Goal: Information Seeking & Learning: Learn about a topic

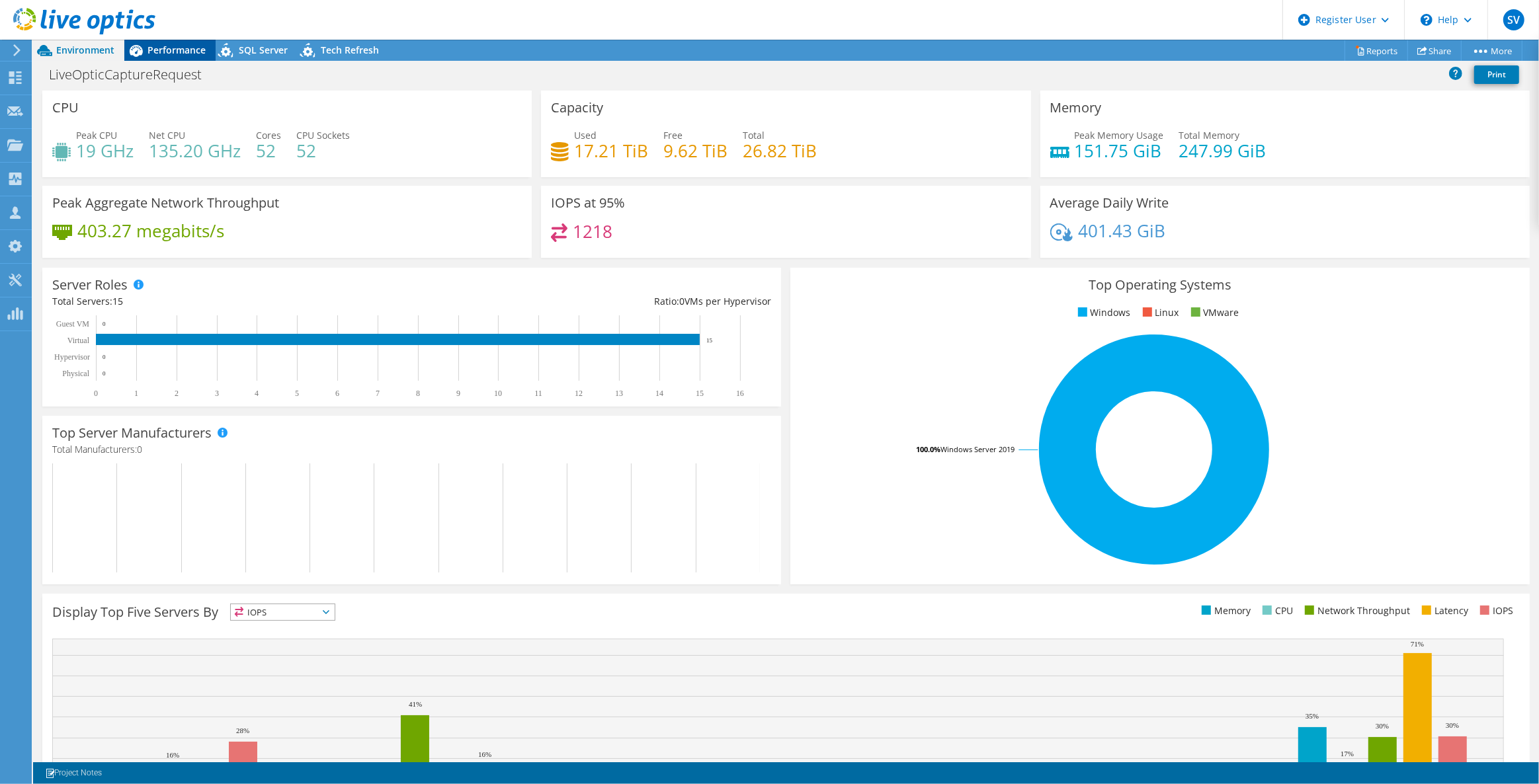
click at [173, 47] on span "Performance" at bounding box center [176, 50] width 58 height 13
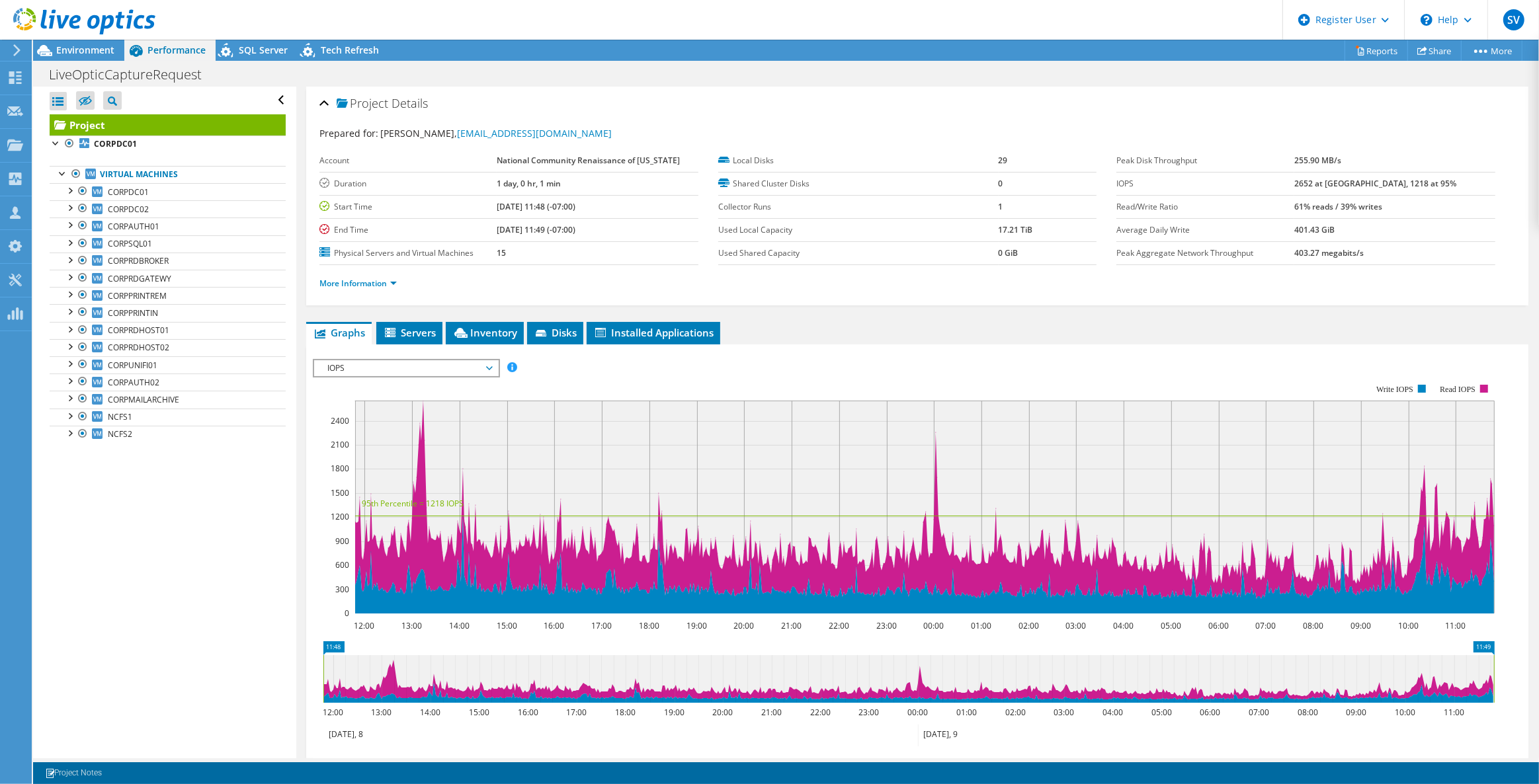
click at [402, 370] on span "IOPS" at bounding box center [406, 369] width 170 height 16
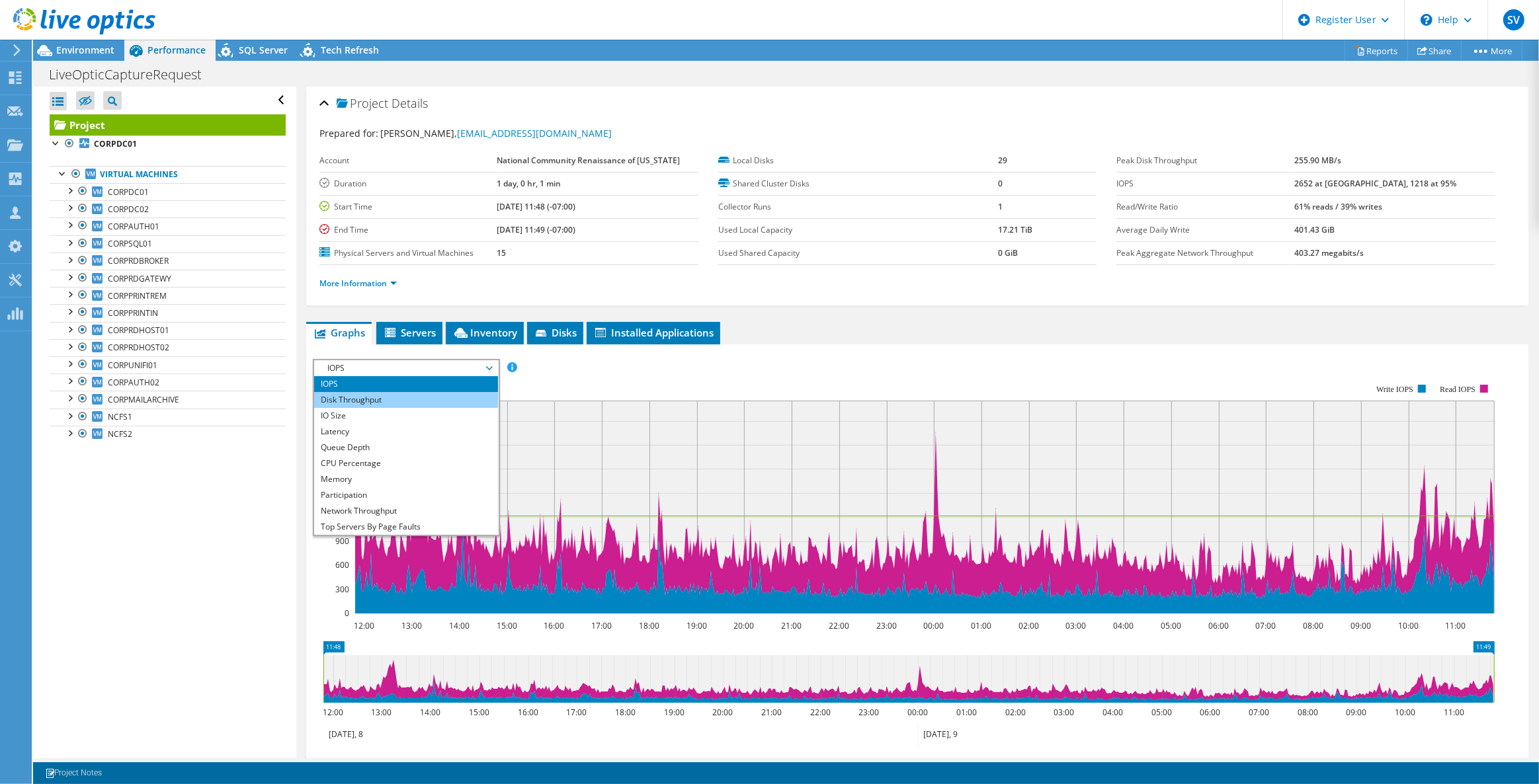
click at [381, 397] on li "Disk Throughput" at bounding box center [406, 400] width 183 height 16
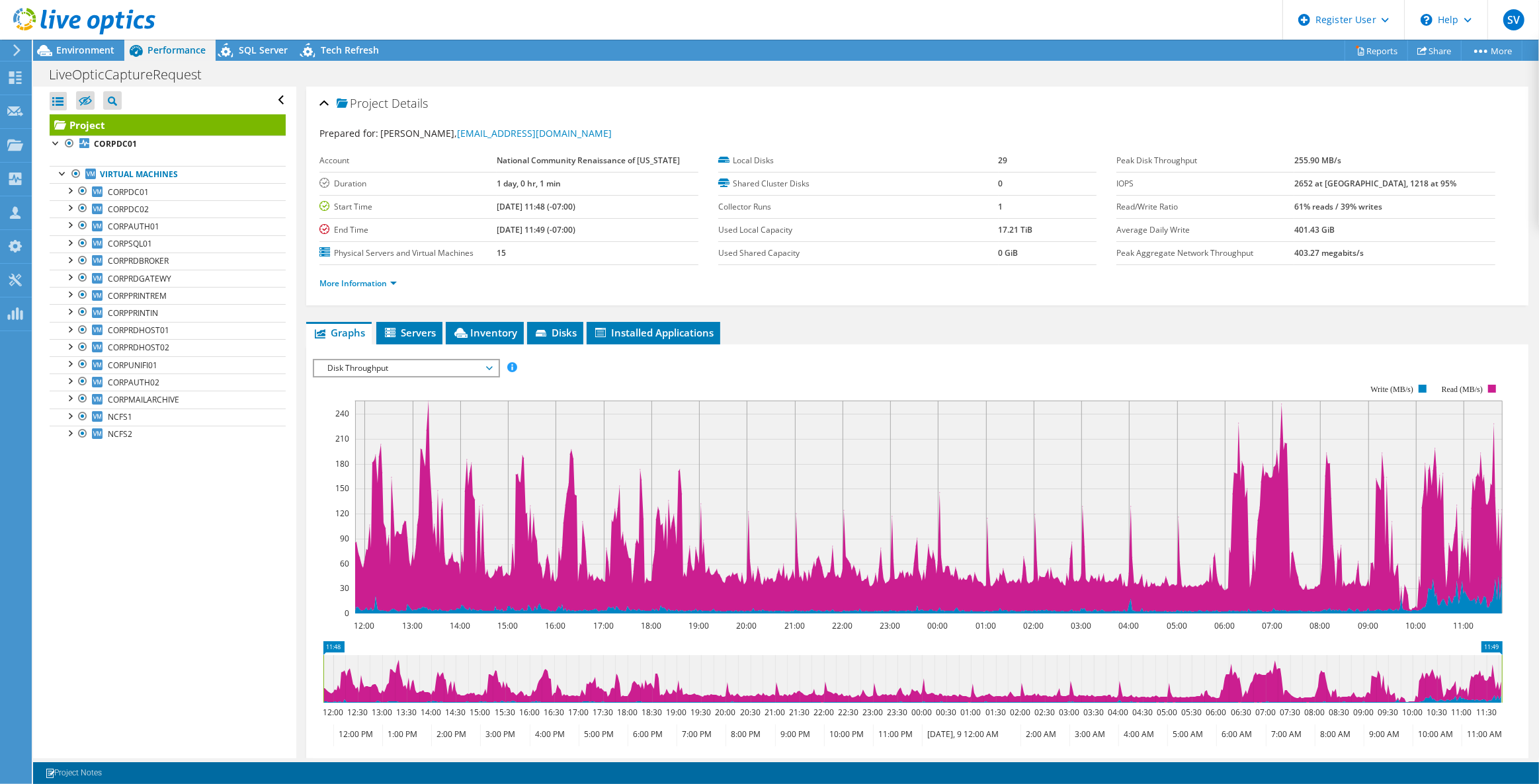
click at [394, 369] on span "Disk Throughput" at bounding box center [406, 369] width 170 height 16
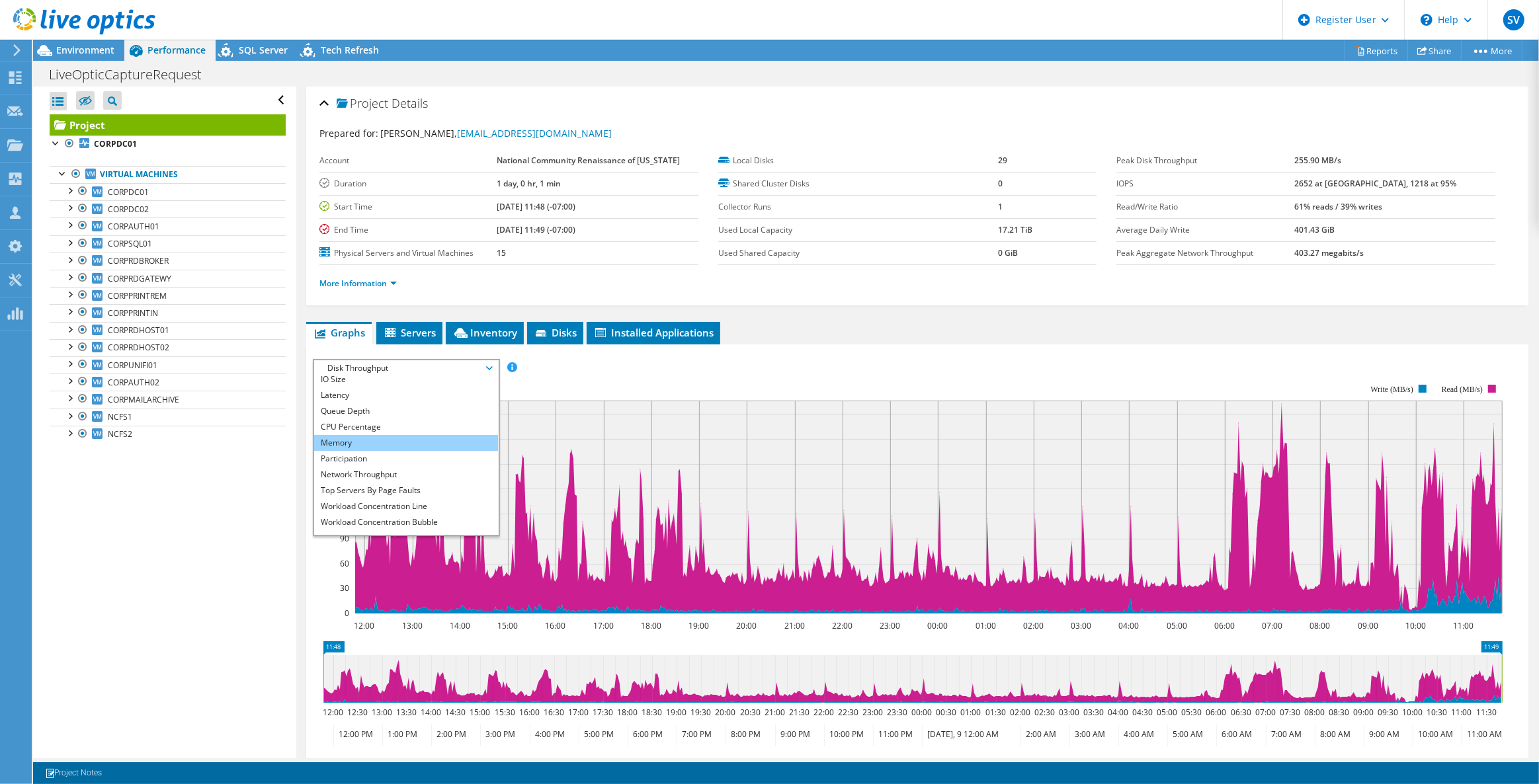
scroll to position [47, 0]
click at [375, 510] on li "Workload Concentration Bubble" at bounding box center [406, 512] width 183 height 16
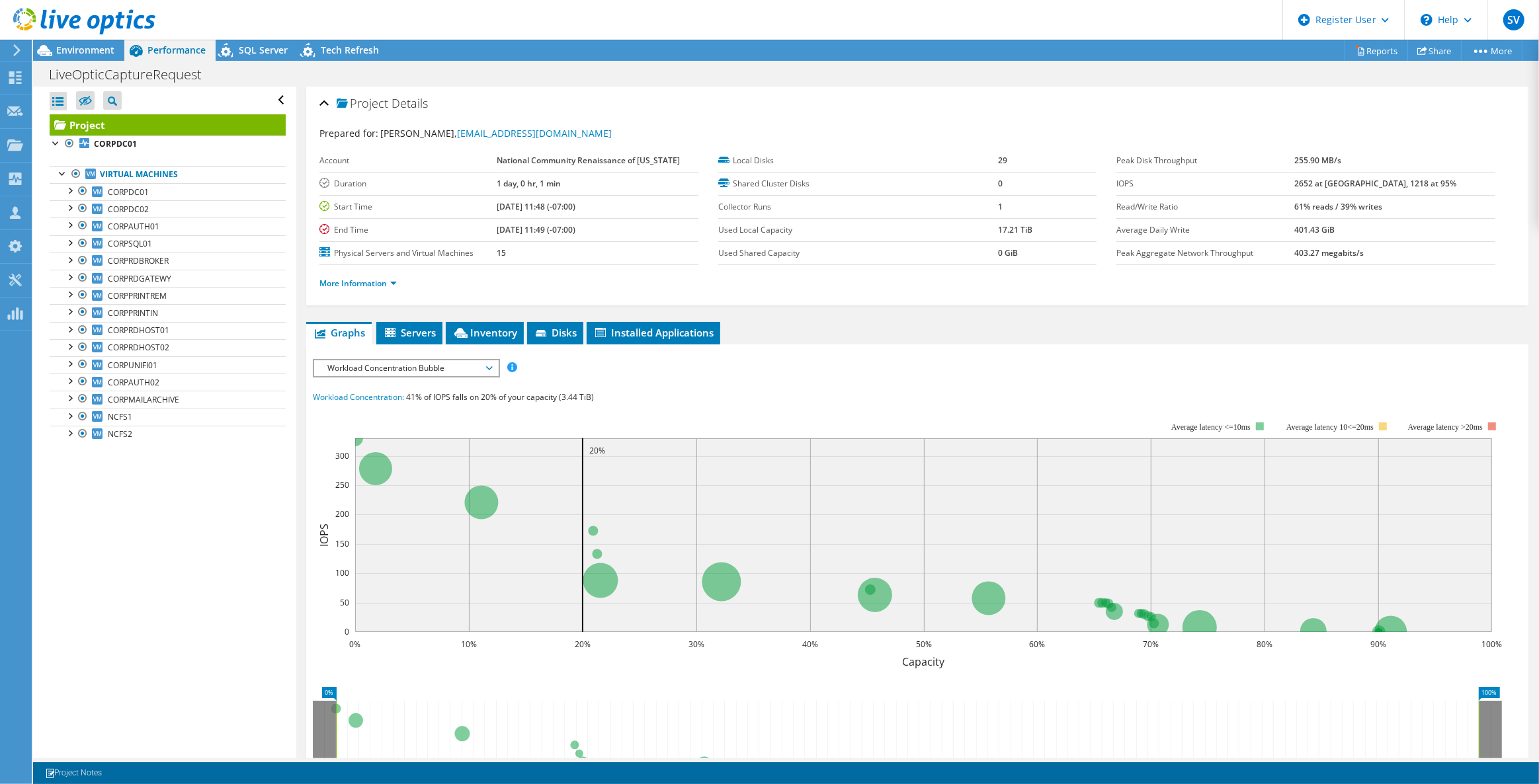
click at [391, 371] on span "Workload Concentration Bubble" at bounding box center [406, 369] width 170 height 16
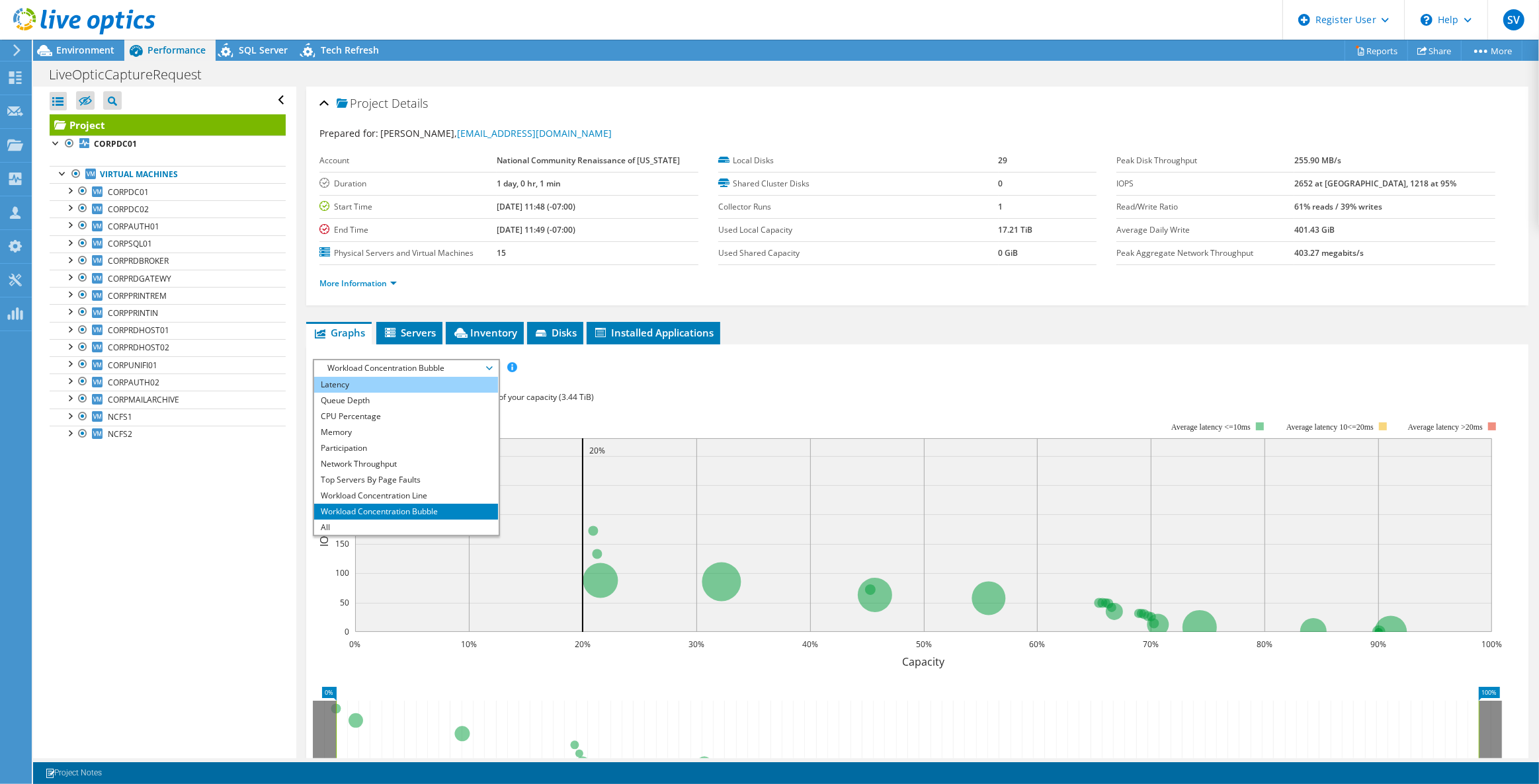
click at [386, 379] on li "Latency" at bounding box center [406, 385] width 183 height 16
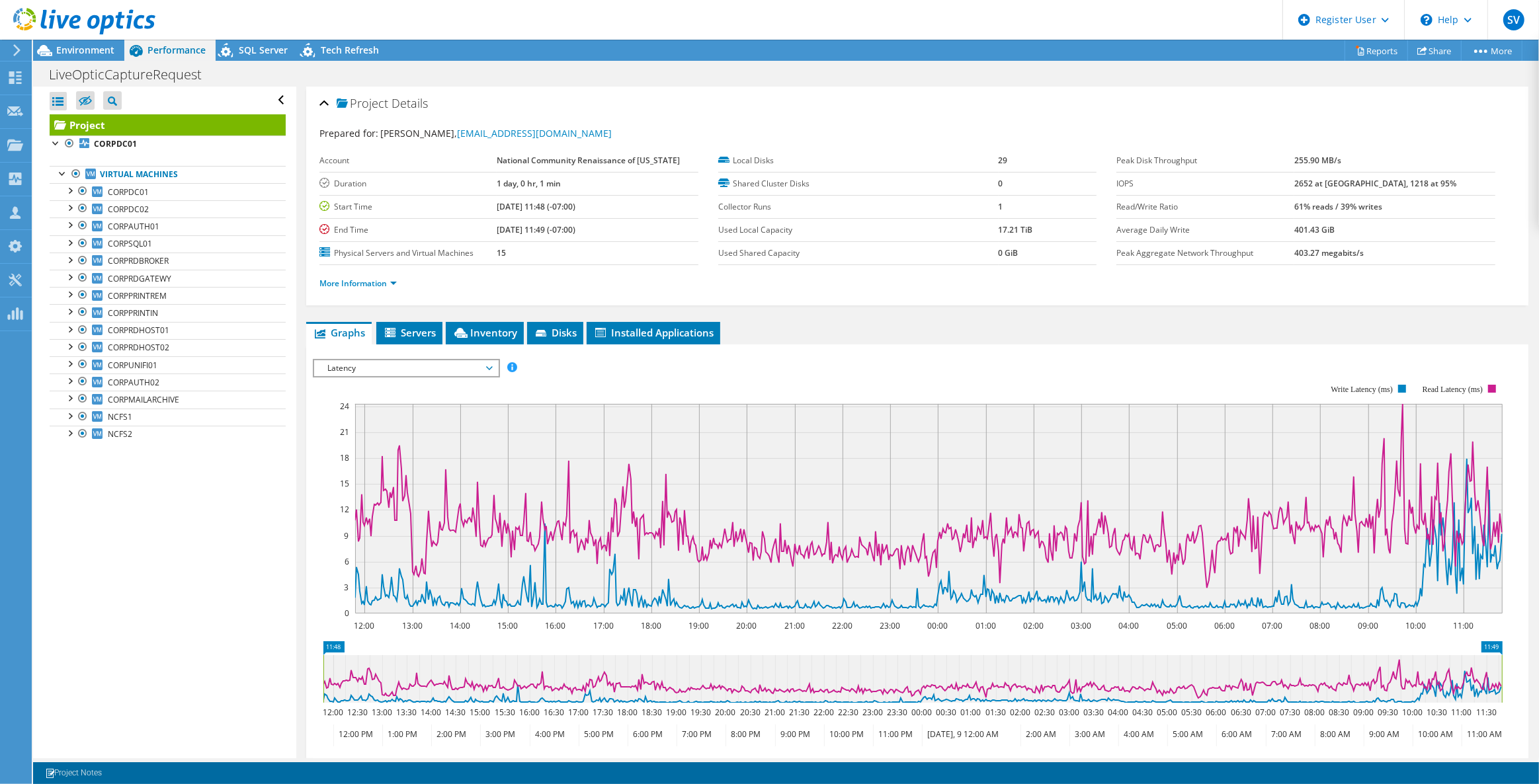
click at [402, 365] on span "Latency" at bounding box center [406, 369] width 170 height 16
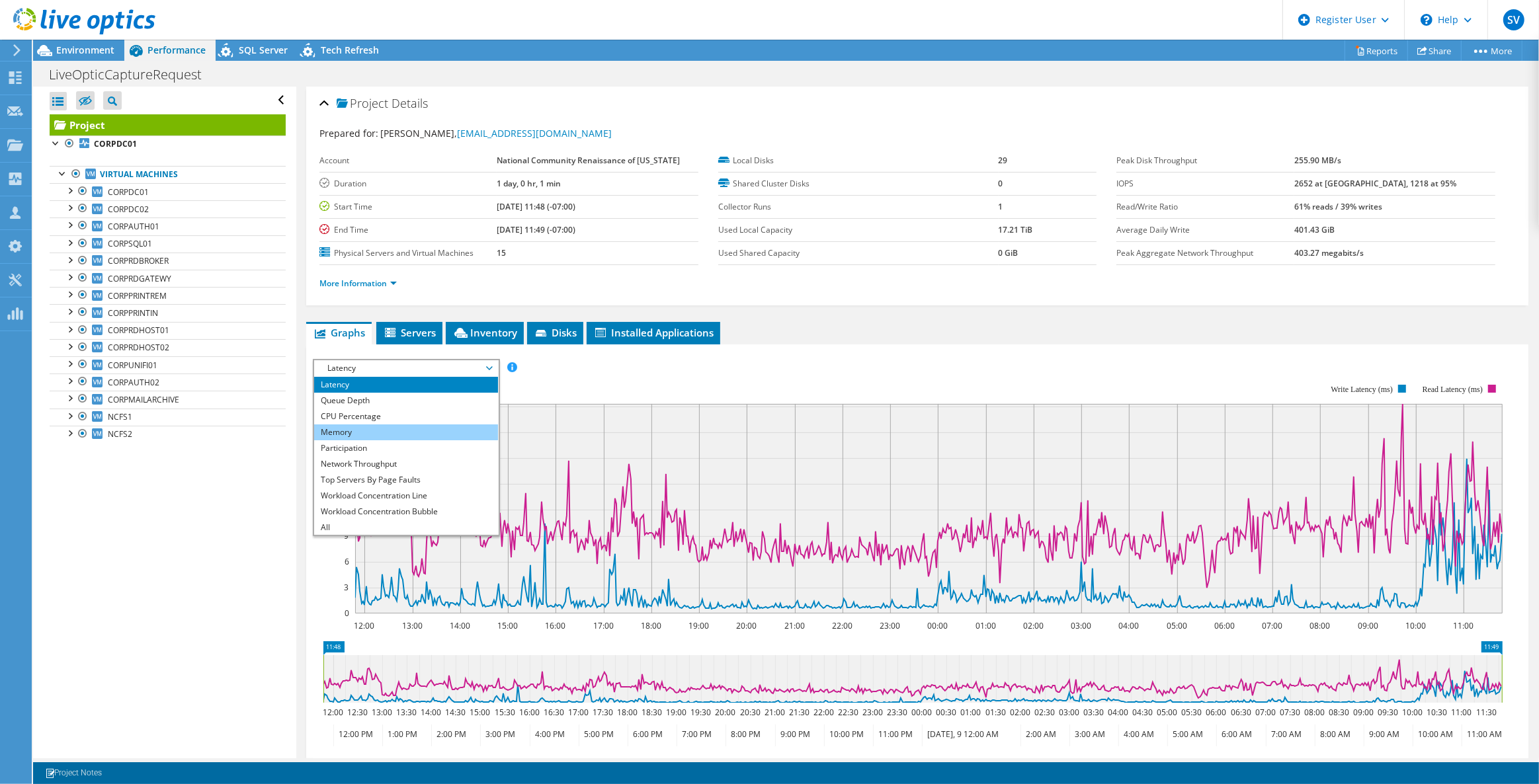
click at [381, 434] on li "Memory" at bounding box center [406, 432] width 183 height 16
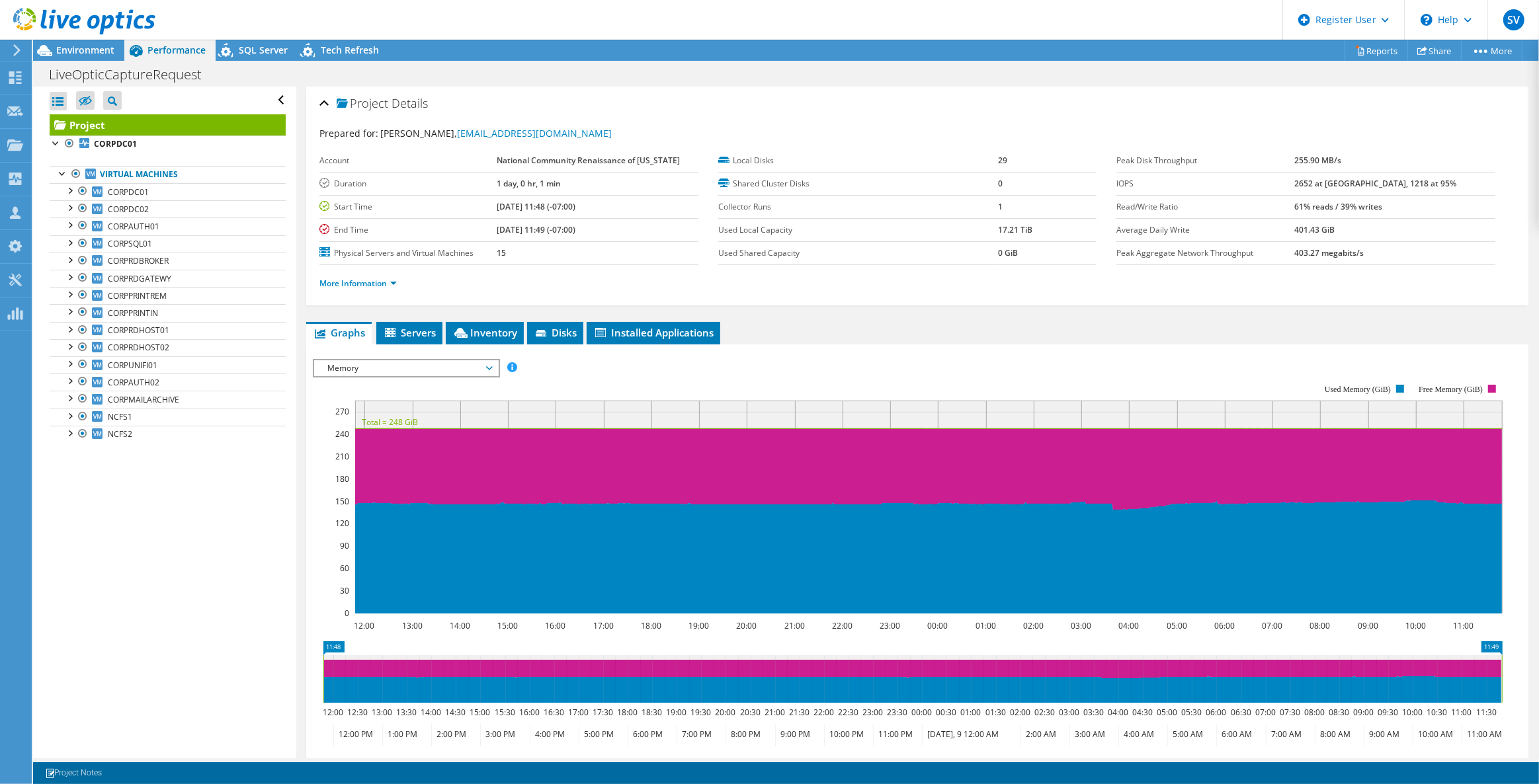
click at [395, 371] on span "Memory" at bounding box center [406, 369] width 170 height 16
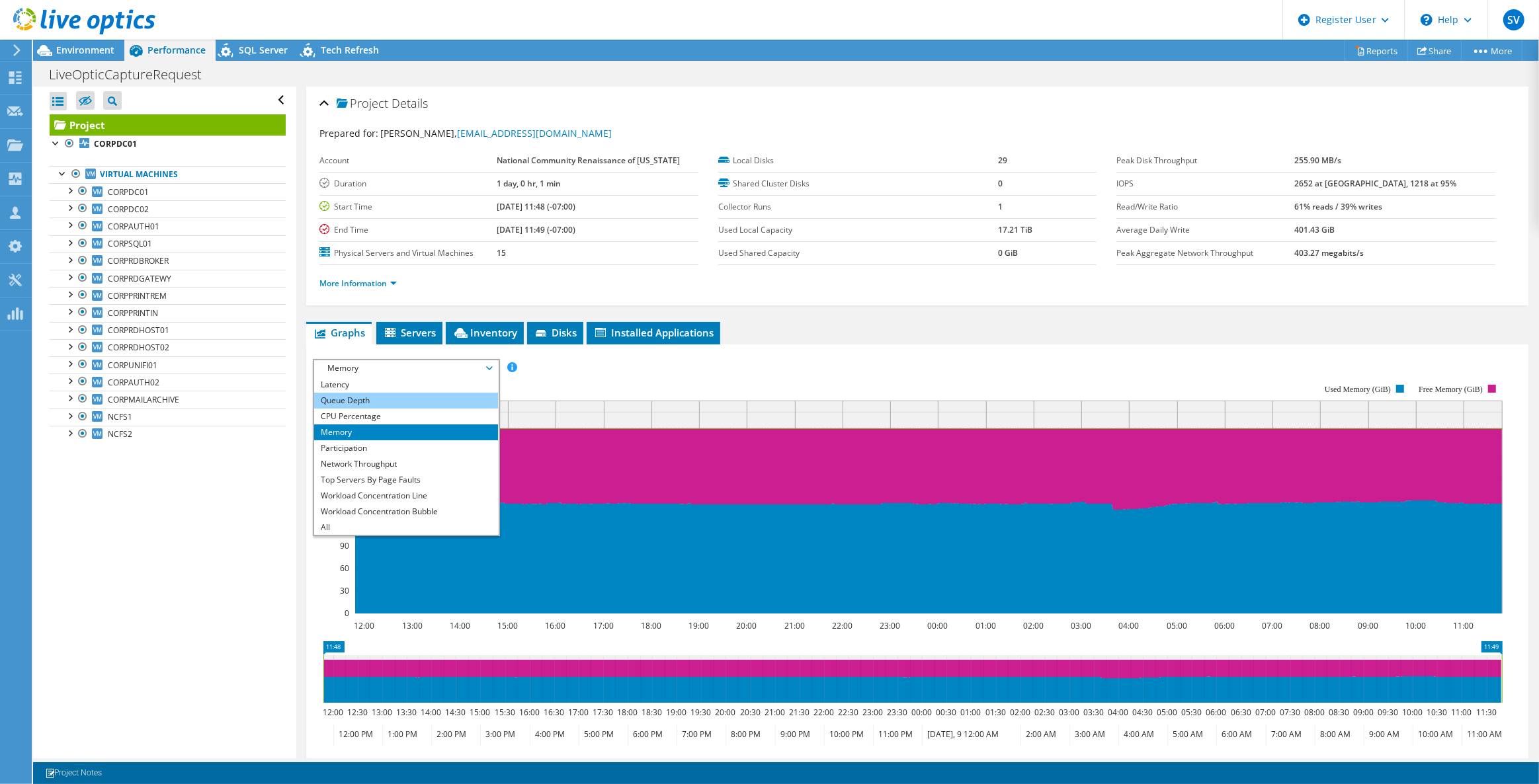
click at [377, 395] on li "Queue Depth" at bounding box center [406, 401] width 183 height 16
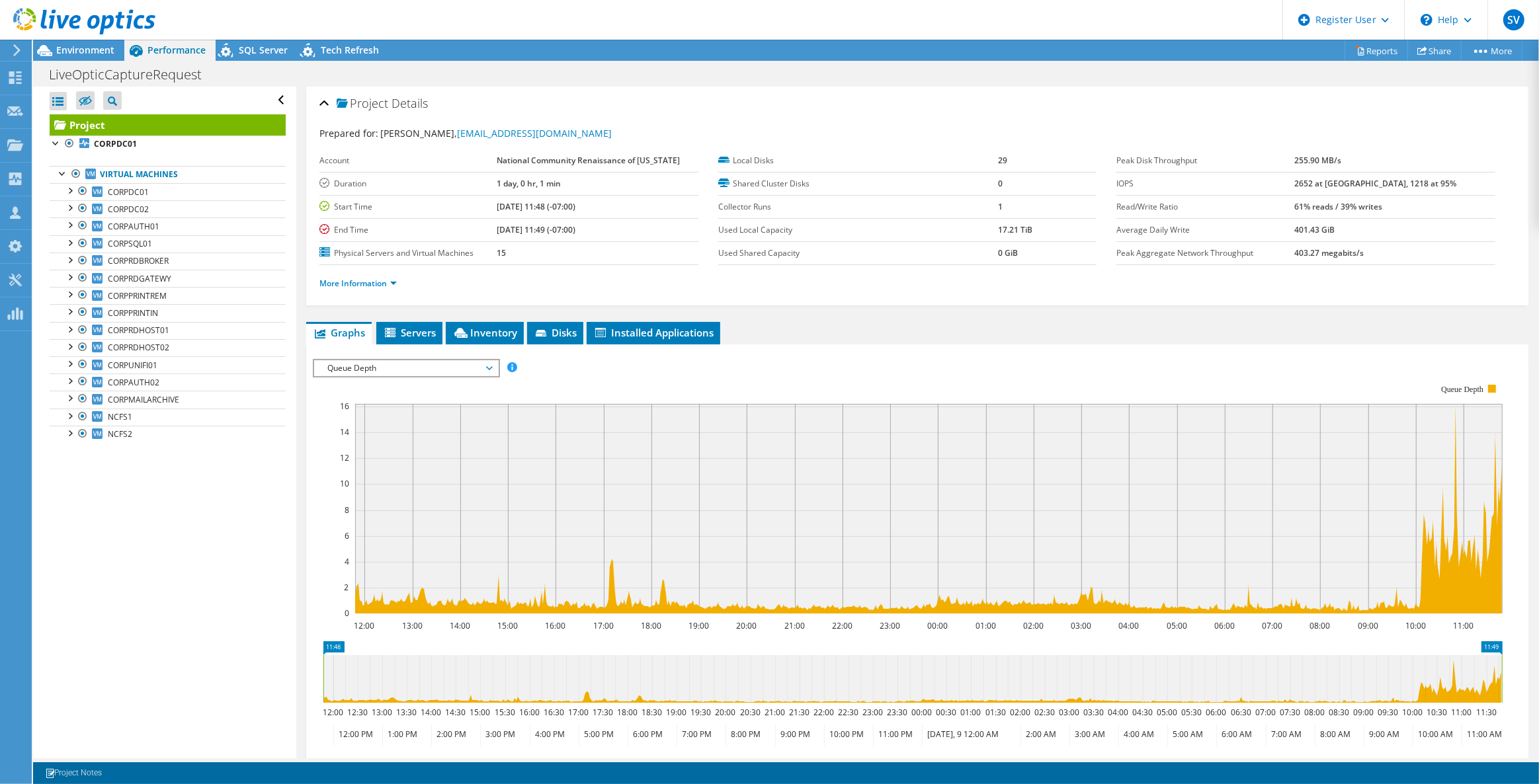
click at [406, 370] on span "Queue Depth" at bounding box center [406, 369] width 170 height 16
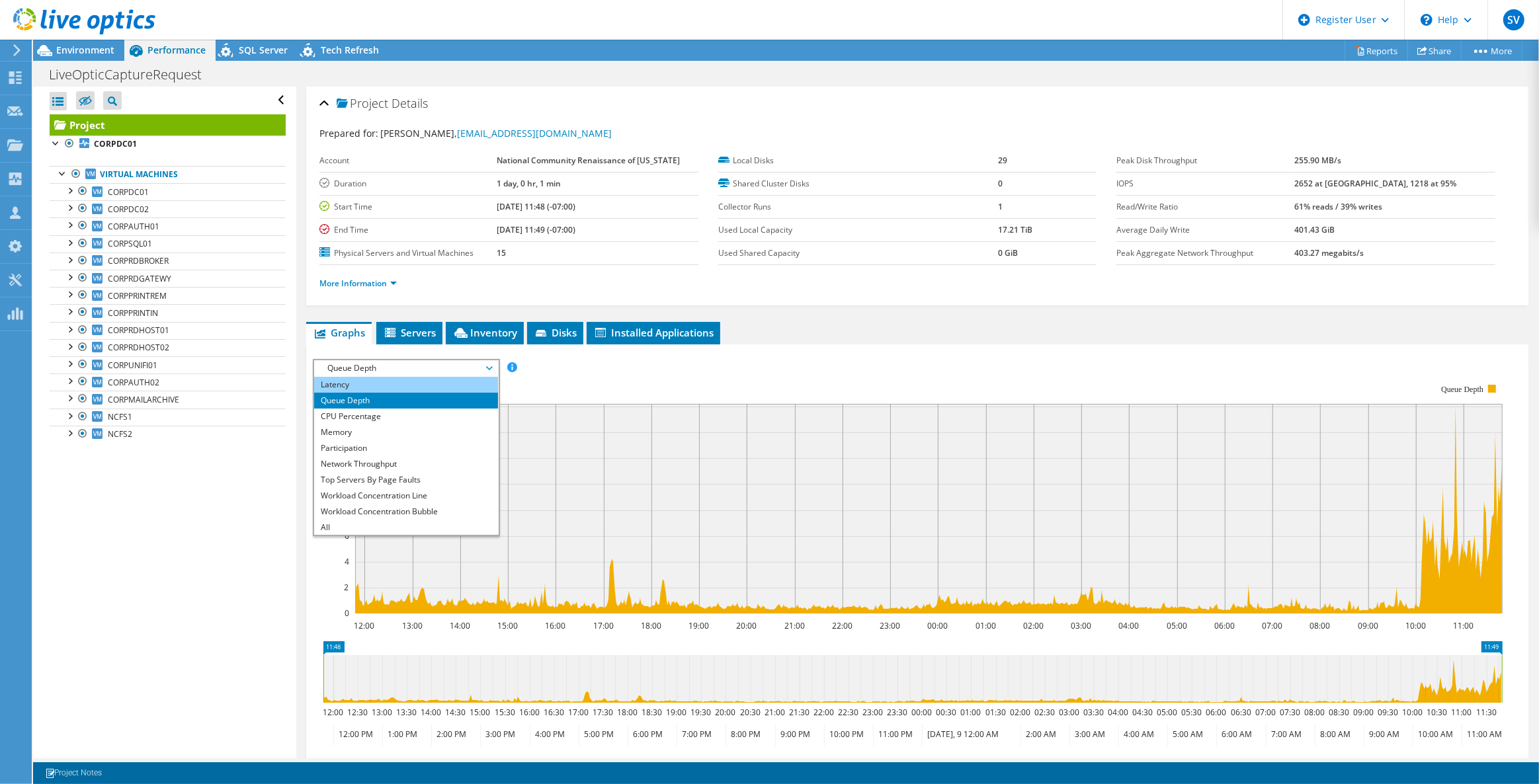
click at [418, 378] on li "Latency" at bounding box center [406, 385] width 183 height 16
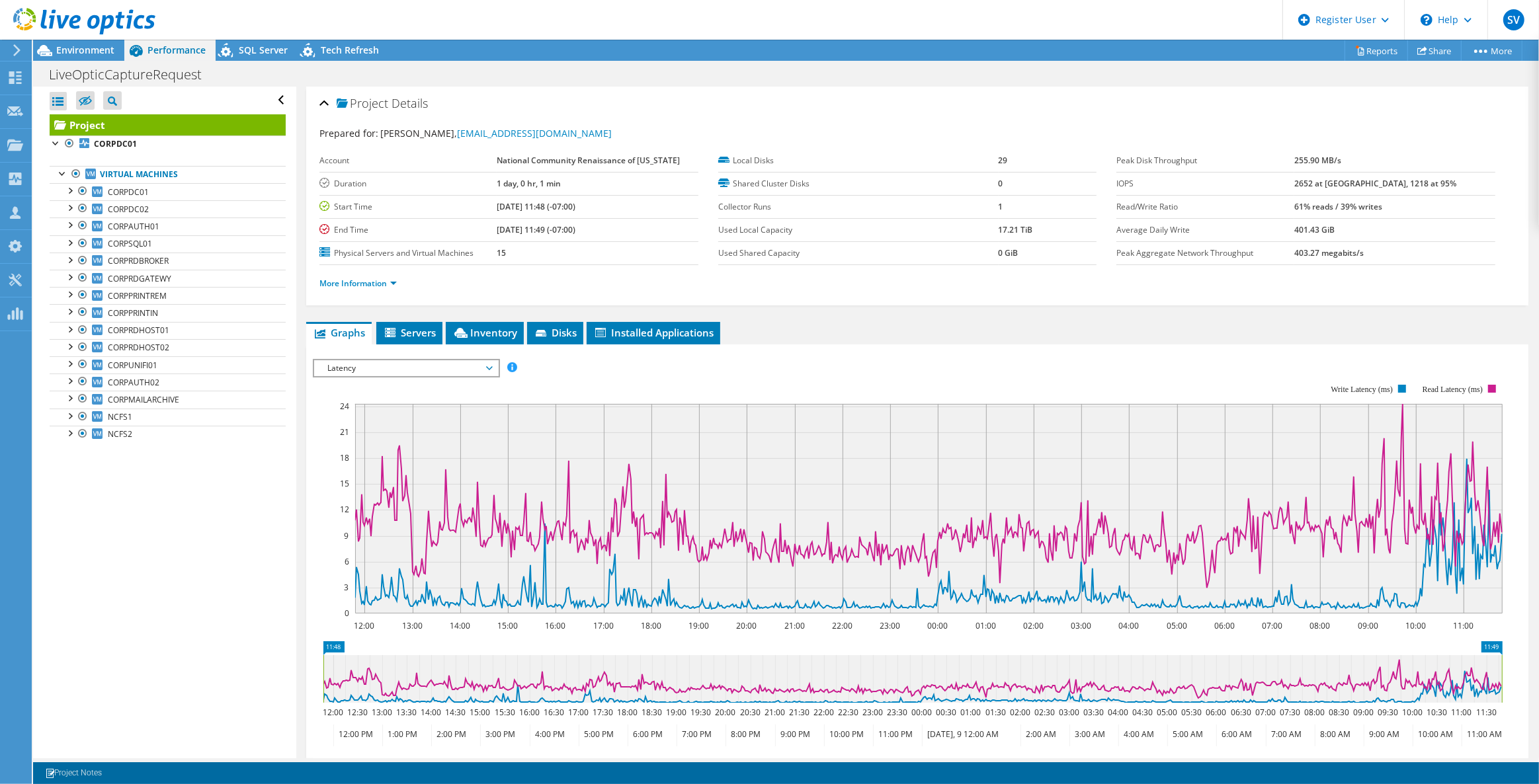
click at [407, 365] on span "Latency" at bounding box center [406, 369] width 170 height 16
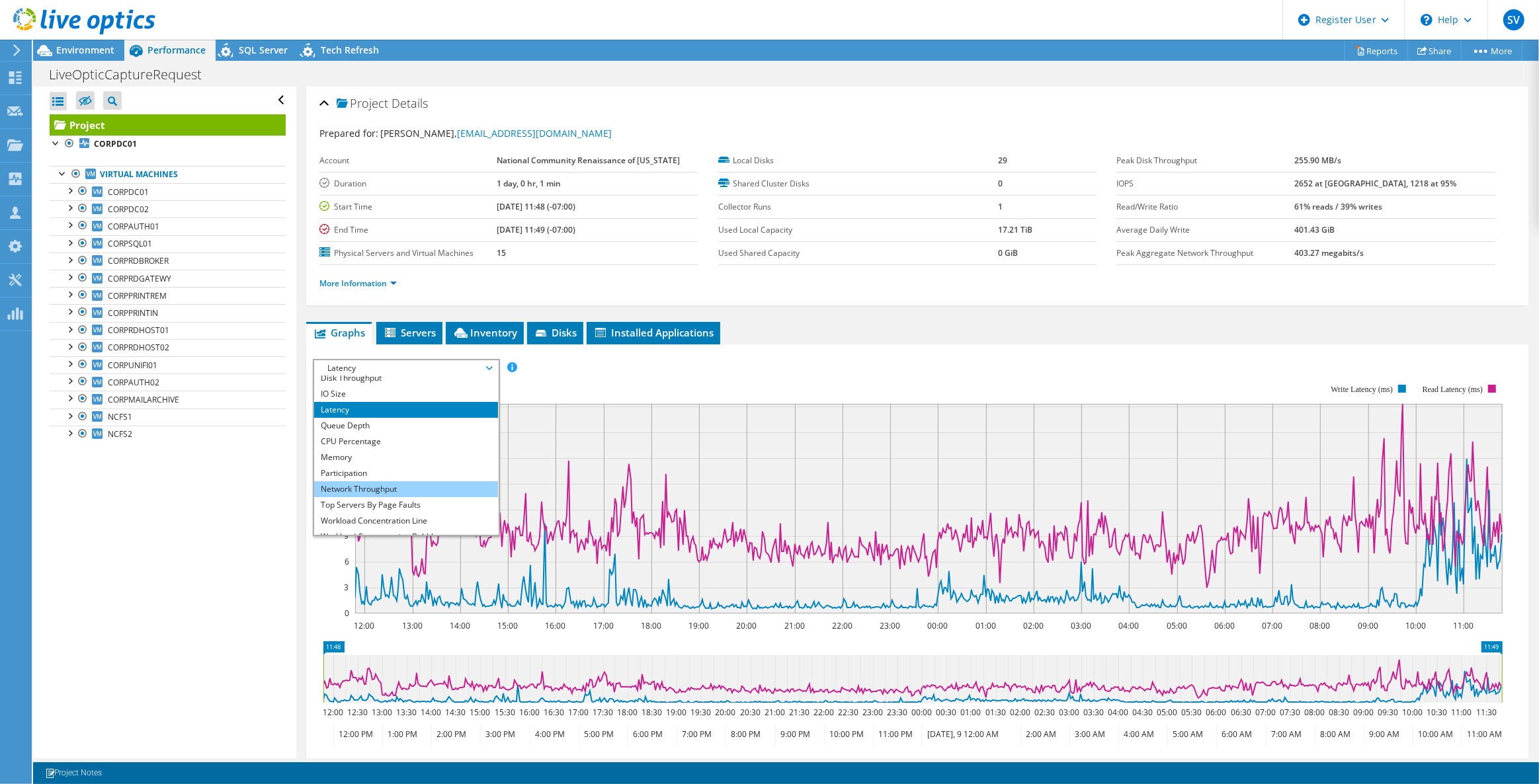
scroll to position [0, 0]
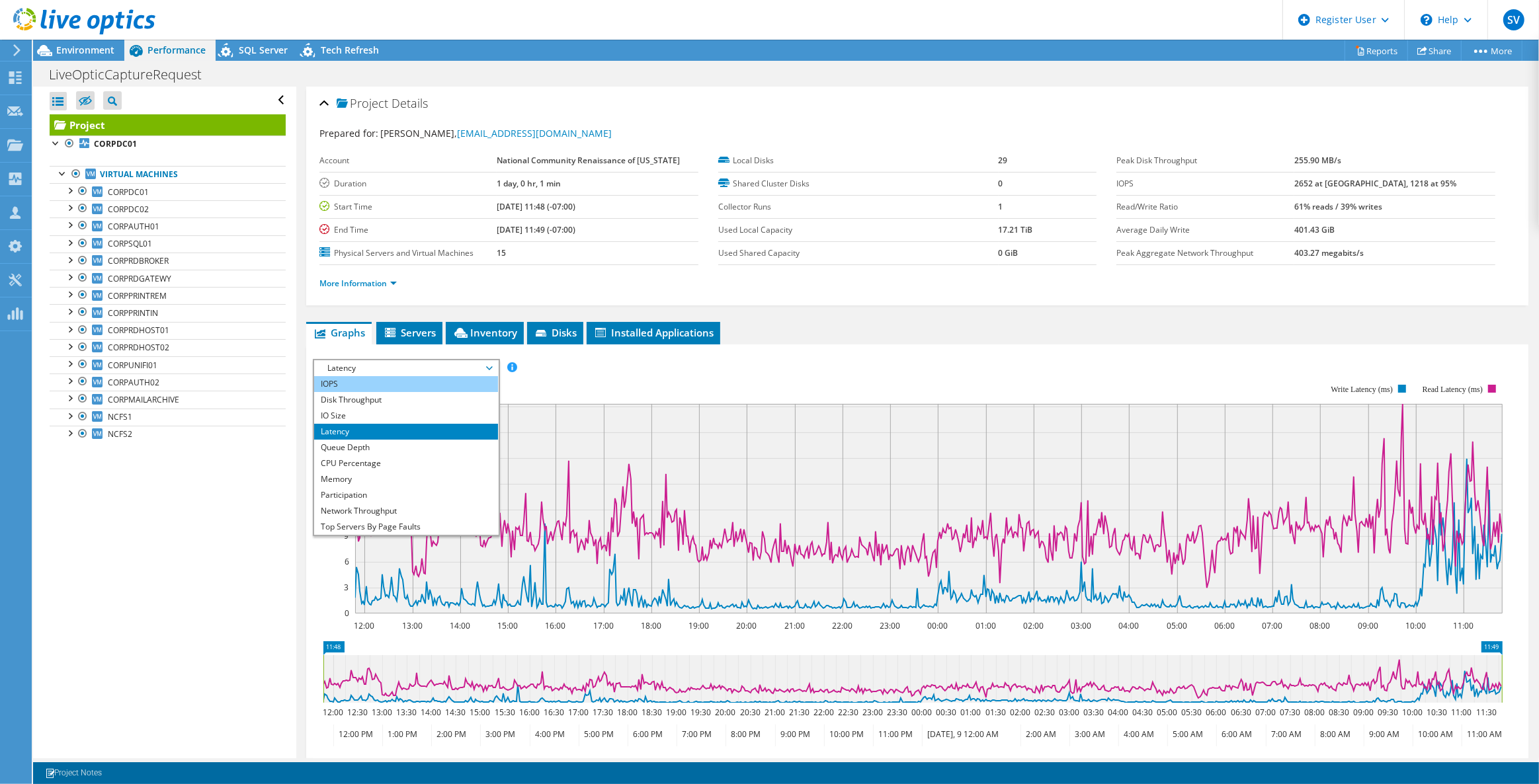
click at [401, 376] on li "IOPS" at bounding box center [406, 384] width 183 height 16
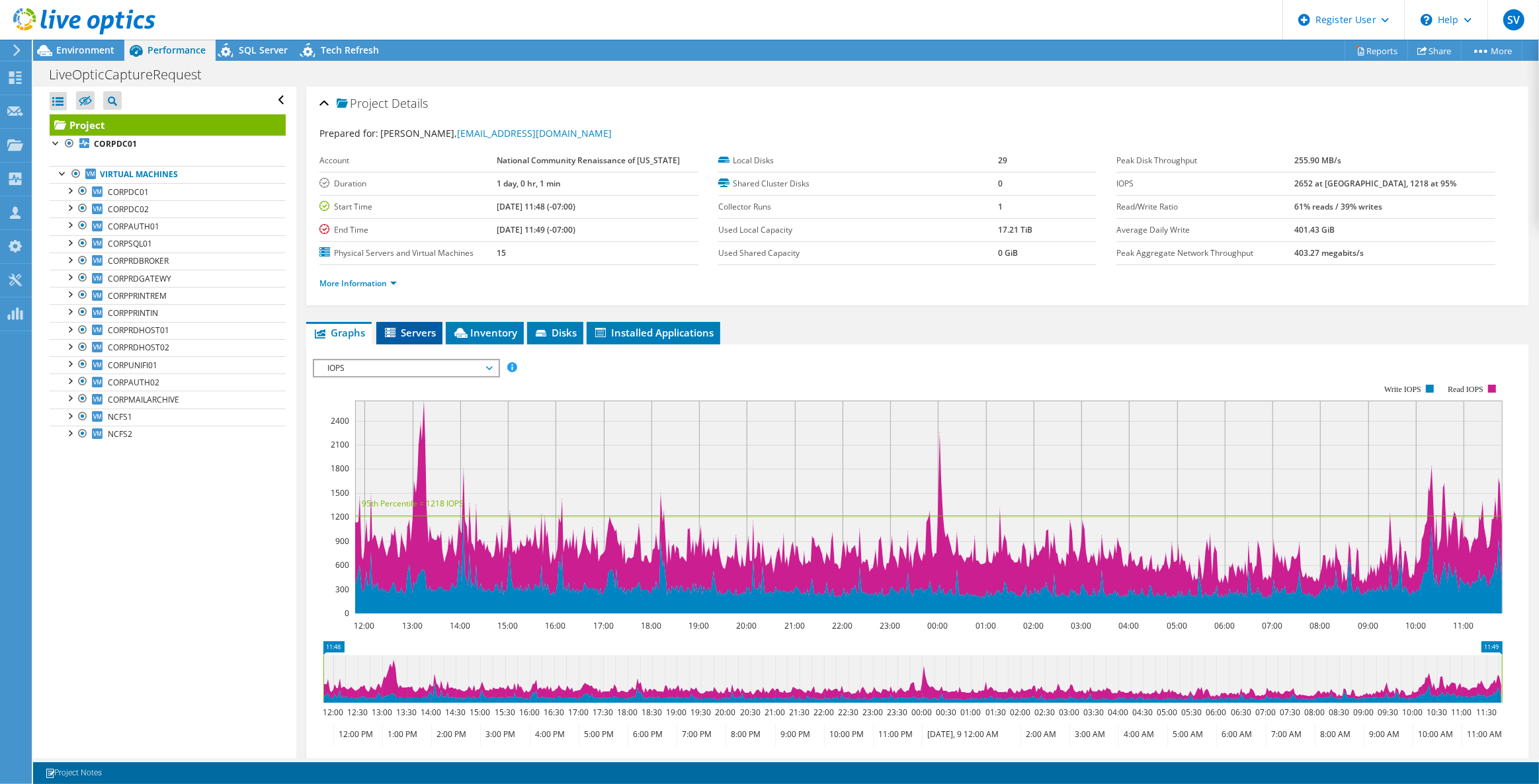
click at [402, 334] on span "Servers" at bounding box center [409, 332] width 53 height 13
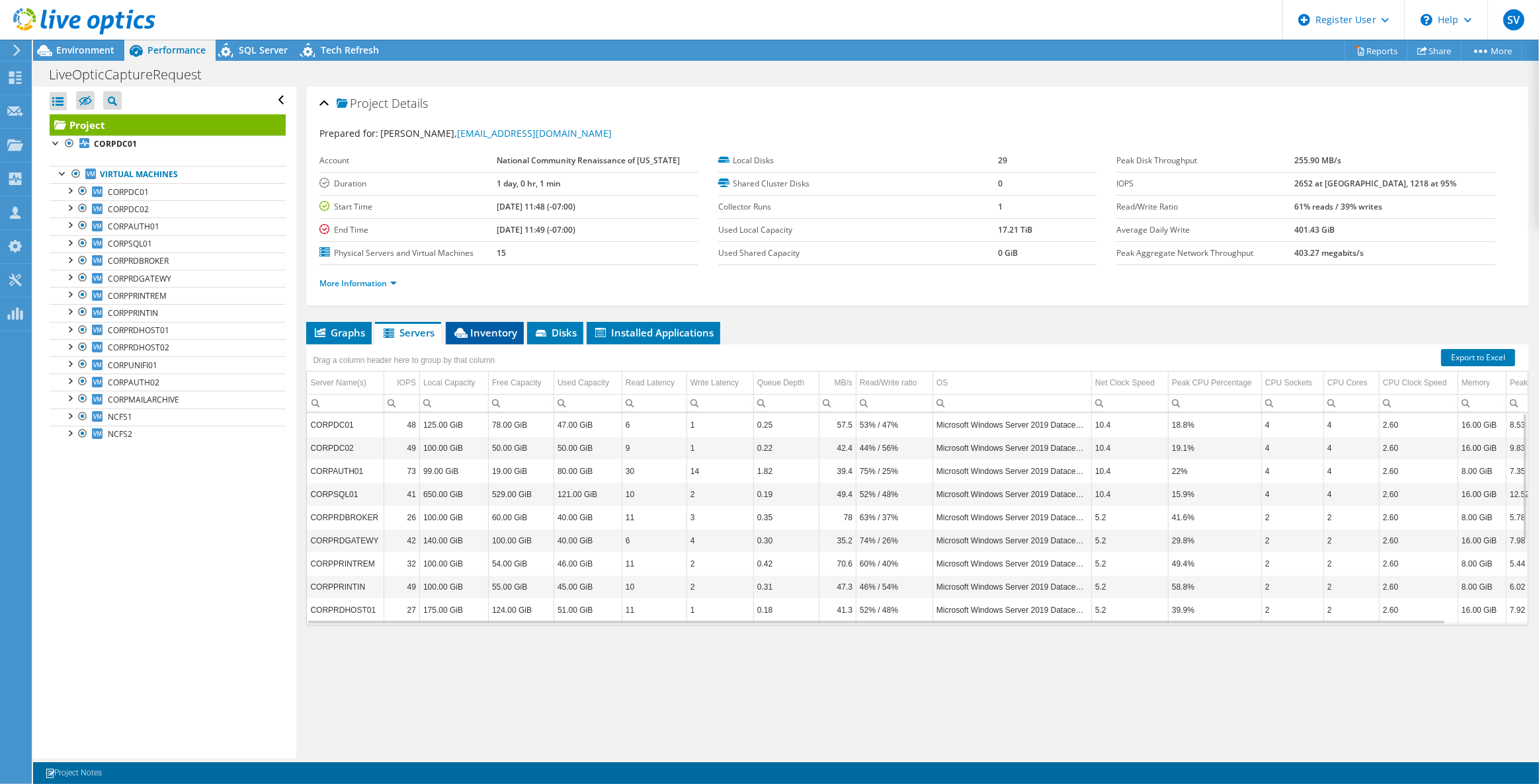
click at [463, 328] on icon at bounding box center [461, 332] width 13 height 10
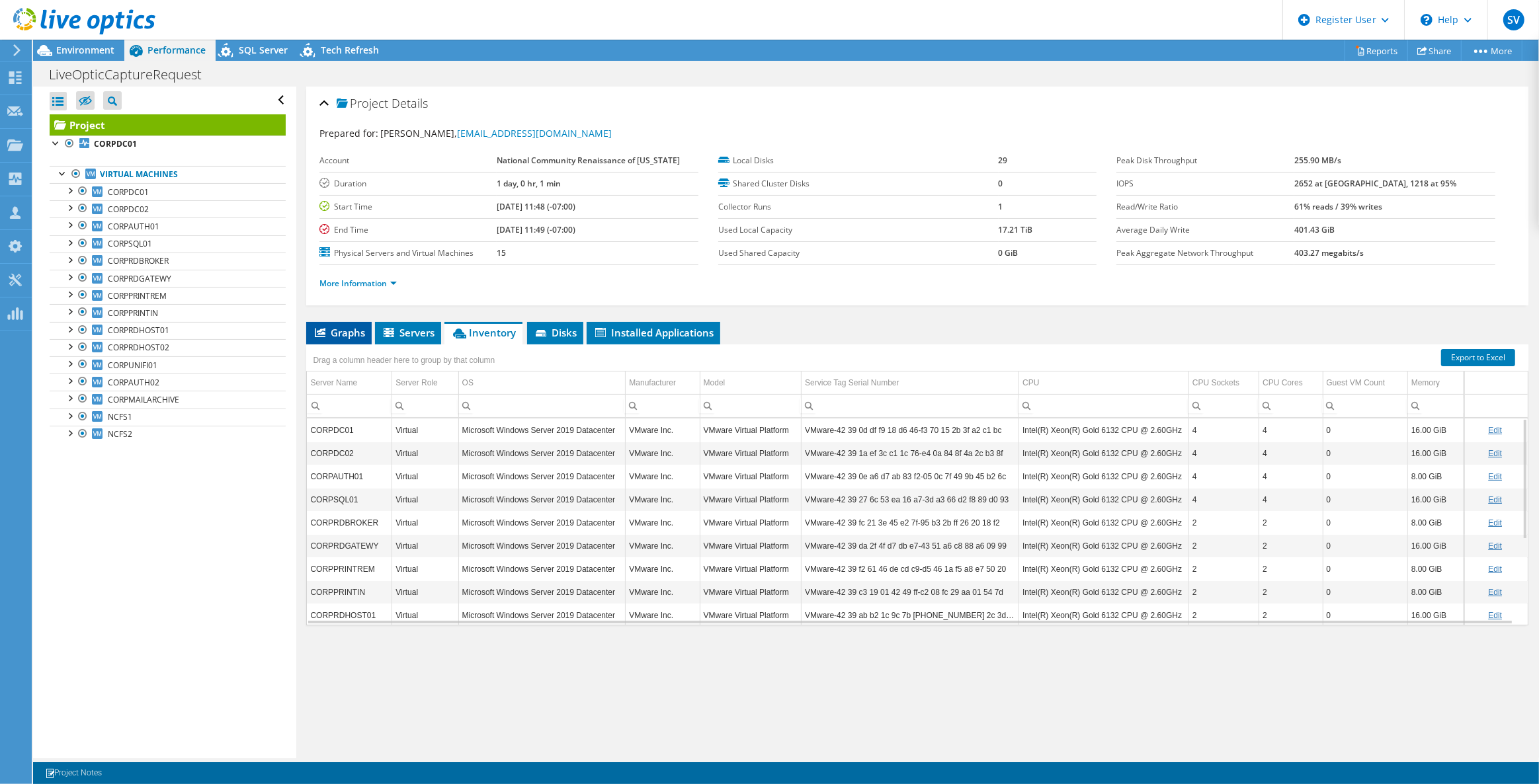
click at [351, 329] on span "Graphs" at bounding box center [339, 332] width 52 height 13
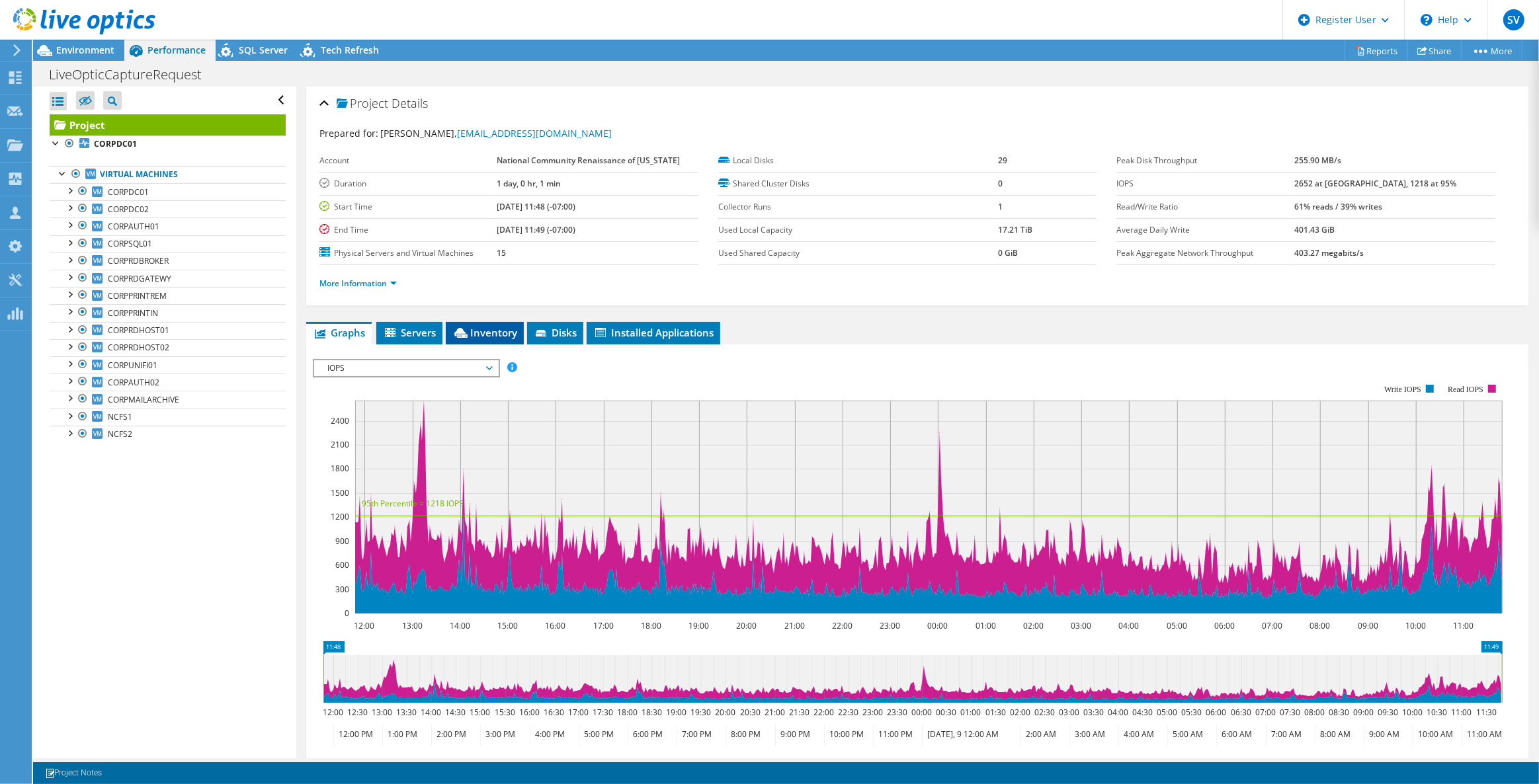
click at [489, 336] on li "Inventory" at bounding box center [485, 334] width 78 height 23
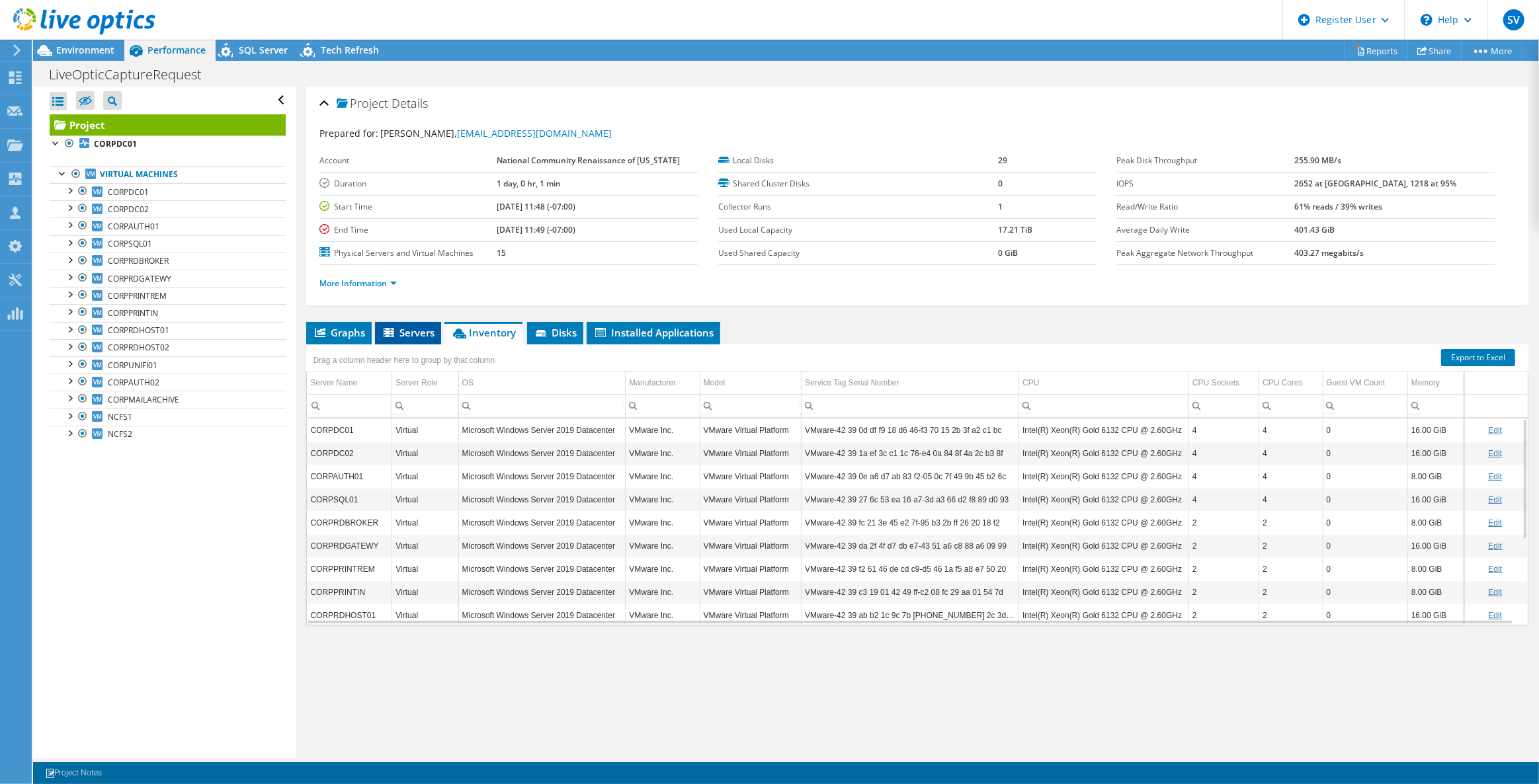
click at [420, 338] on li "Servers" at bounding box center [408, 334] width 66 height 23
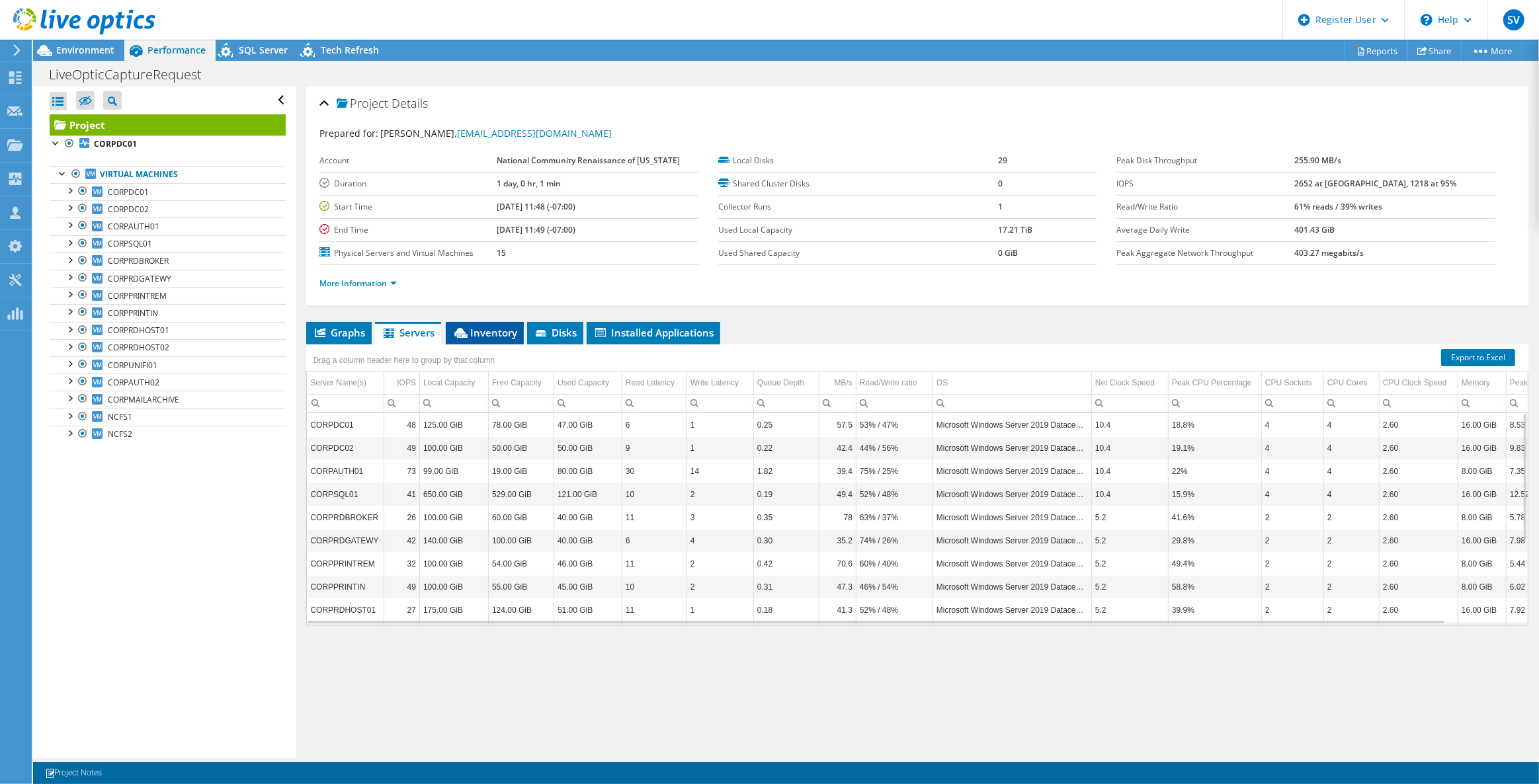
click at [490, 336] on span "Inventory" at bounding box center [485, 332] width 65 height 13
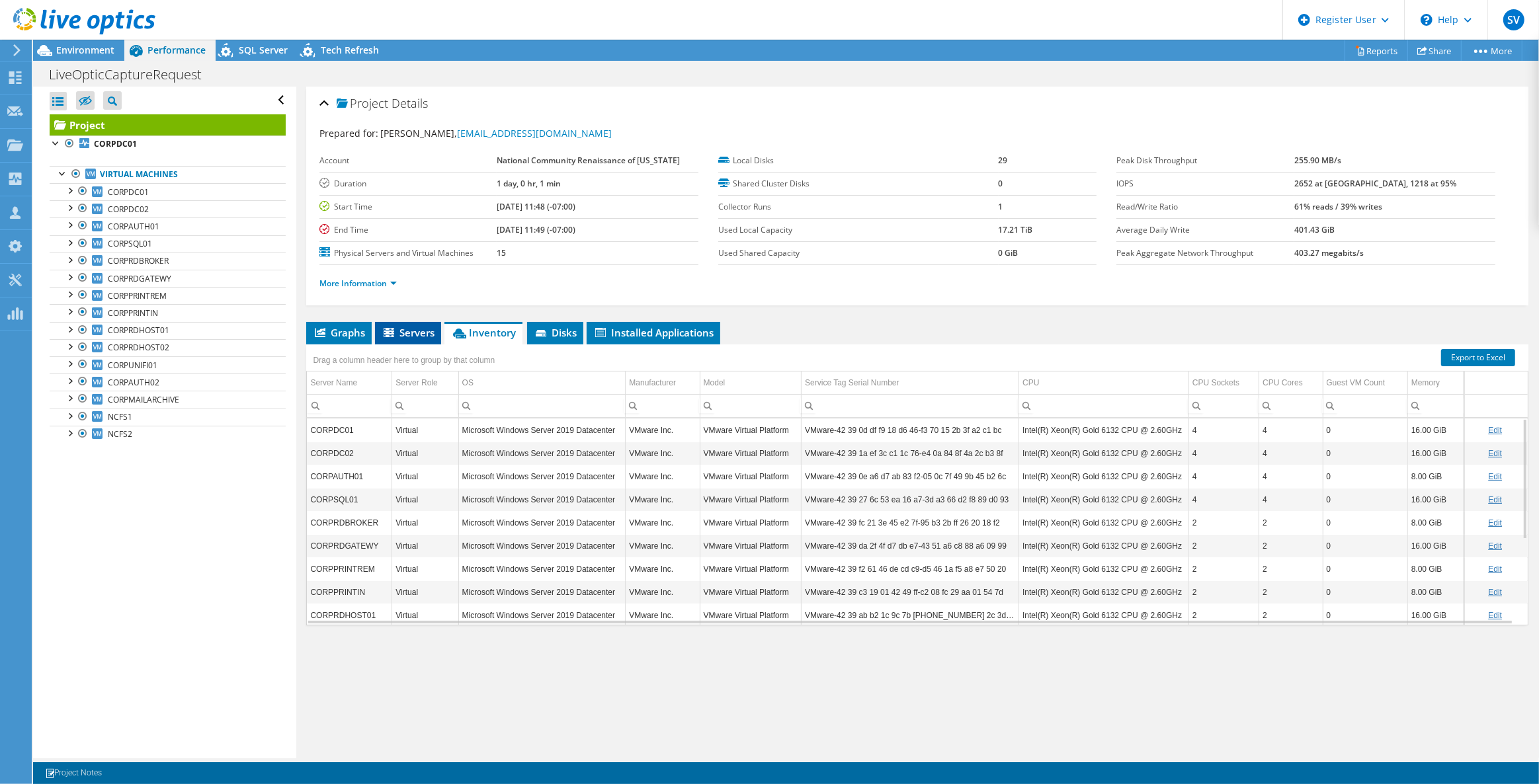
click at [414, 335] on span "Servers" at bounding box center [408, 332] width 53 height 13
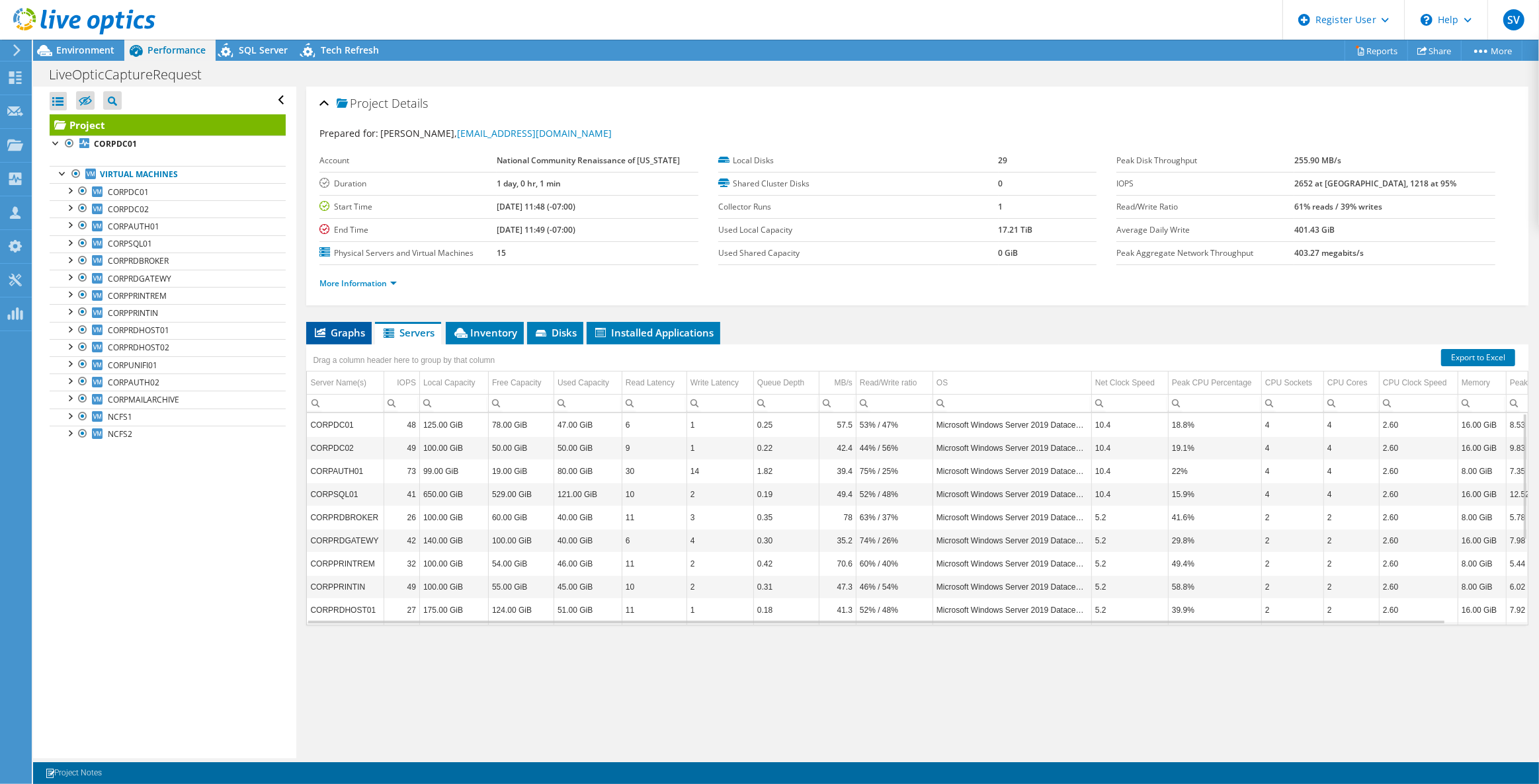
click at [357, 332] on span "Graphs" at bounding box center [339, 332] width 52 height 13
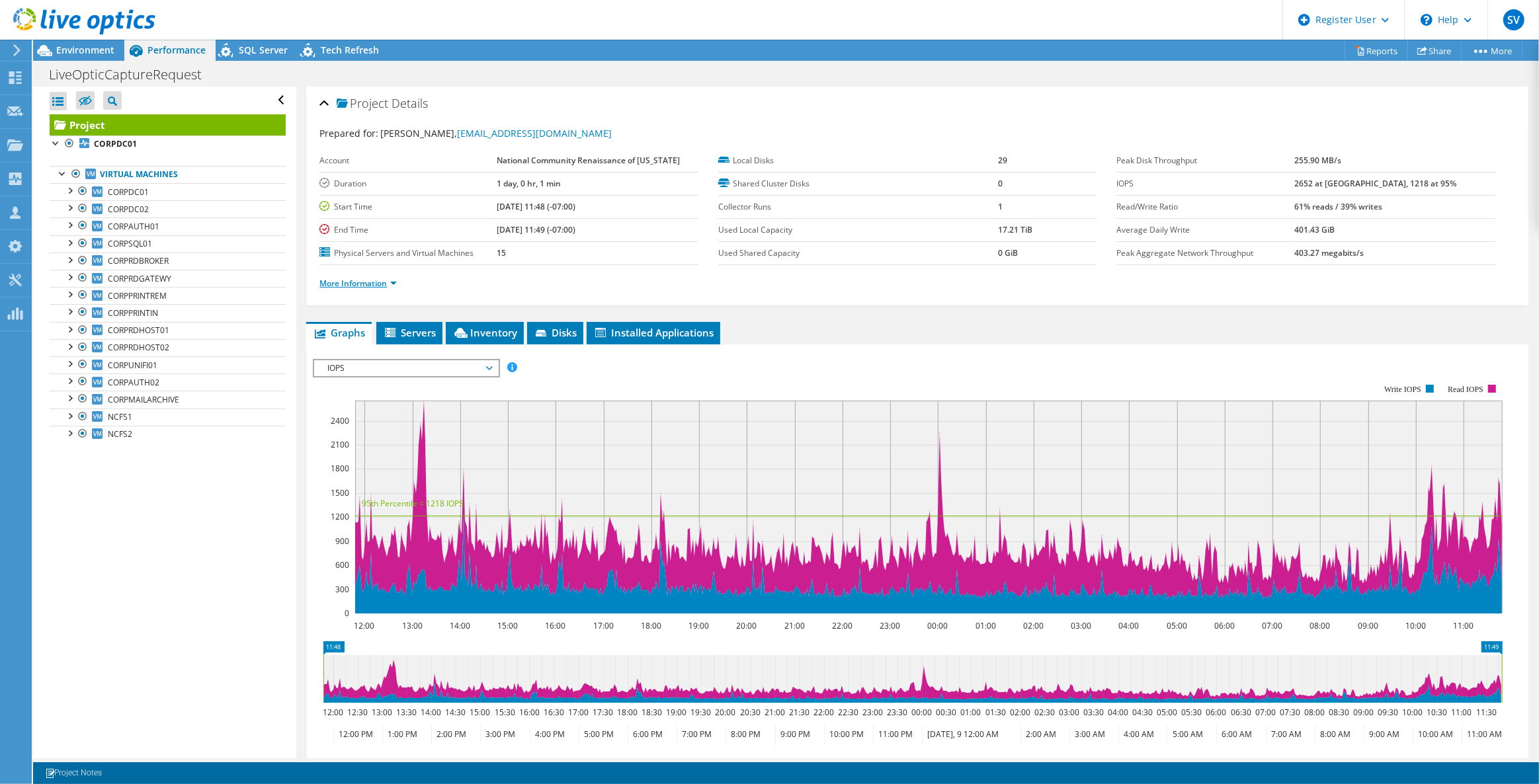
click at [376, 283] on link "More Information" at bounding box center [358, 283] width 77 height 11
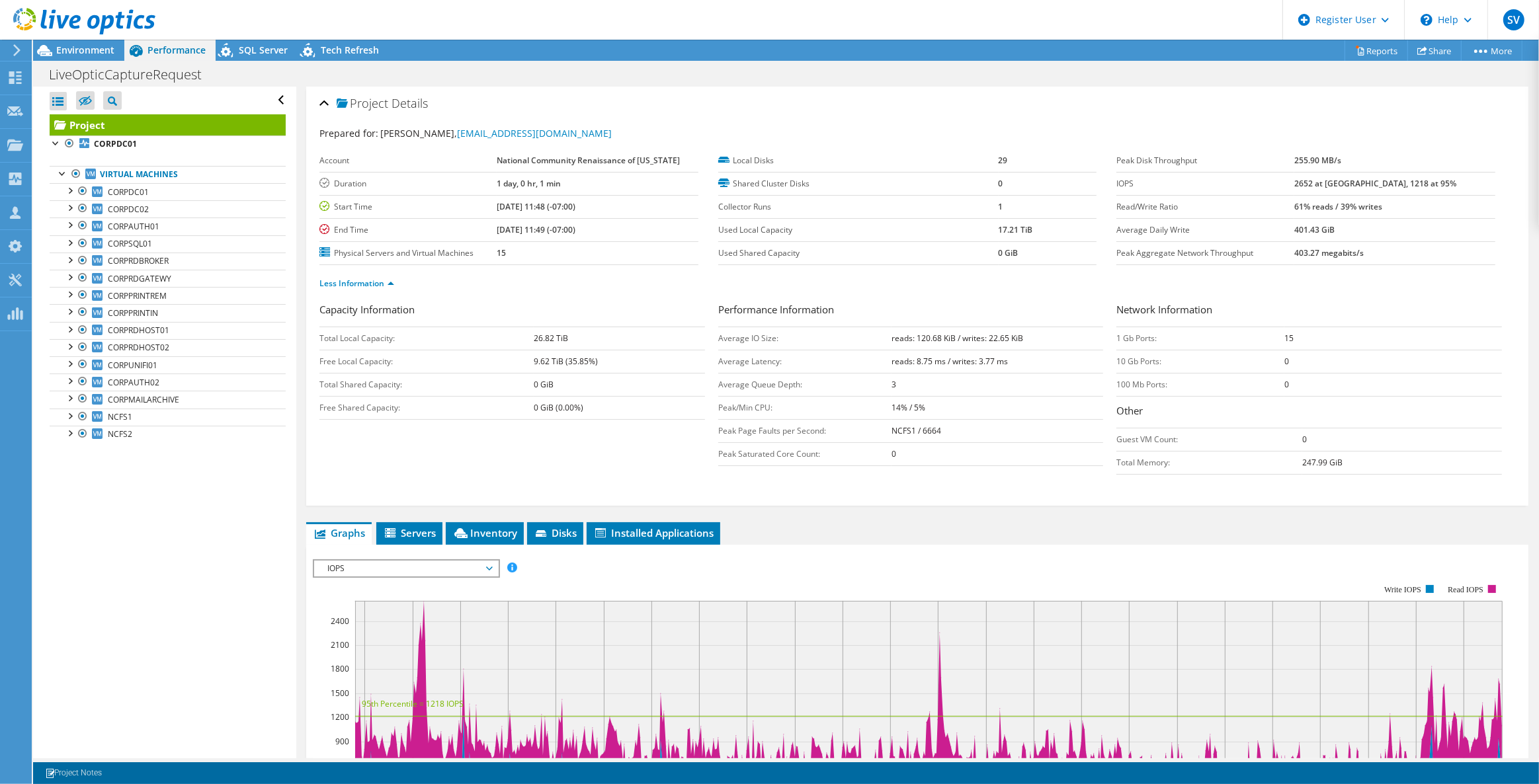
click at [92, 42] on div at bounding box center [78, 22] width 156 height 44
click at [100, 52] on span "Environment" at bounding box center [85, 50] width 58 height 13
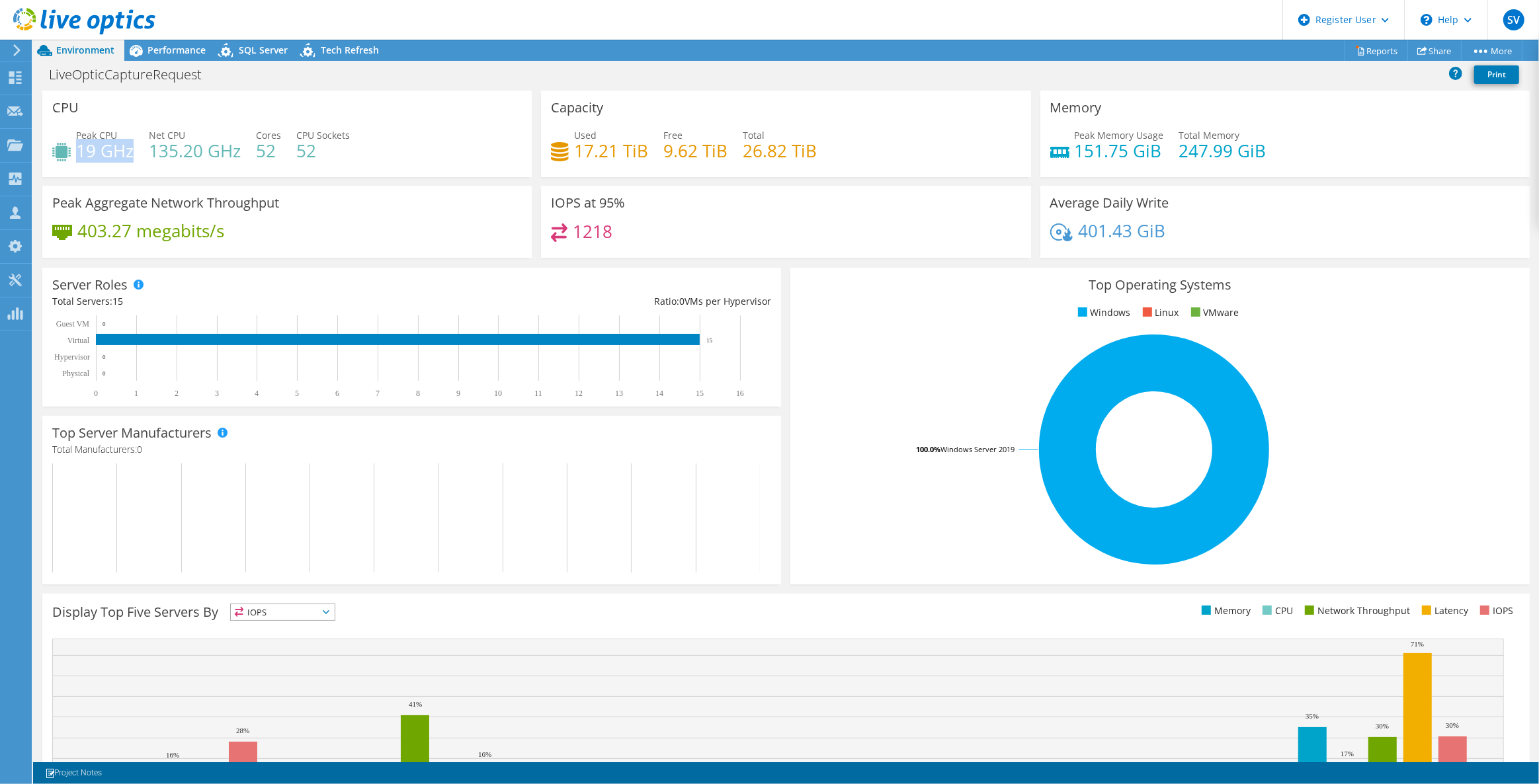
drag, startPoint x: 78, startPoint y: 151, endPoint x: 130, endPoint y: 148, distance: 52.1
click at [130, 148] on h4 "19 GHz" at bounding box center [105, 151] width 58 height 15
drag, startPoint x: 151, startPoint y: 151, endPoint x: 200, endPoint y: 152, distance: 49.0
click at [200, 152] on h4 "135.20 GHz" at bounding box center [194, 151] width 92 height 15
click at [217, 157] on h4 "135.20 GHz" at bounding box center [194, 151] width 92 height 15
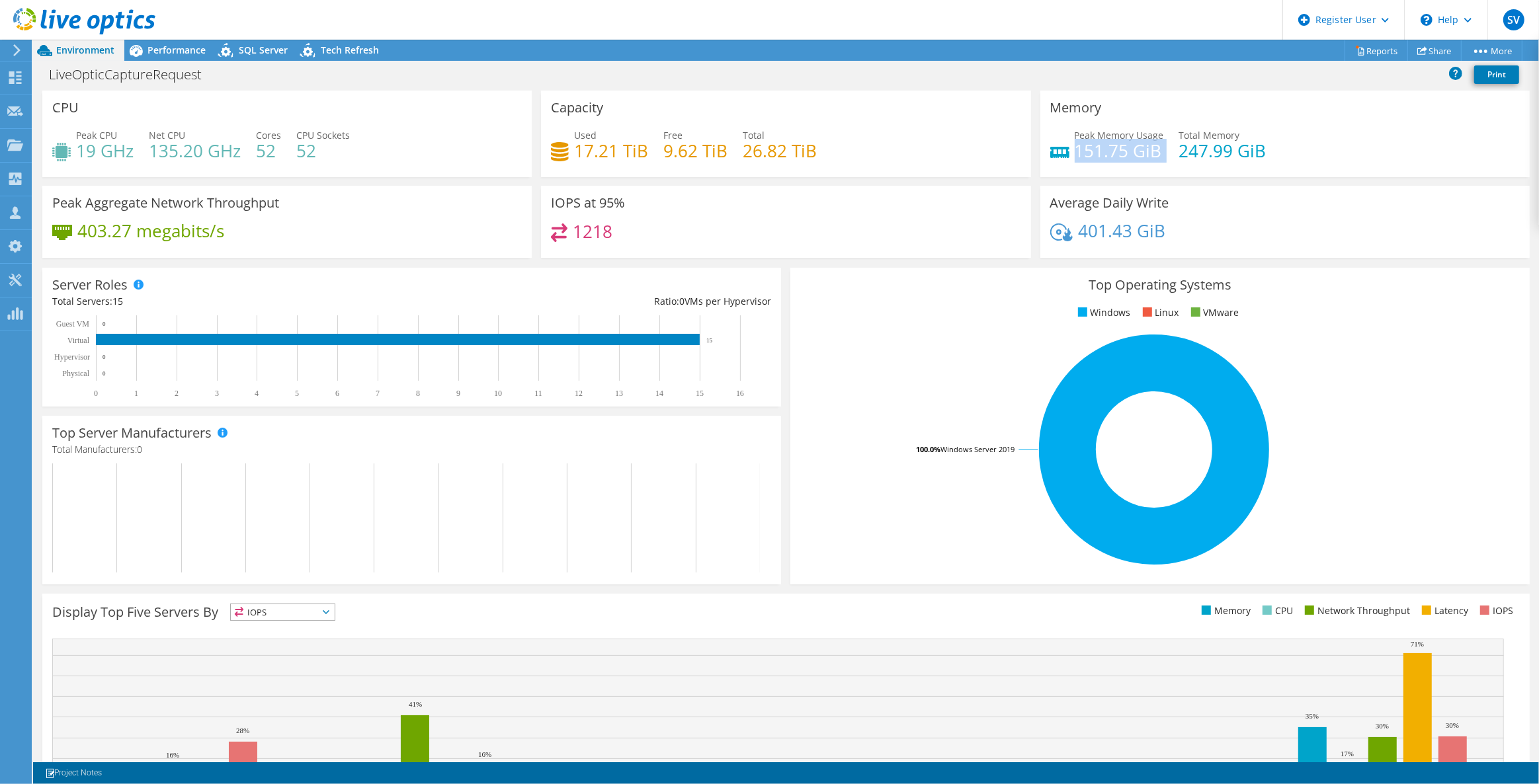
drag, startPoint x: 1071, startPoint y: 151, endPoint x: 1149, endPoint y: 164, distance: 79.1
click at [1149, 164] on div "Peak Memory Usage 151.75 GiB Total Memory 247.99 GiB" at bounding box center [1285, 149] width 470 height 43
click at [1170, 170] on div "Peak Memory Usage 151.75 GiB Total Memory 247.99 GiB" at bounding box center [1285, 149] width 470 height 43
click at [171, 52] on span "Performance" at bounding box center [176, 50] width 58 height 13
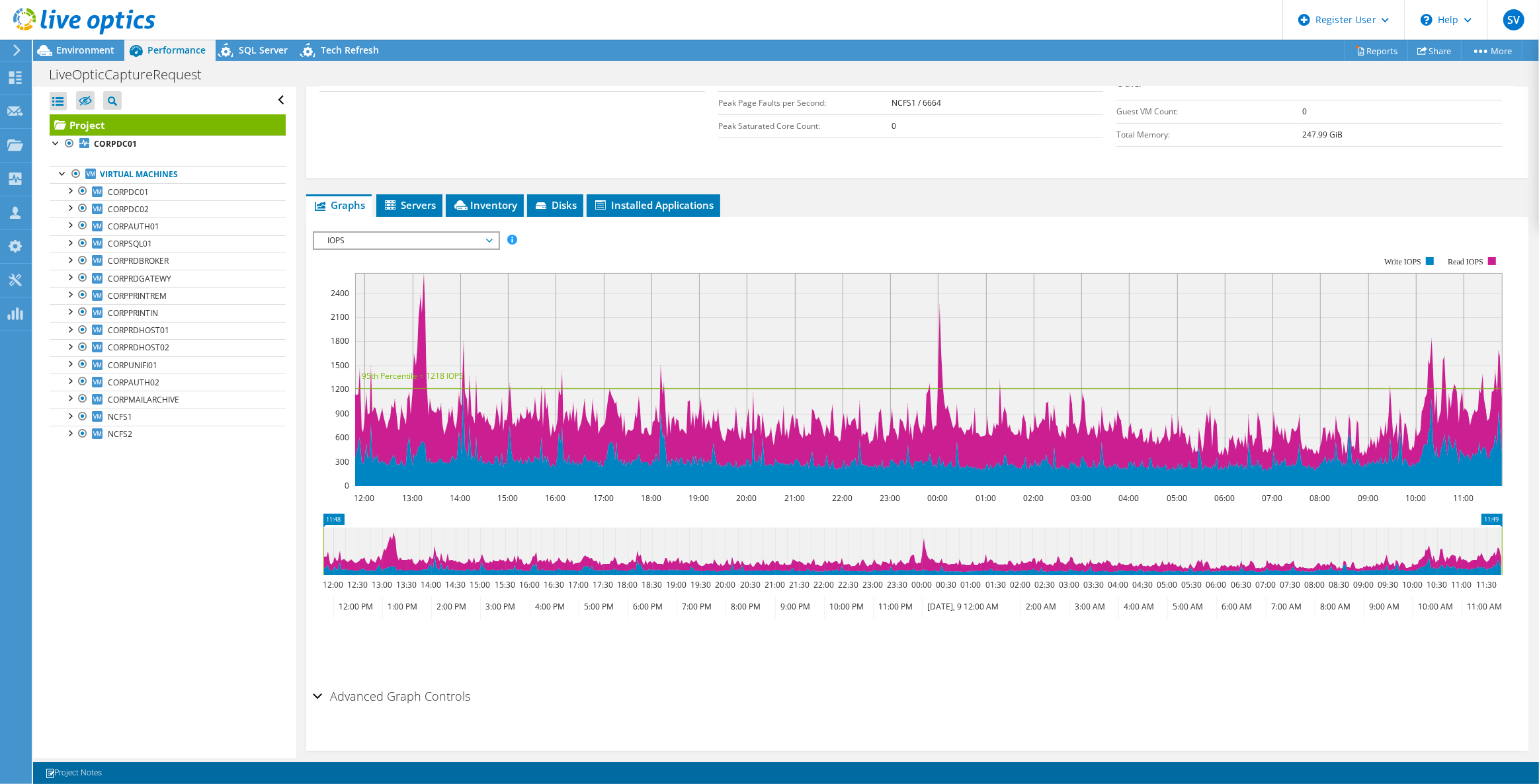
scroll to position [339, 0]
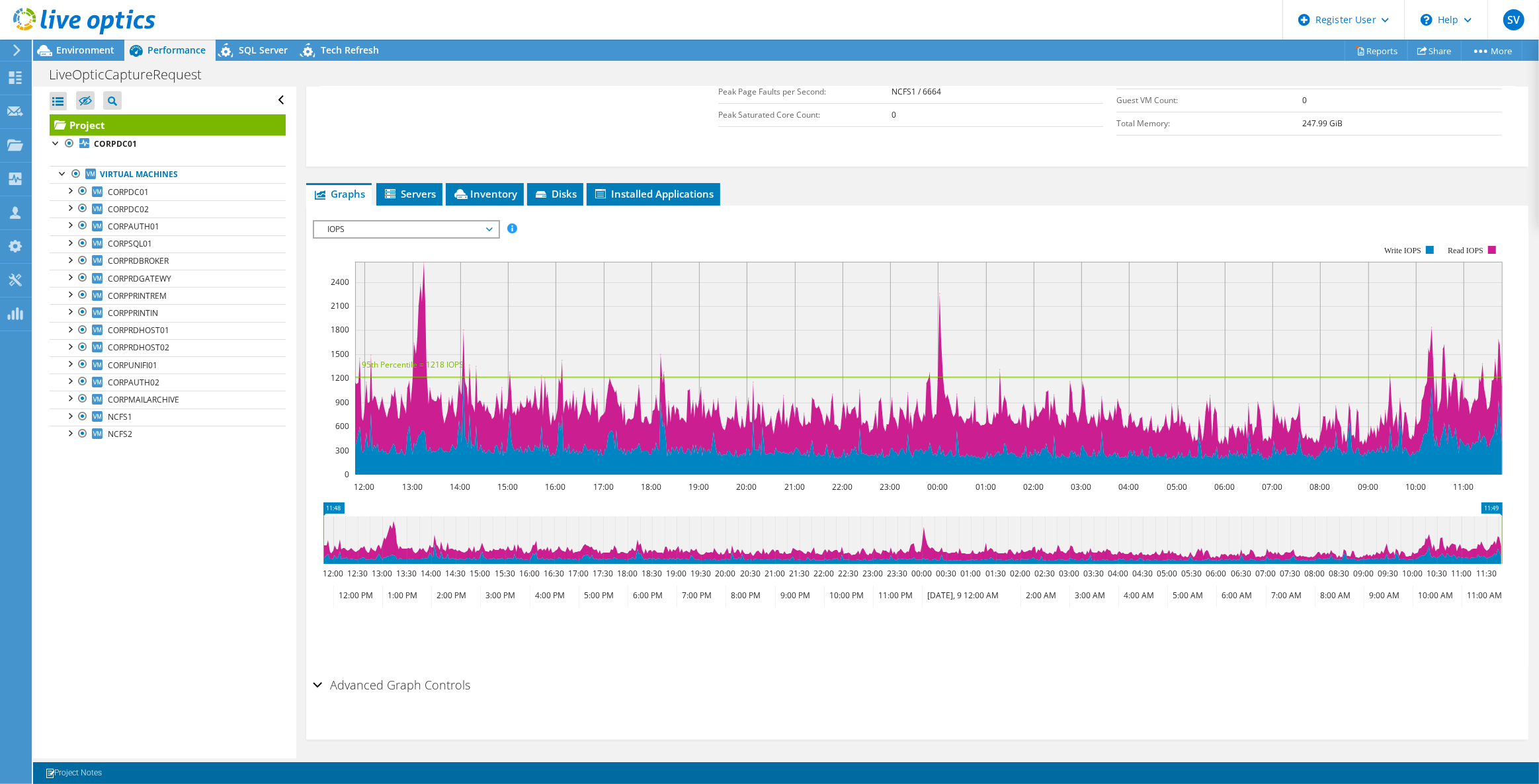
click at [404, 222] on span "IOPS" at bounding box center [406, 230] width 170 height 16
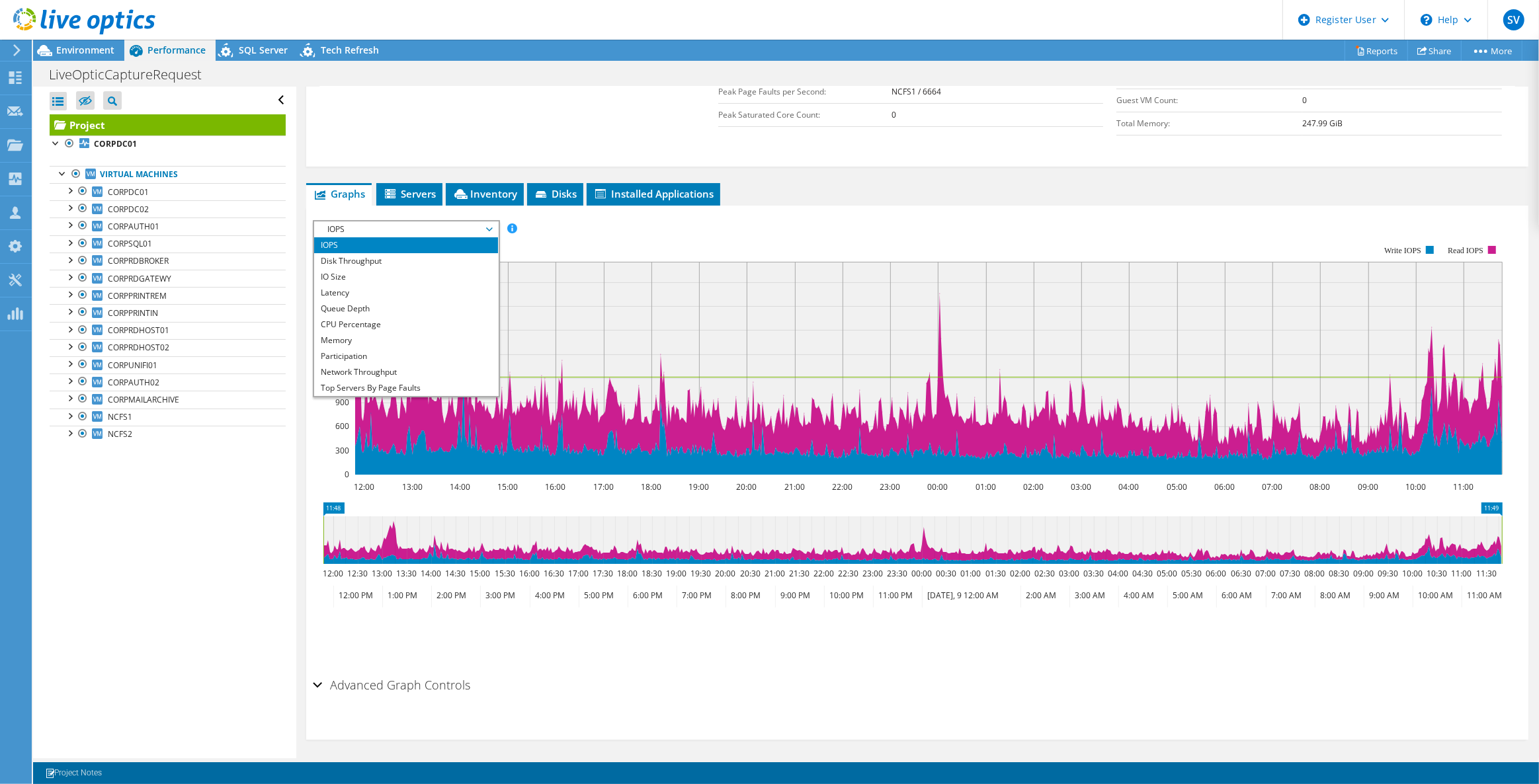
click at [401, 231] on span "IOPS" at bounding box center [406, 230] width 170 height 16
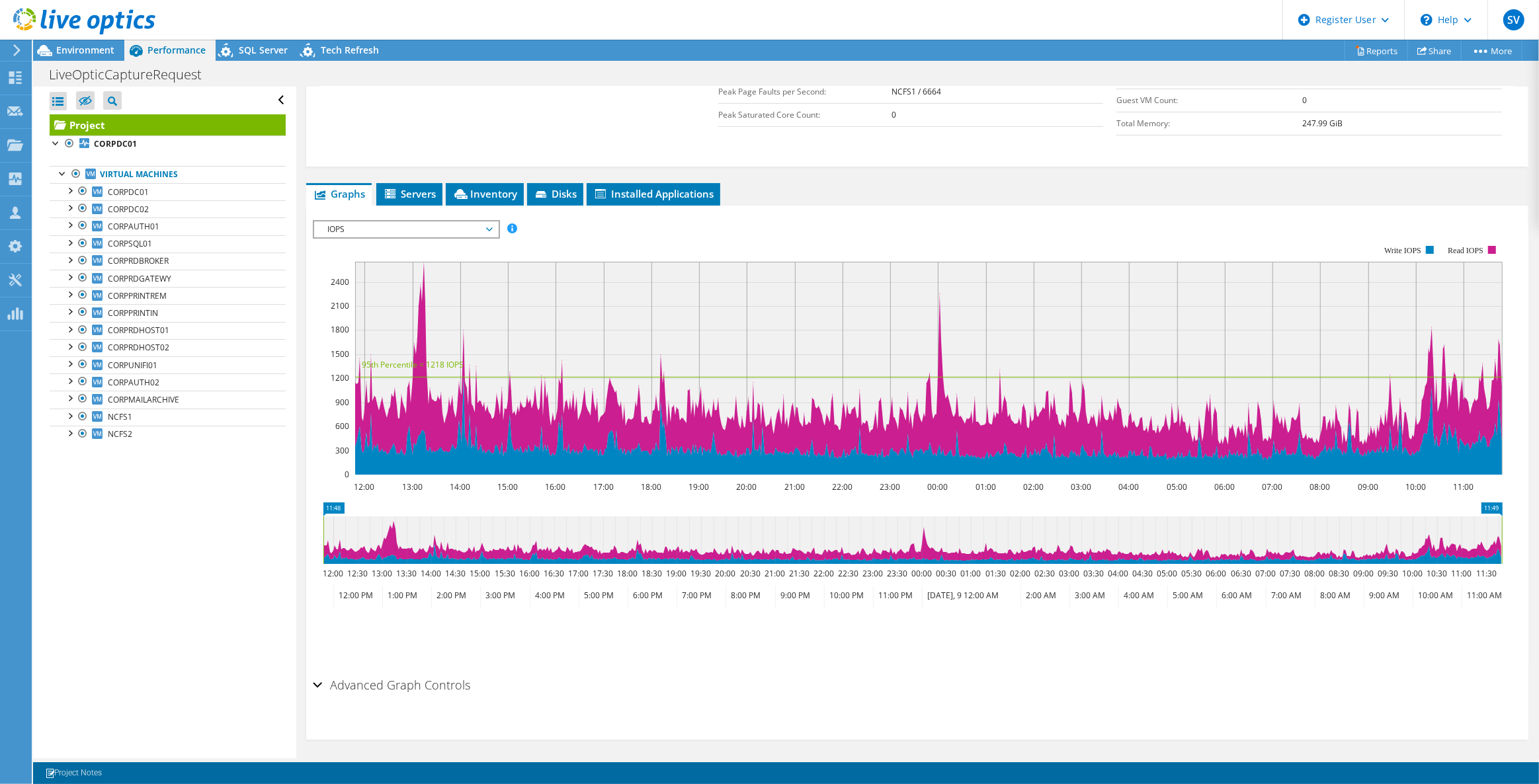
click at [452, 226] on span "IOPS" at bounding box center [406, 230] width 170 height 16
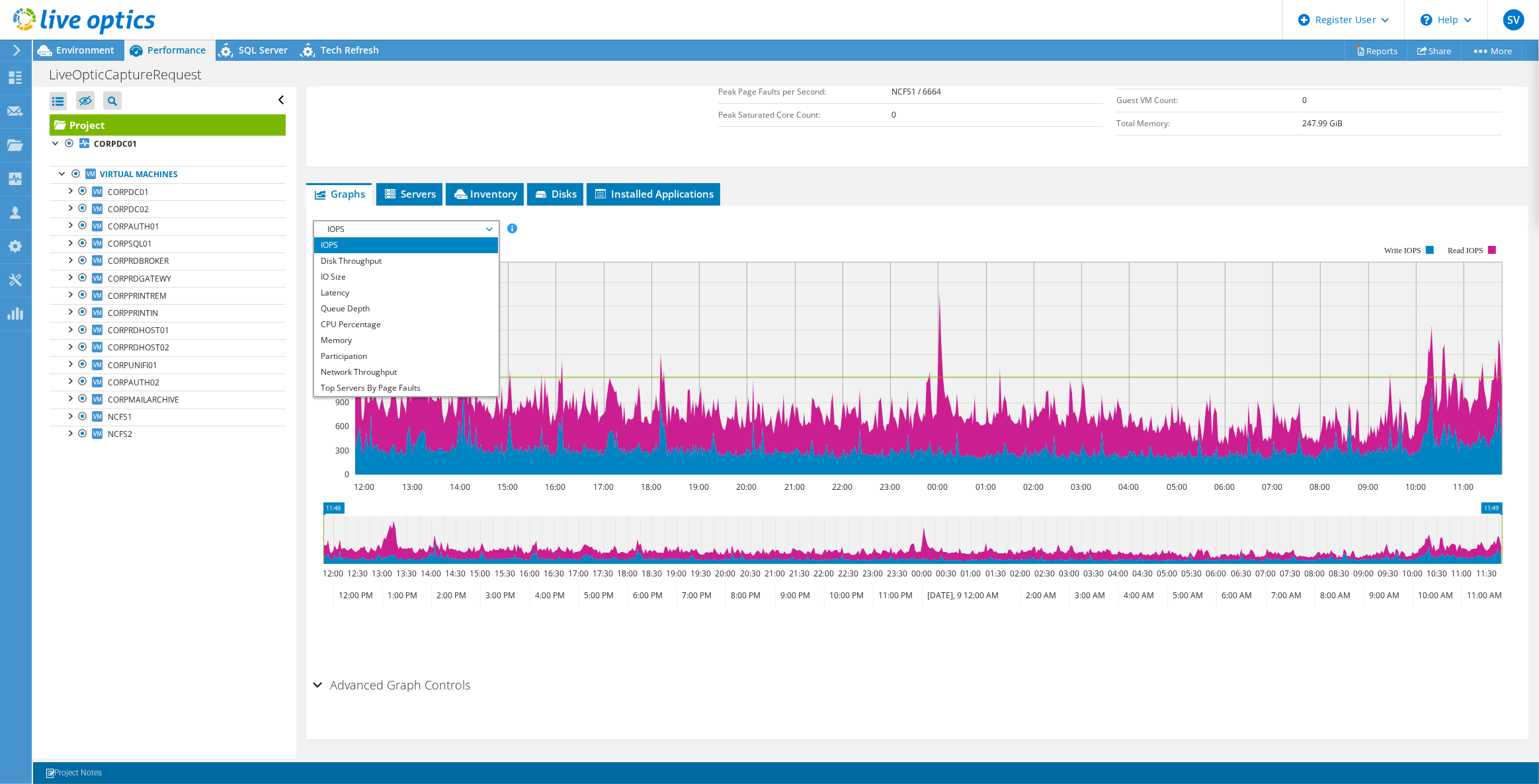
click at [646, 238] on rect at bounding box center [908, 360] width 1190 height 265
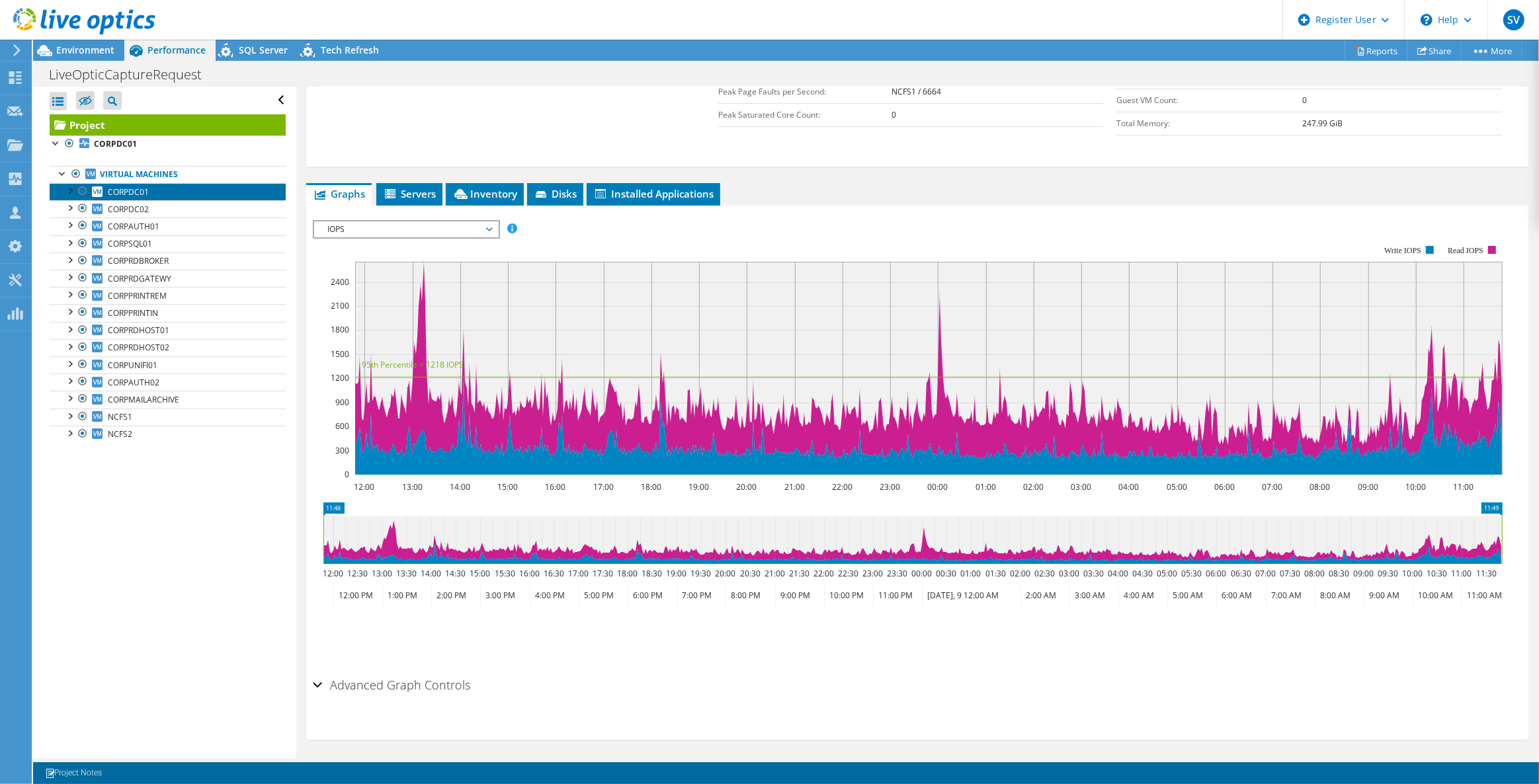
click at [135, 196] on span "CORPDC01" at bounding box center [128, 192] width 41 height 11
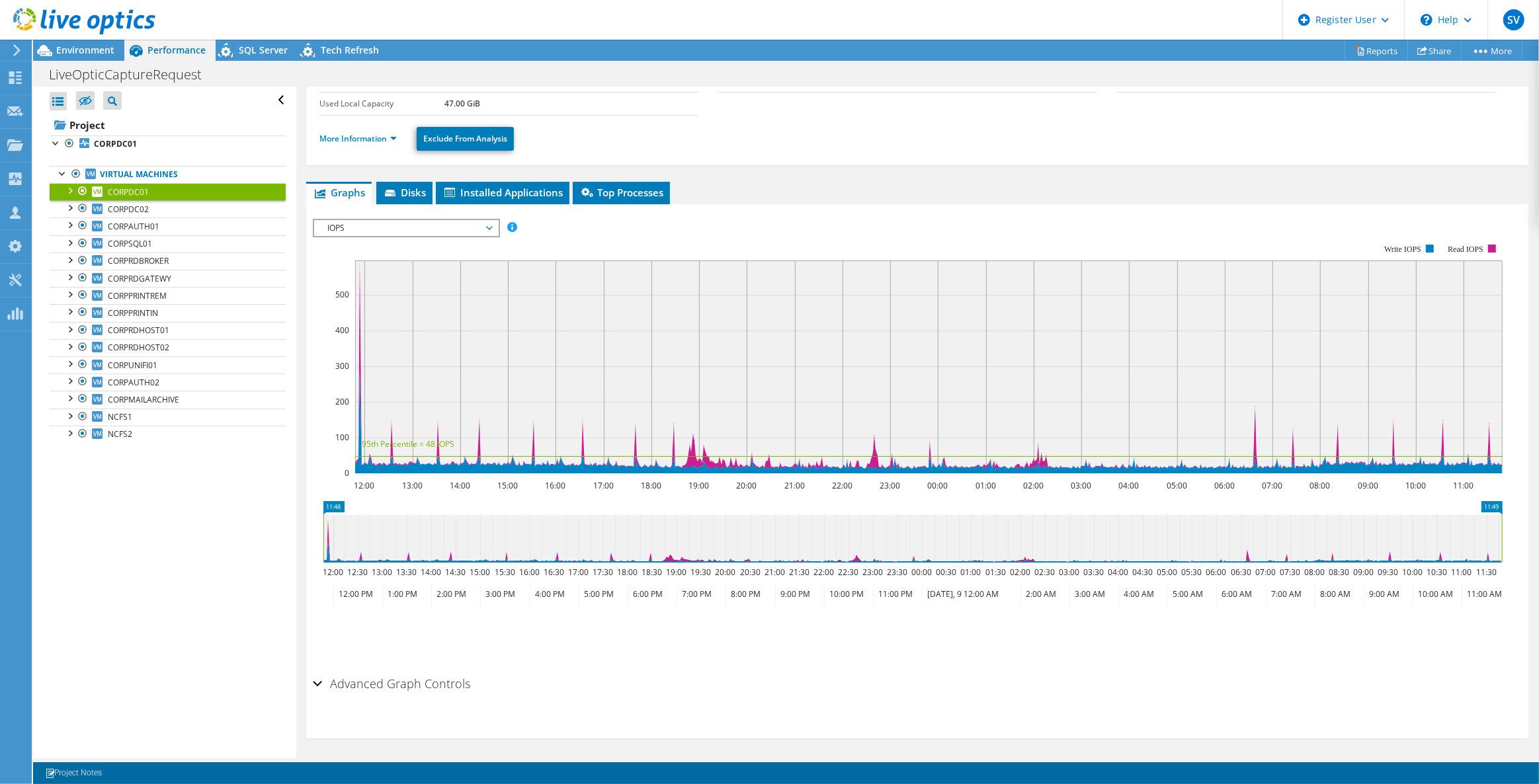
scroll to position [103, 0]
click at [139, 209] on span "CORPDC02" at bounding box center [128, 209] width 41 height 11
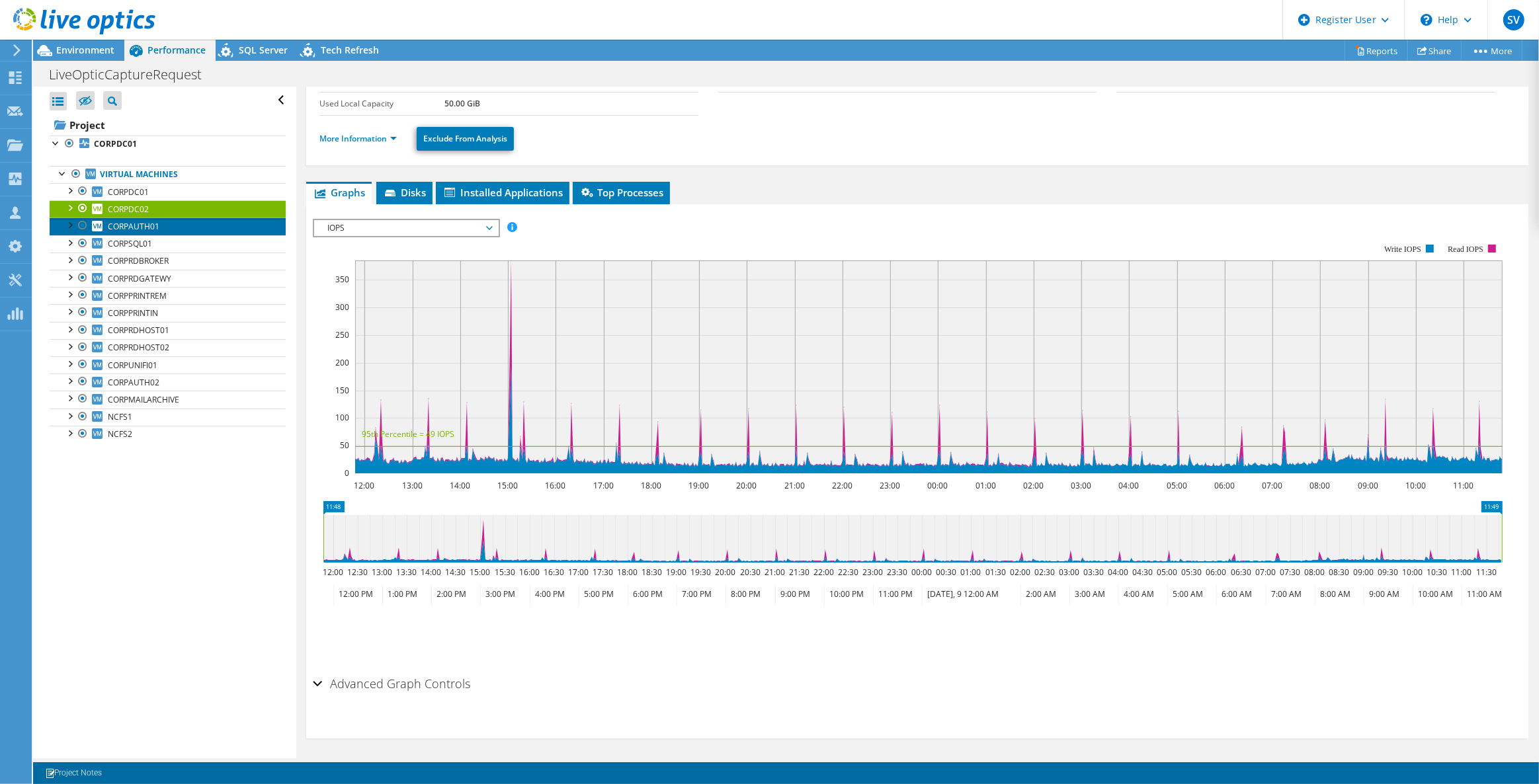
click at [149, 233] on link "CORPAUTH01" at bounding box center [168, 226] width 236 height 17
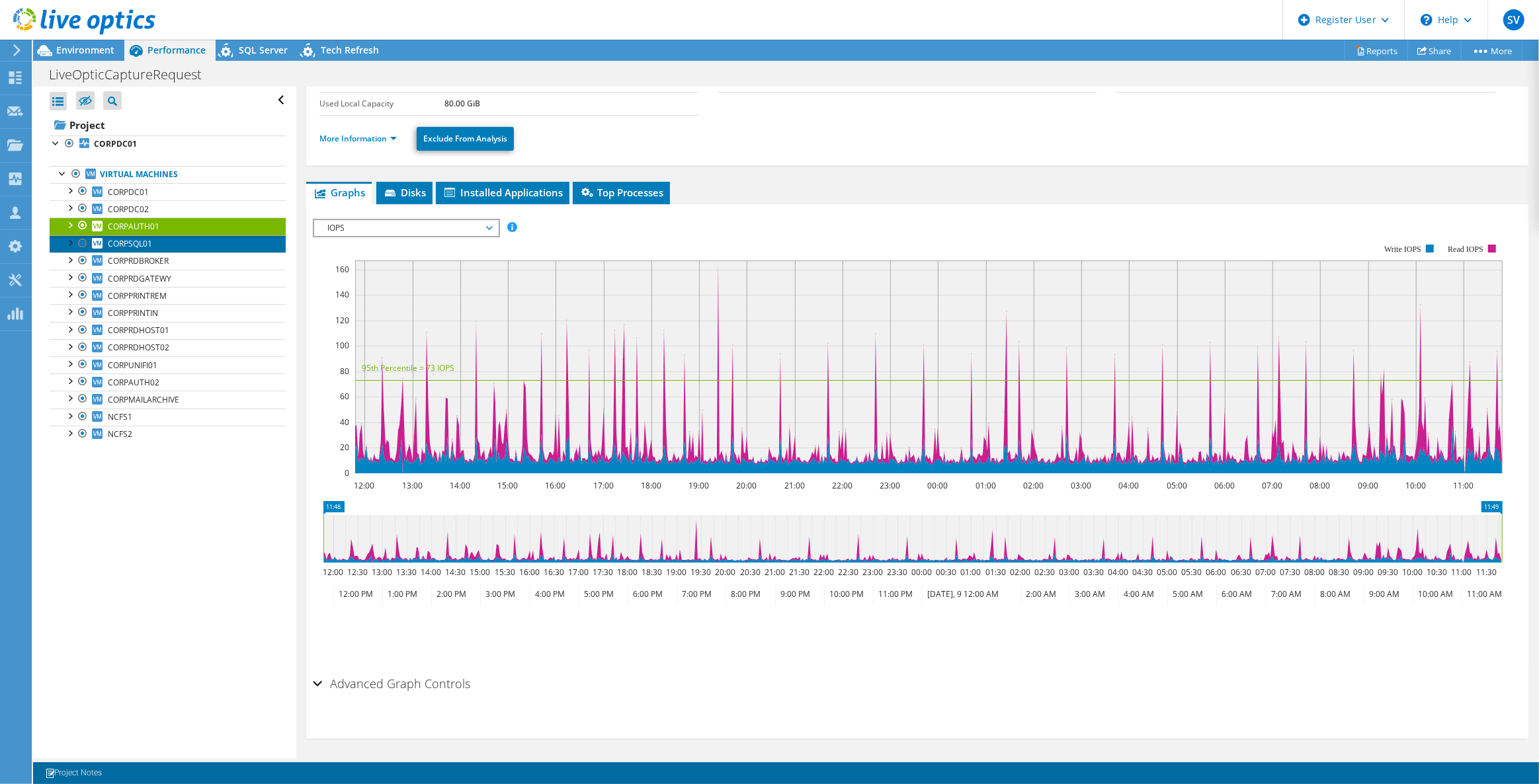
click at [137, 246] on span "CORPSQL01" at bounding box center [130, 243] width 44 height 11
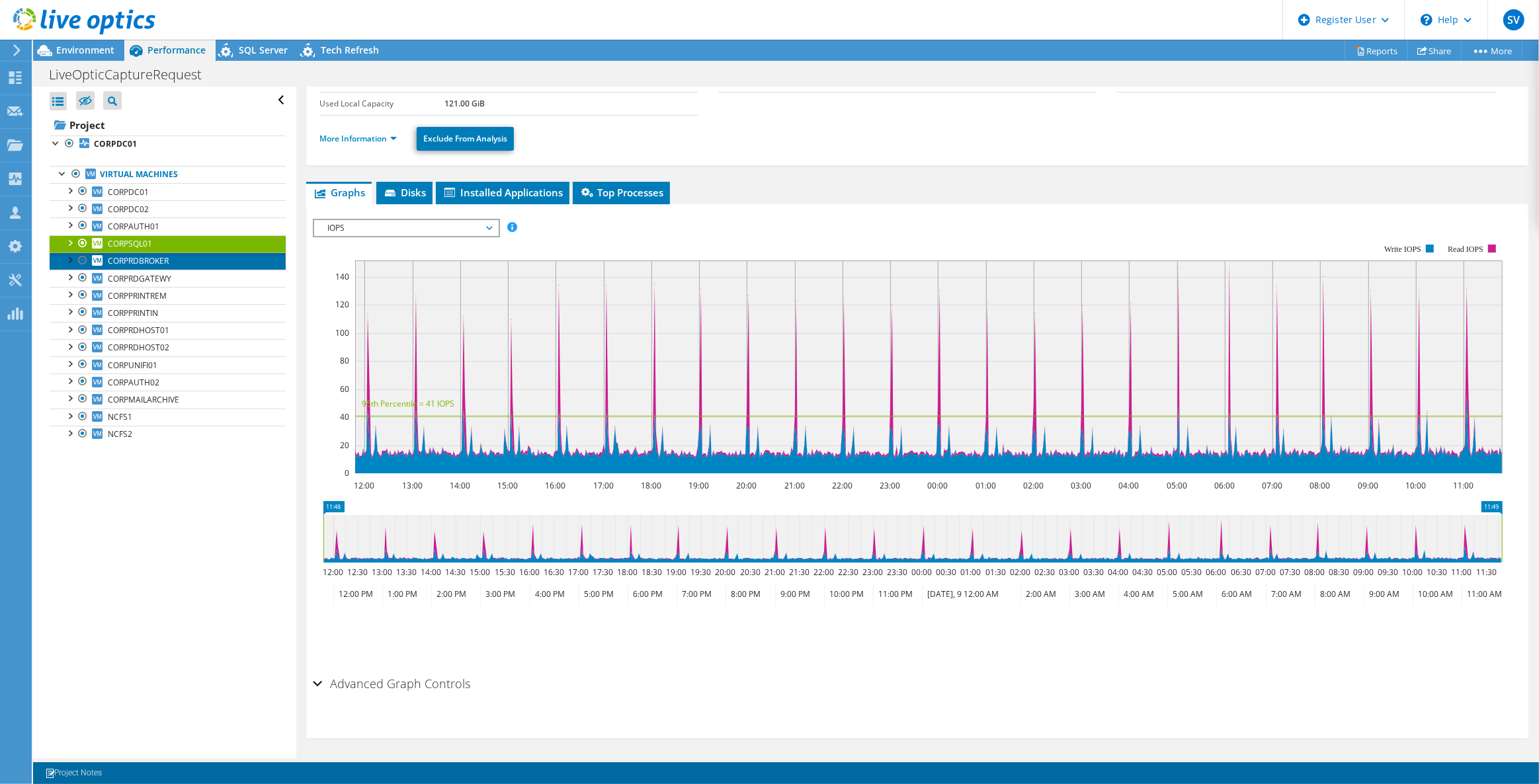
click at [145, 261] on span "CORPRDBROKER" at bounding box center [138, 261] width 61 height 11
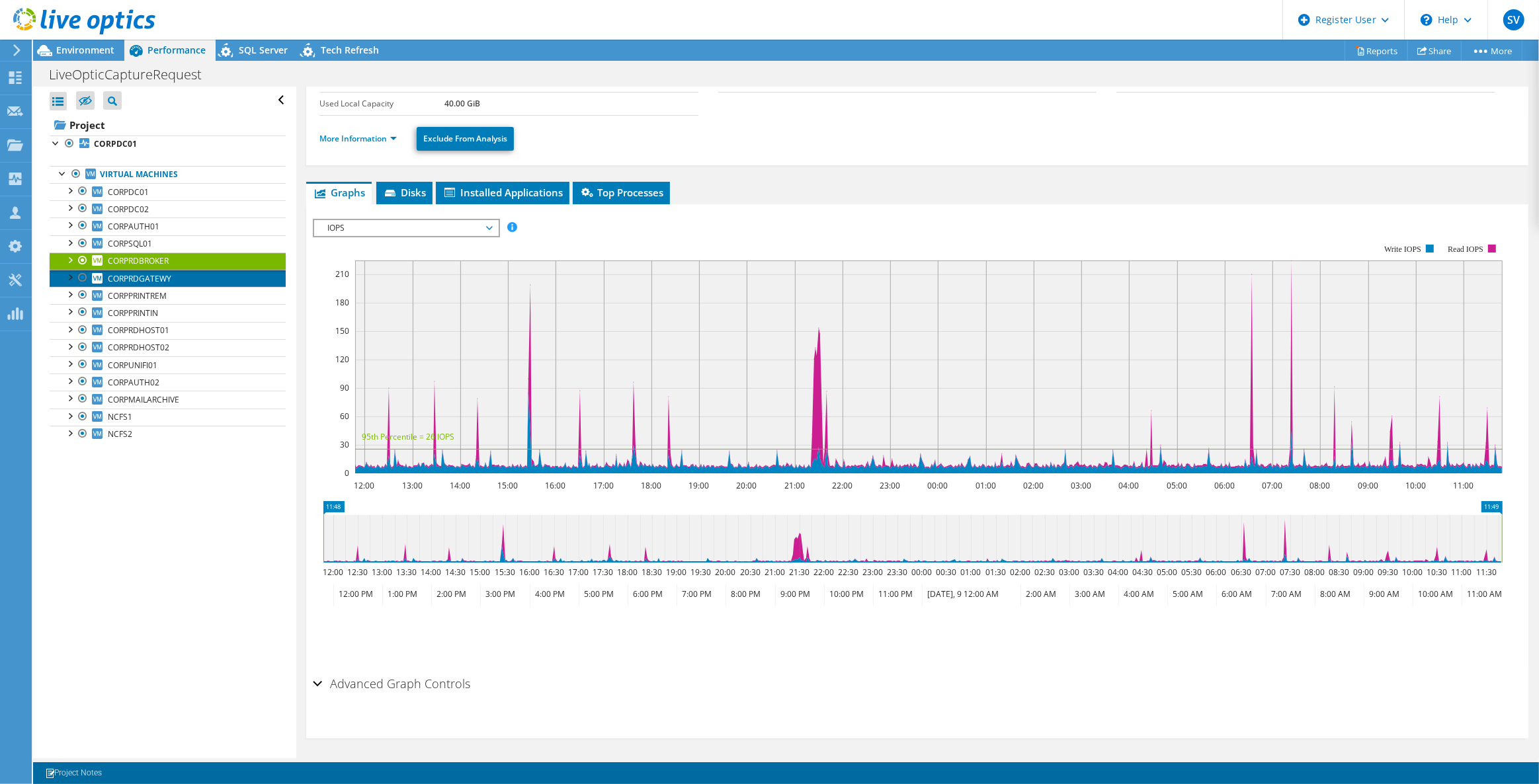
click at [186, 279] on link "CORPRDGATEWY" at bounding box center [168, 279] width 236 height 17
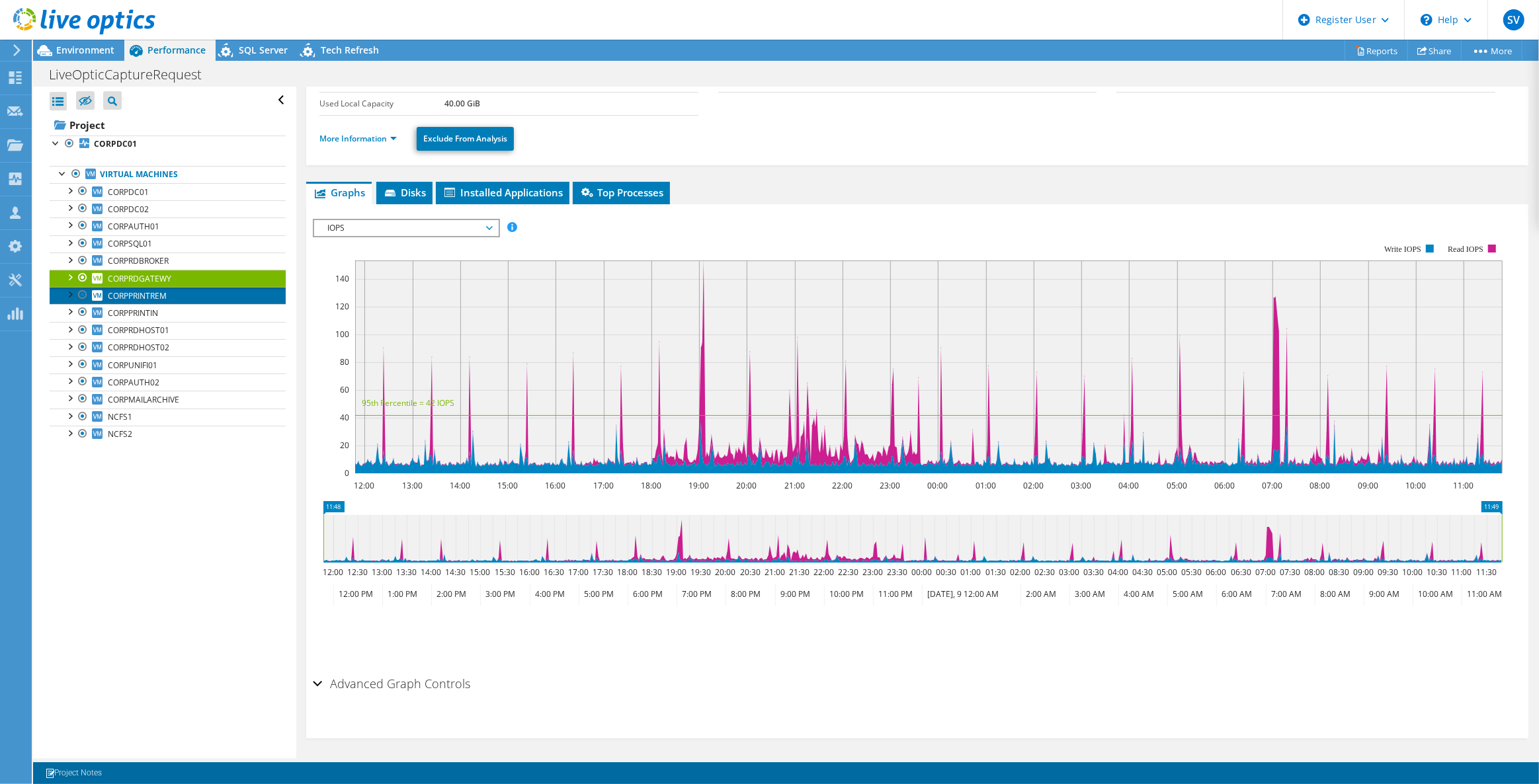
click at [147, 298] on span "CORPPRINTREM" at bounding box center [137, 296] width 59 height 11
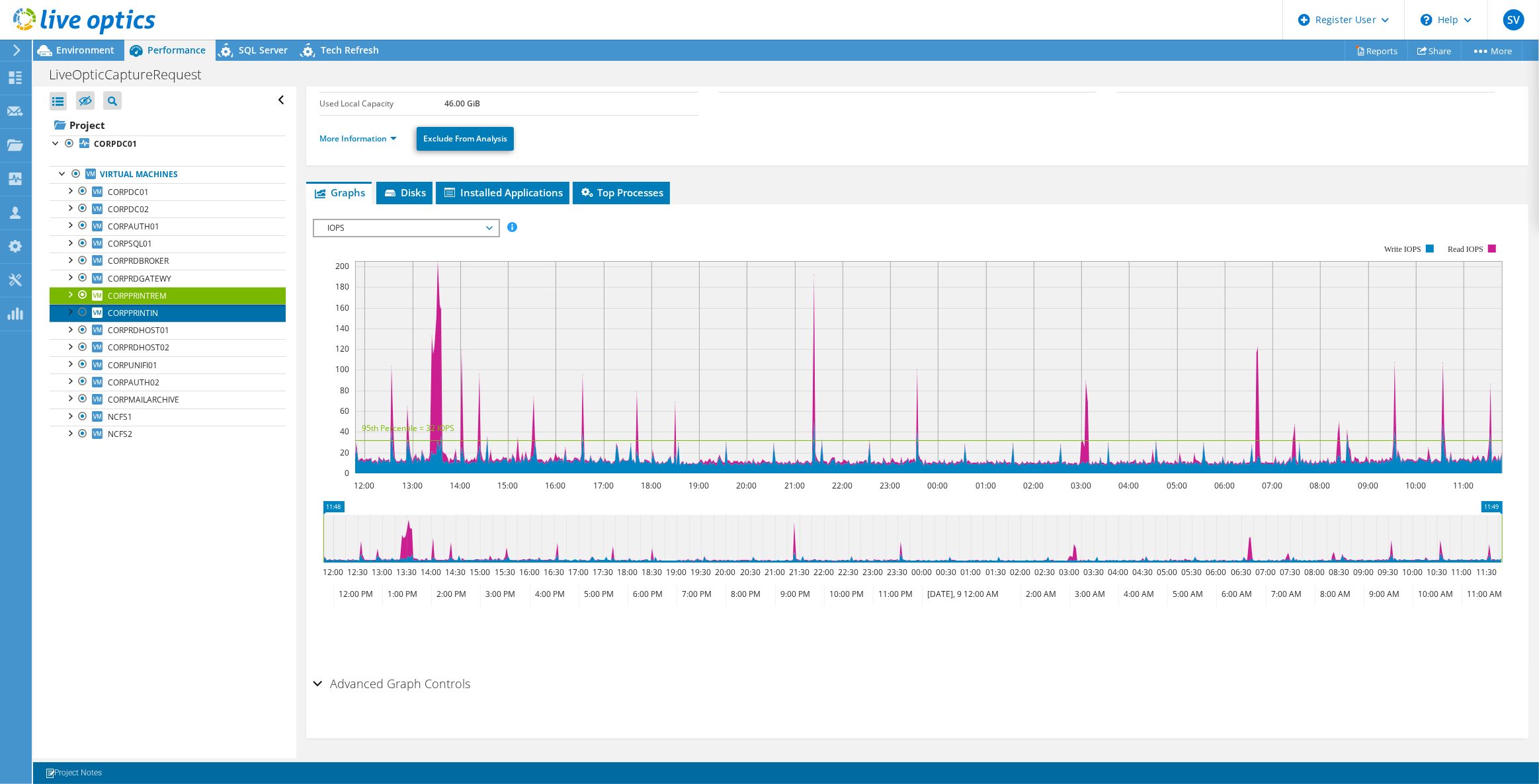
click at [203, 312] on link "CORPPRINTIN" at bounding box center [168, 313] width 236 height 17
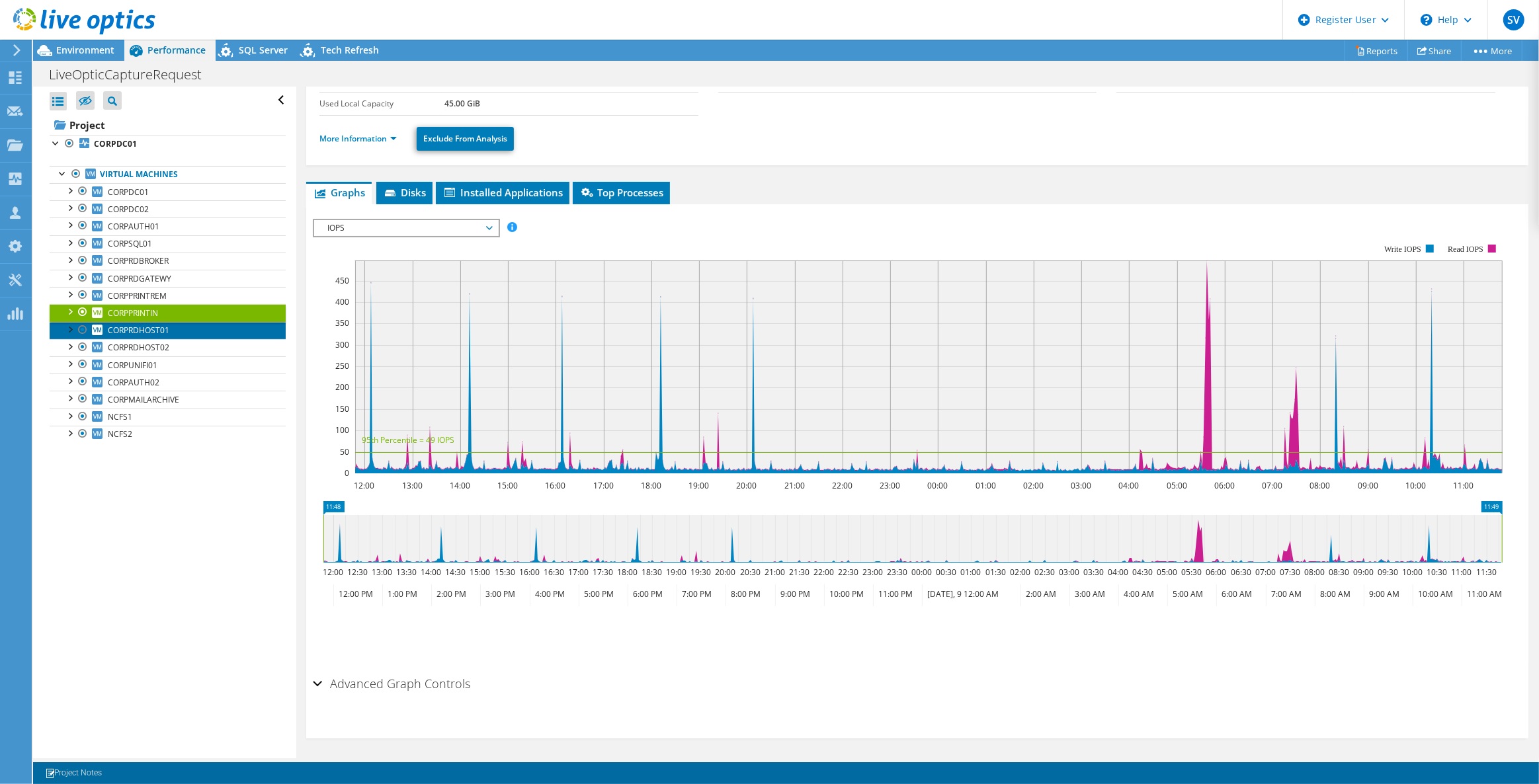
click at [175, 327] on link "CORPRDHOST01" at bounding box center [168, 331] width 236 height 17
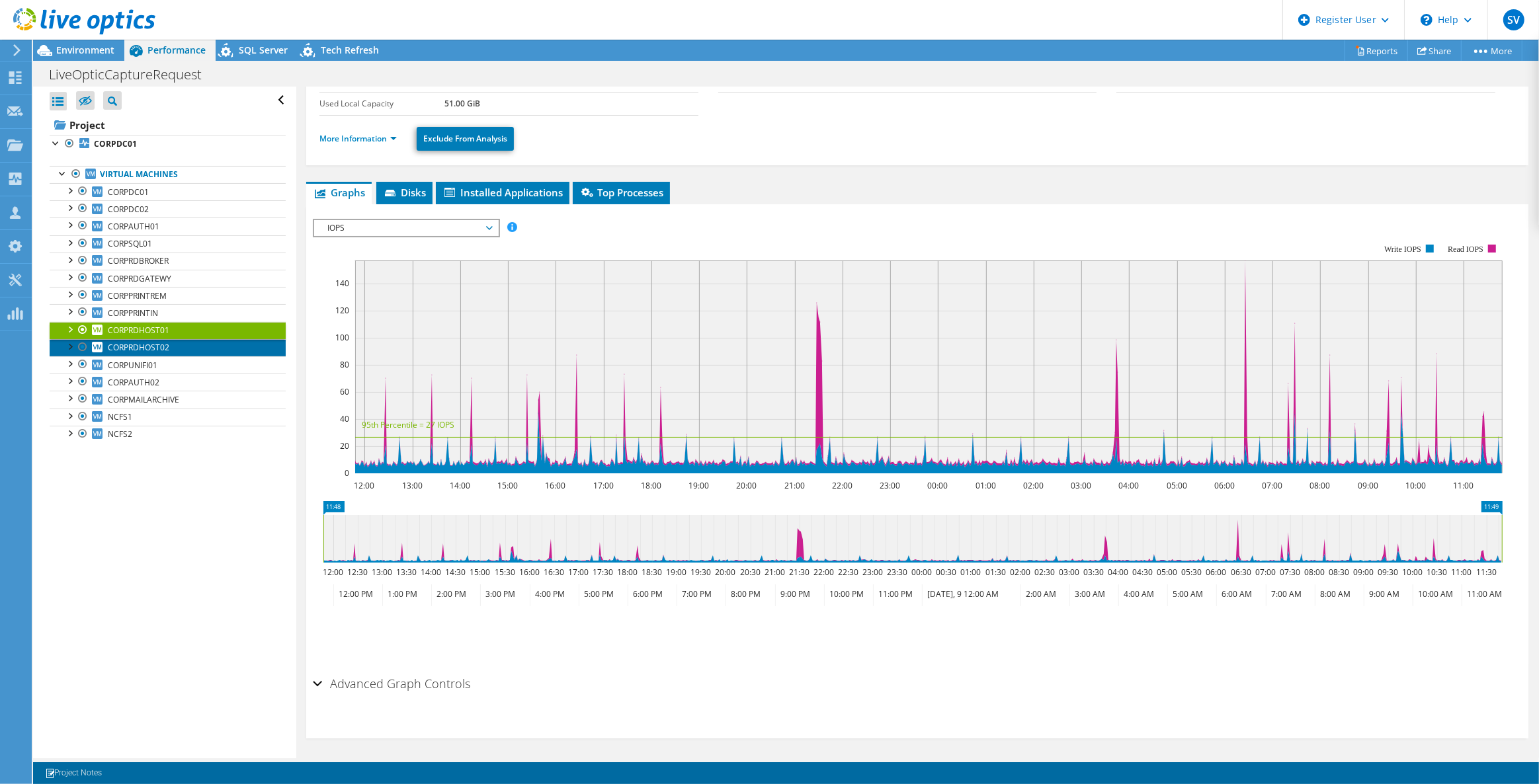
click at [173, 345] on link "CORPRDHOST02" at bounding box center [168, 348] width 236 height 17
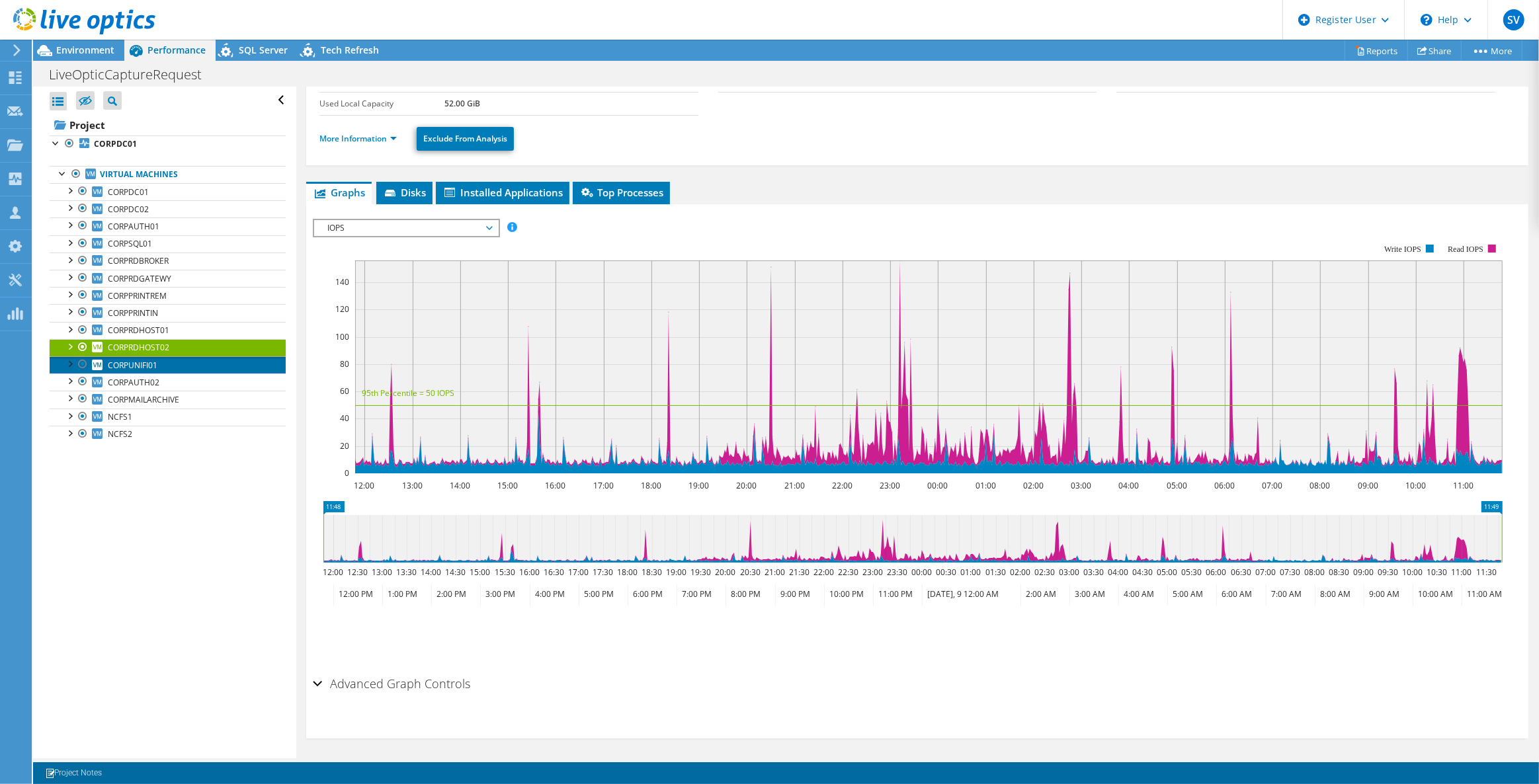
click at [162, 366] on link "CORPUNIFI01" at bounding box center [168, 365] width 236 height 17
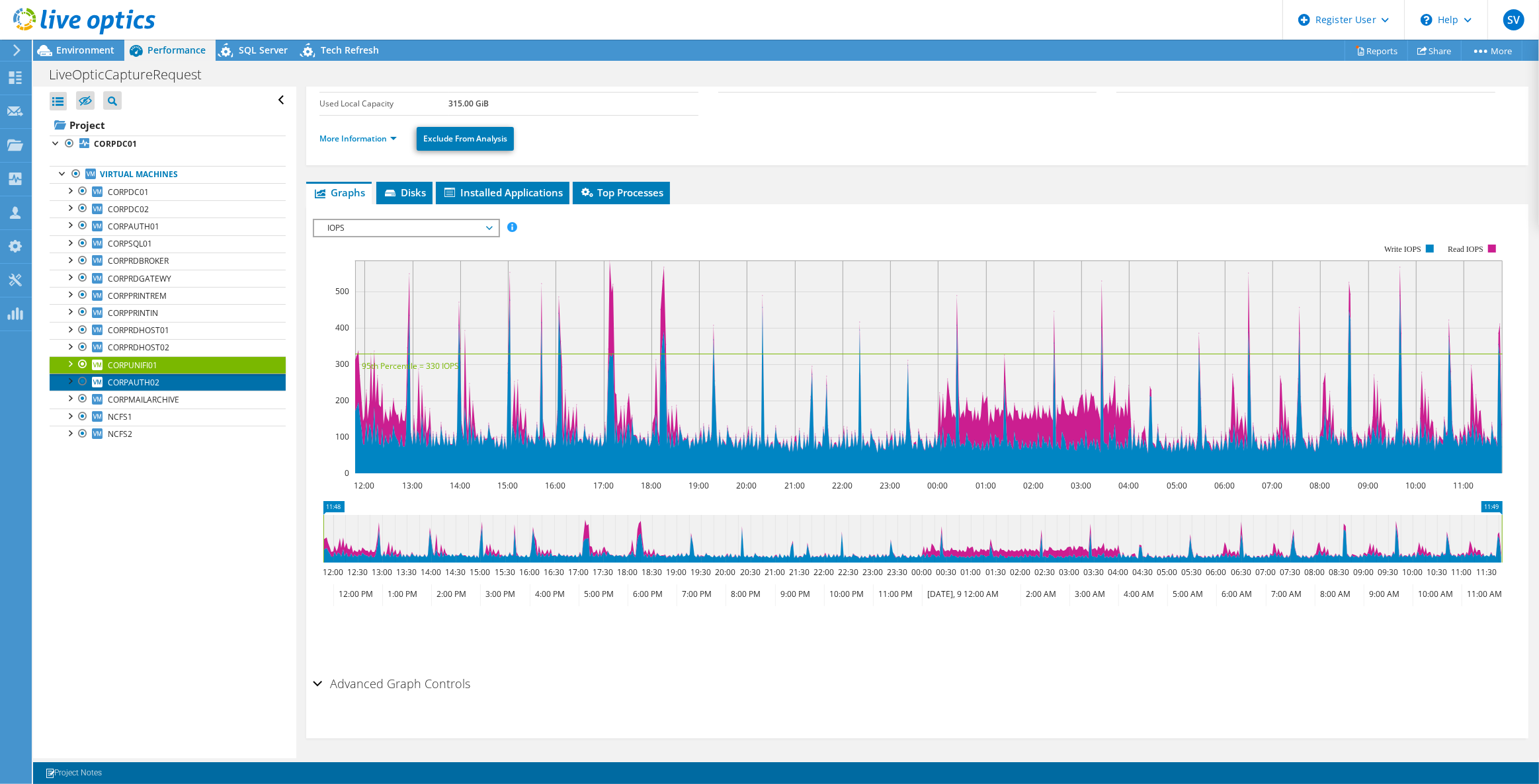
click at [154, 378] on span "CORPAUTH02" at bounding box center [133, 382] width 52 height 11
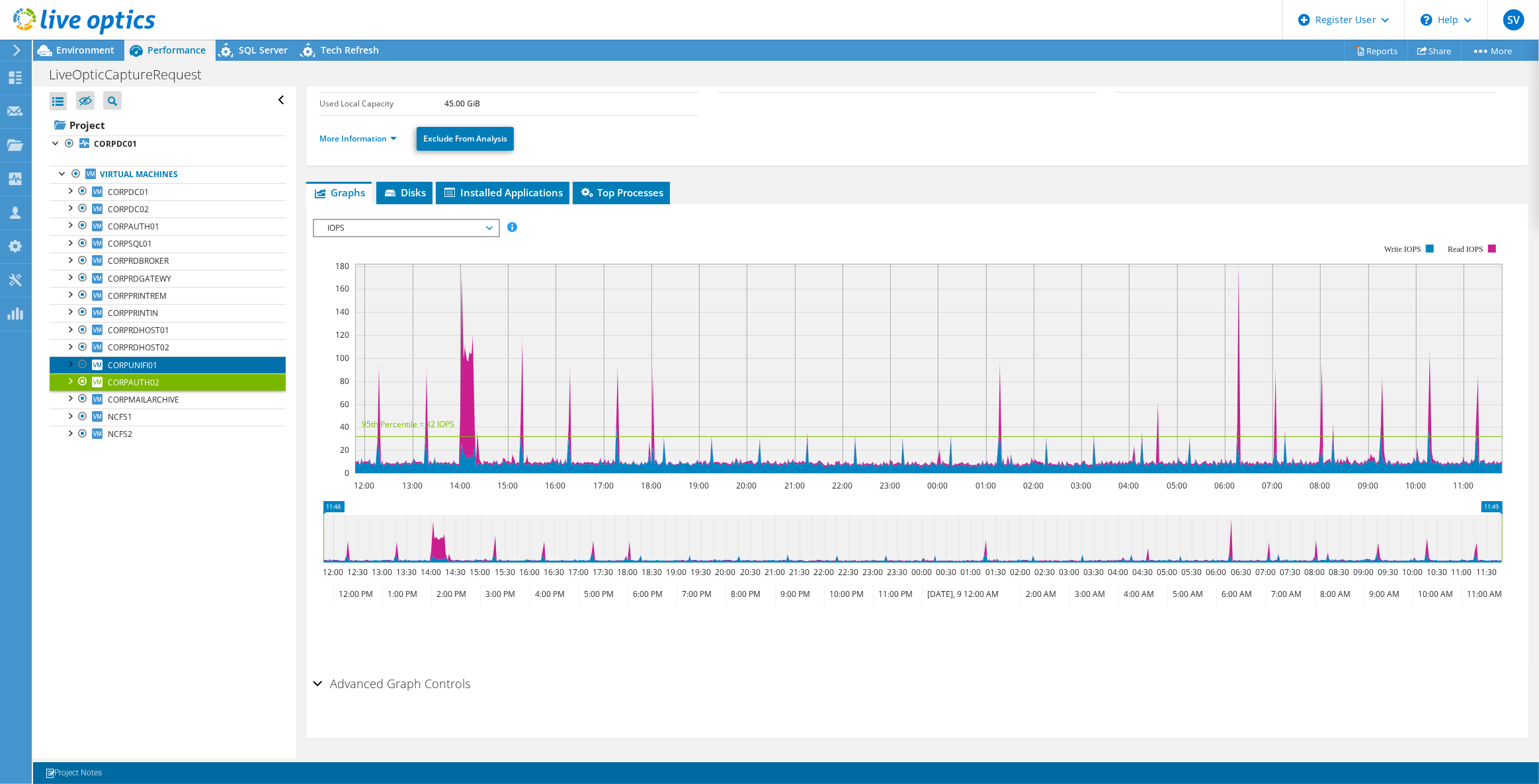
click at [150, 361] on span "CORPUNIFI01" at bounding box center [133, 365] width 50 height 11
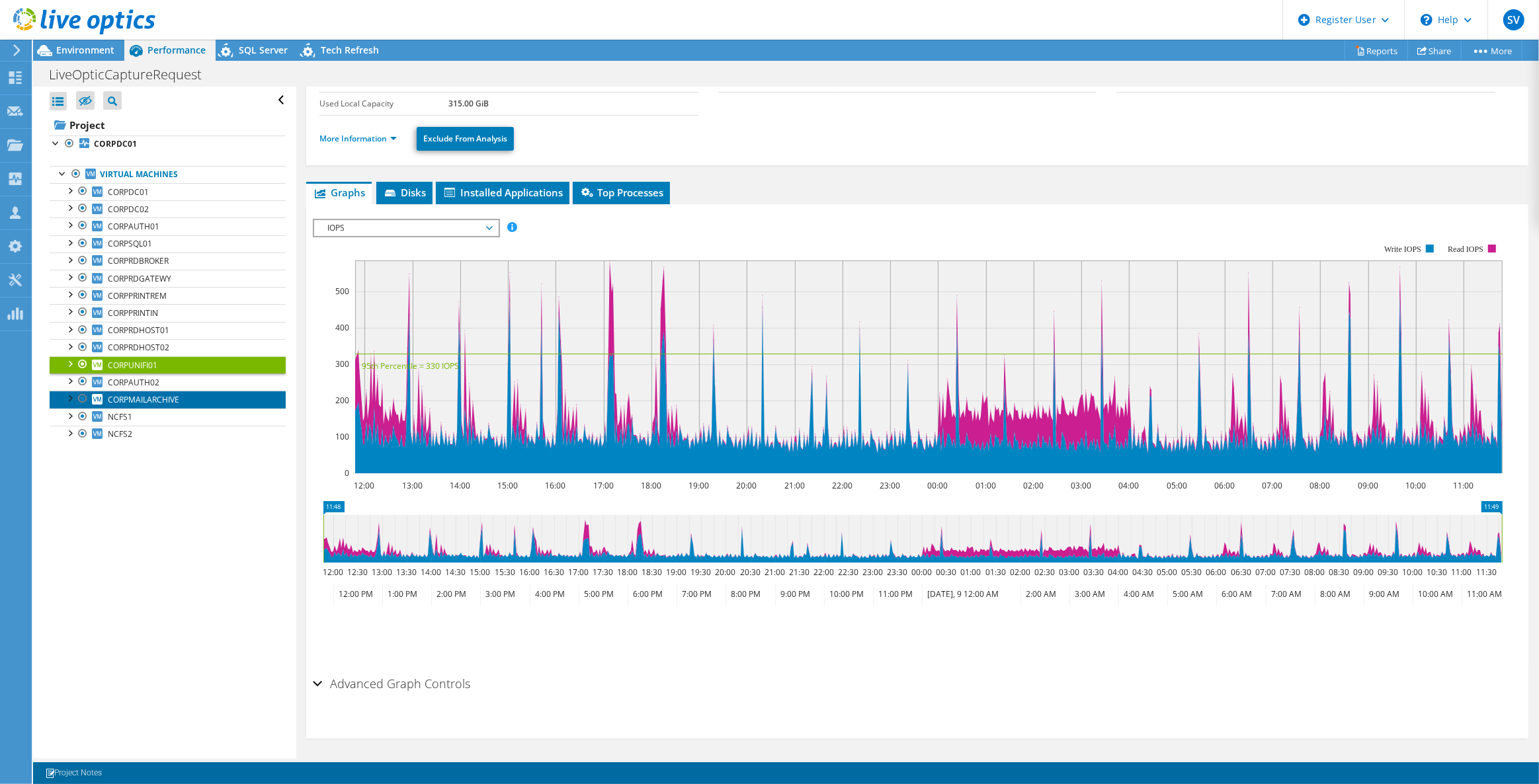
click at [156, 400] on span "CORPMAILARCHIVE" at bounding box center [143, 399] width 72 height 11
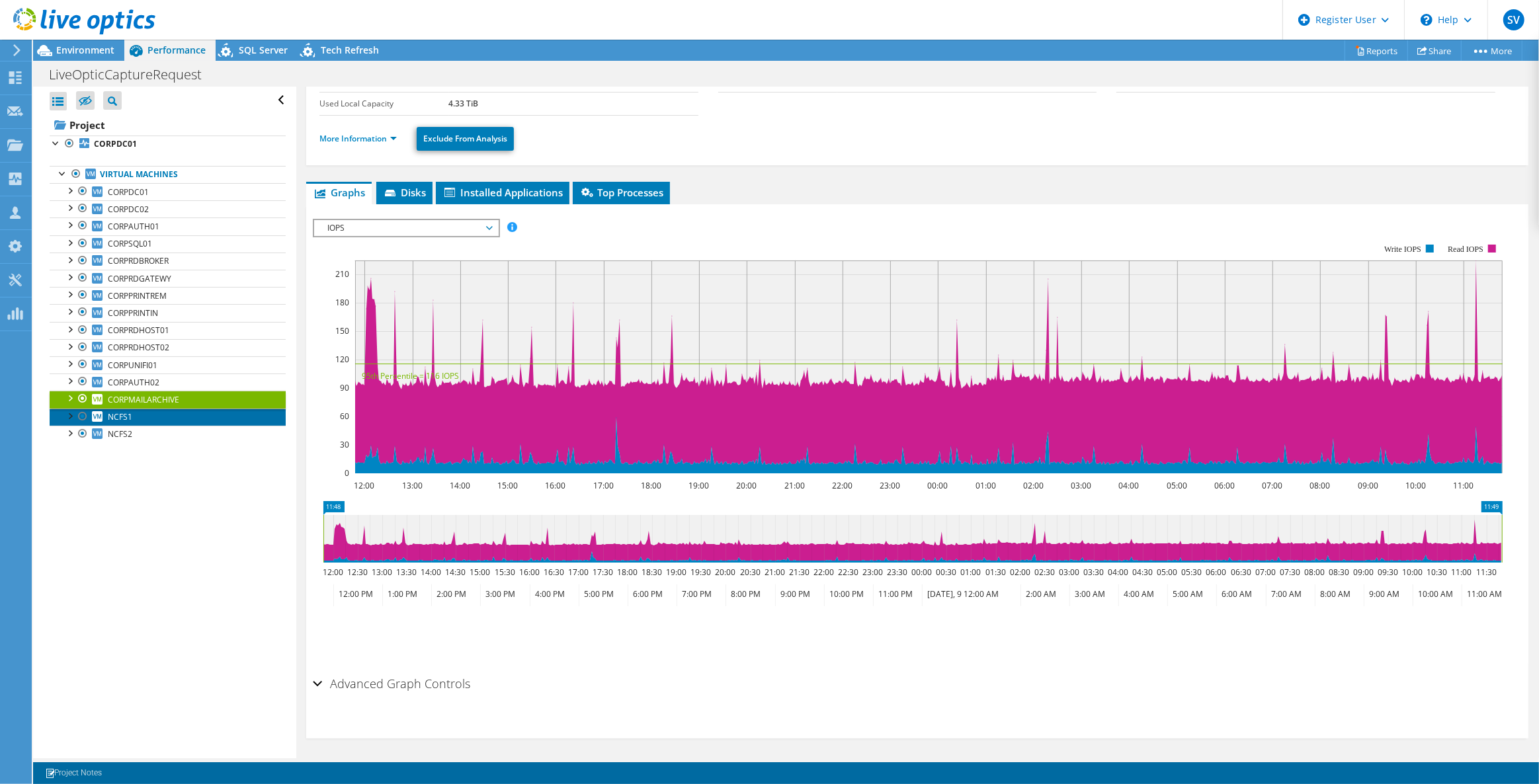
click at [178, 417] on link "NCFS1" at bounding box center [168, 417] width 236 height 17
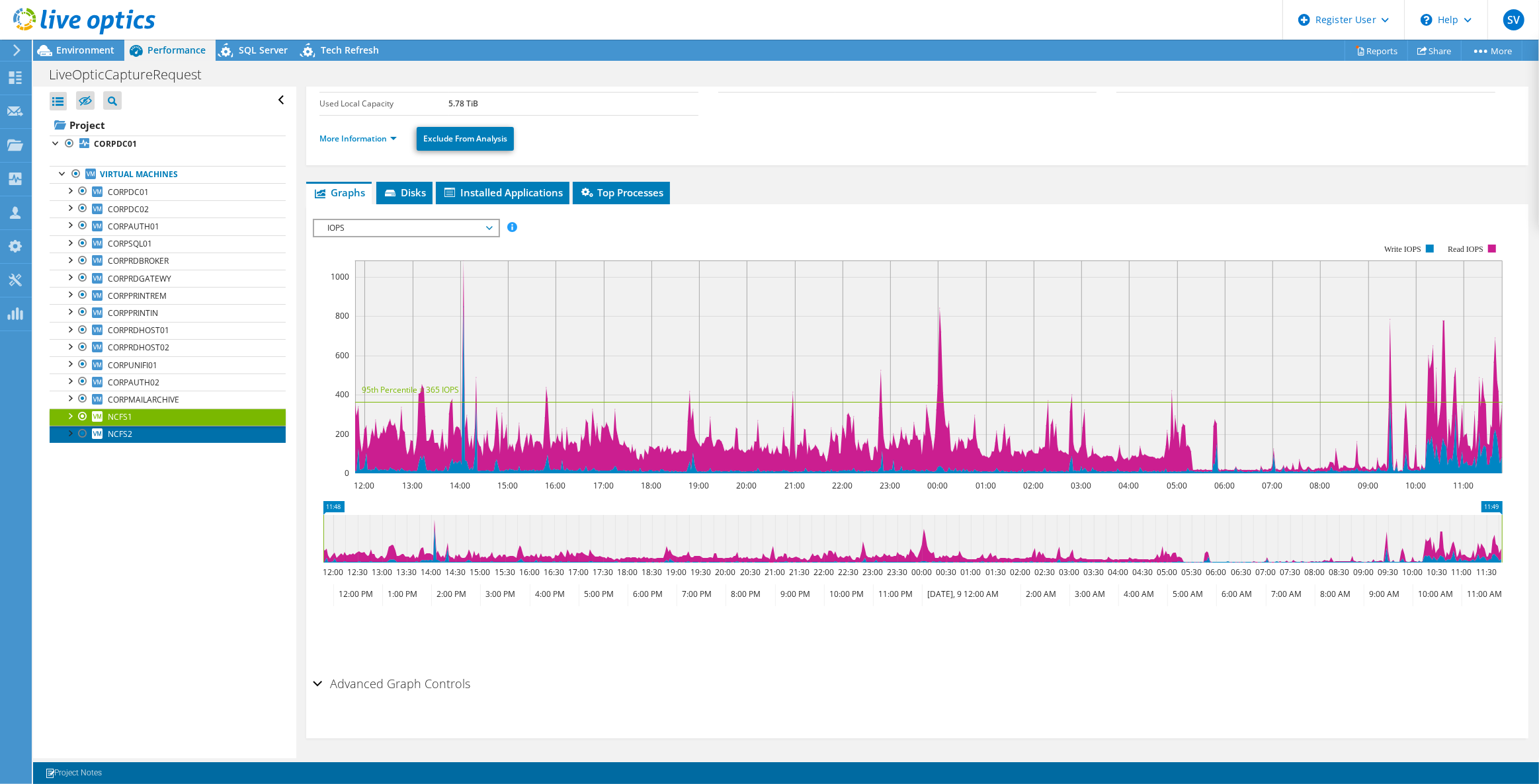
click at [156, 434] on link "NCFS2" at bounding box center [168, 434] width 236 height 17
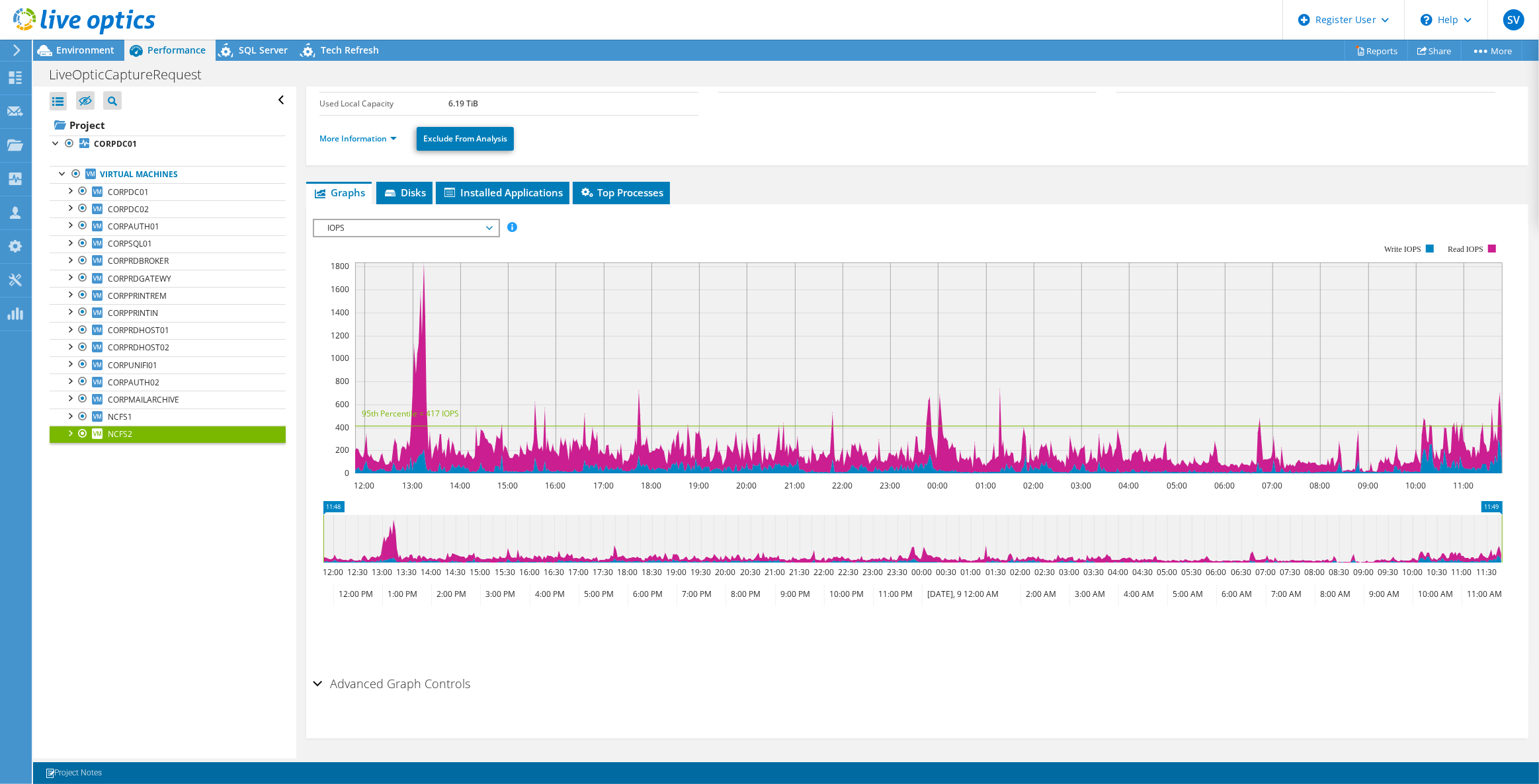
scroll to position [0, 0]
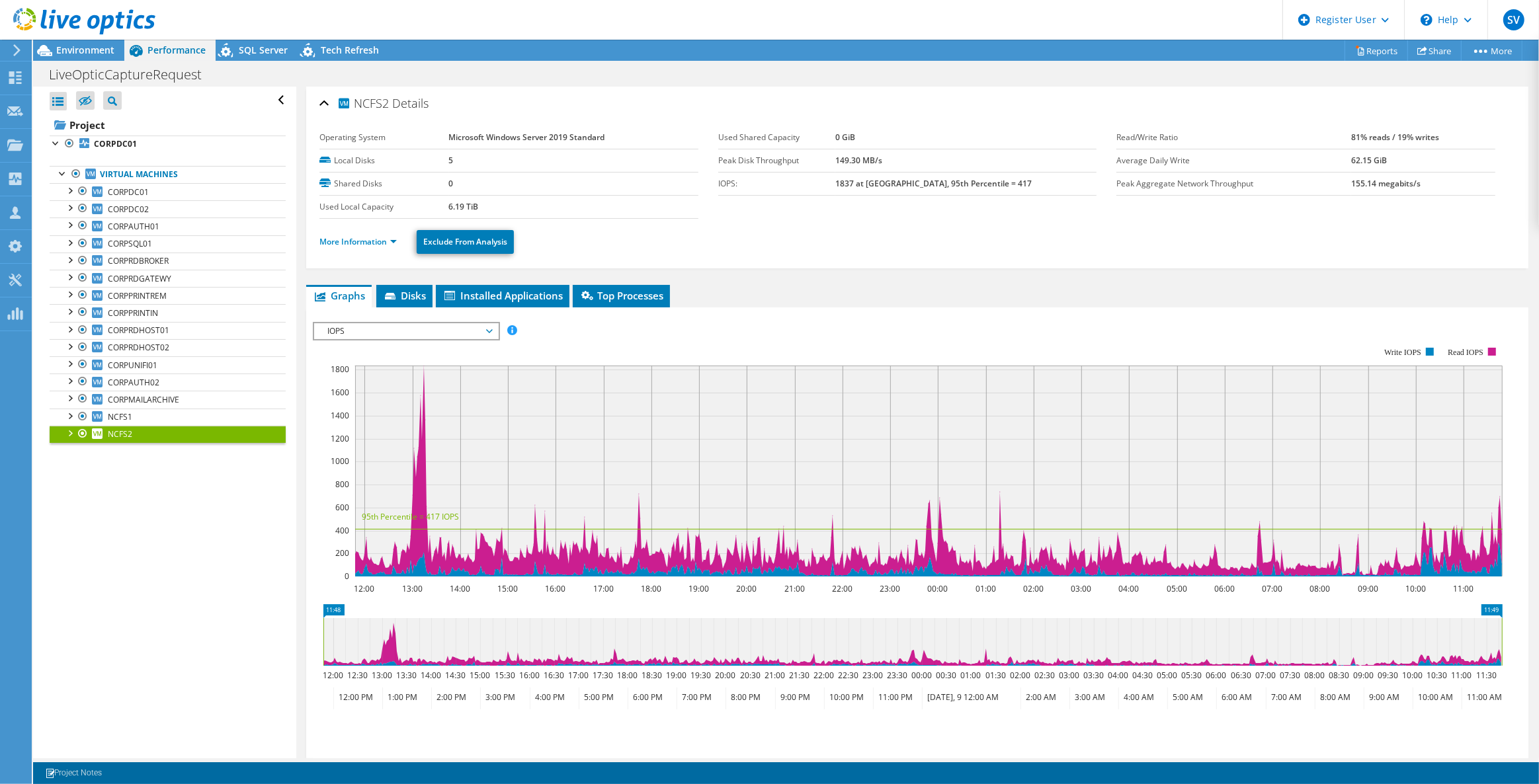
click at [410, 326] on span "IOPS" at bounding box center [406, 331] width 170 height 16
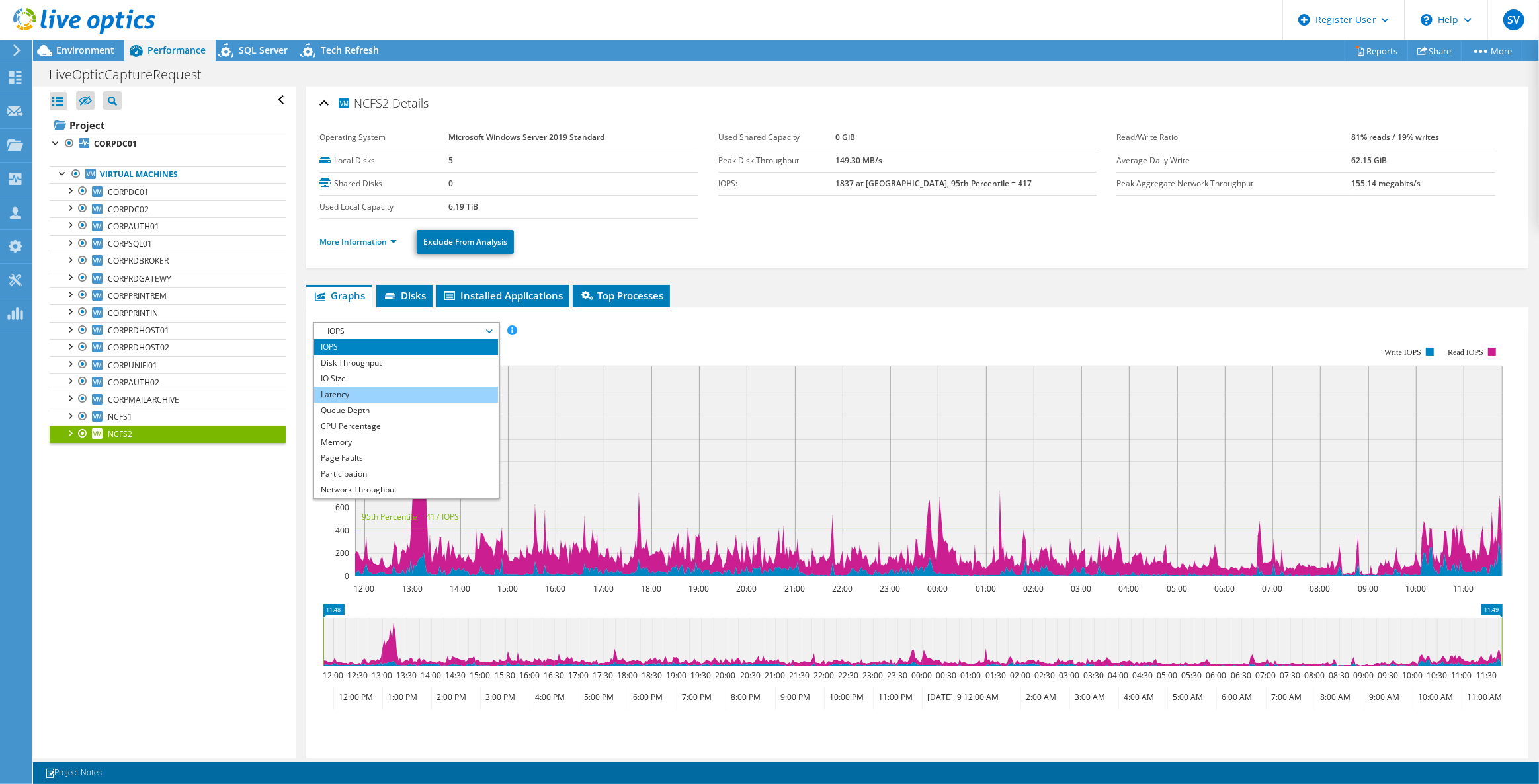
click at [367, 388] on li "Latency" at bounding box center [406, 395] width 183 height 16
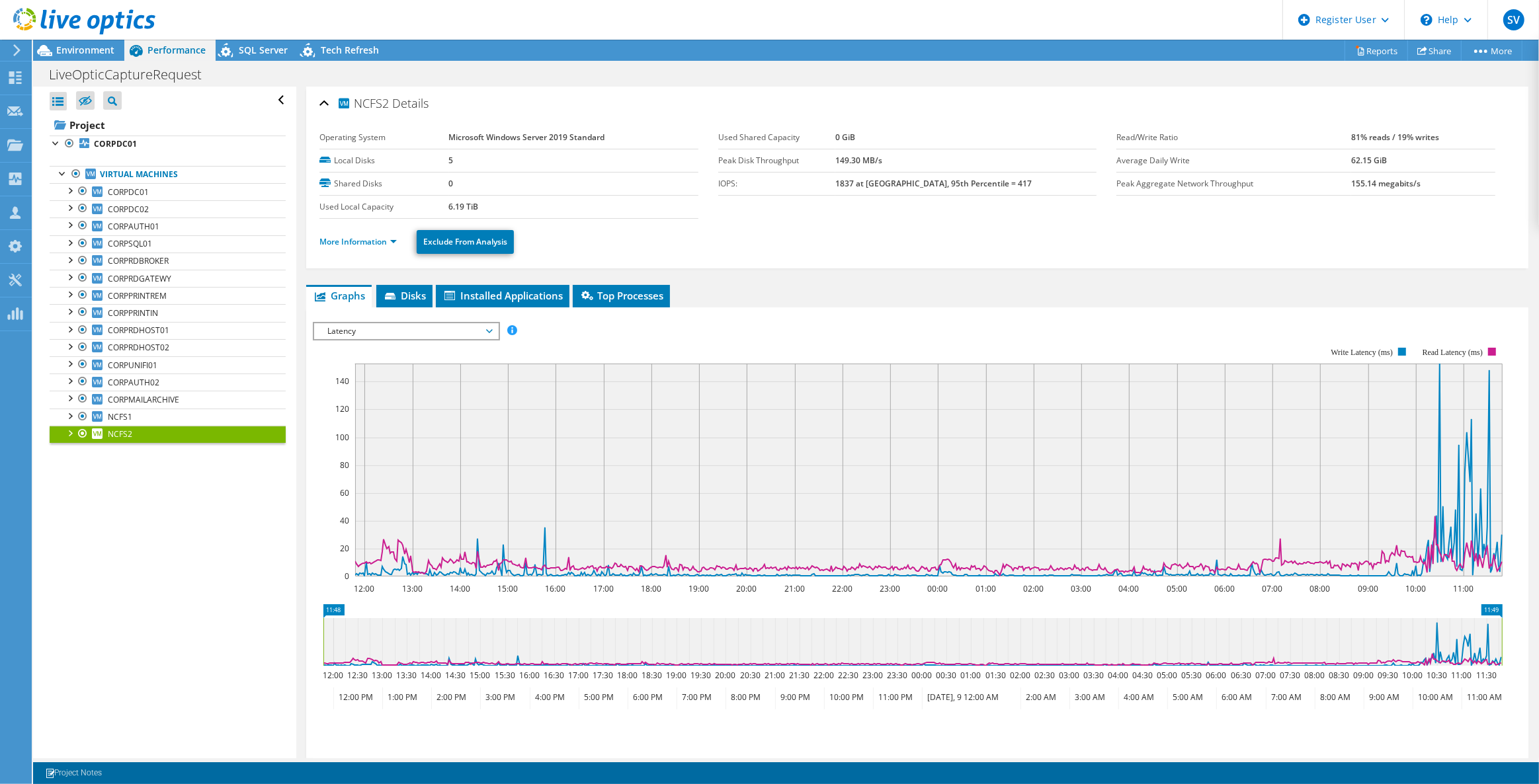
click at [397, 329] on span "Latency" at bounding box center [406, 331] width 170 height 16
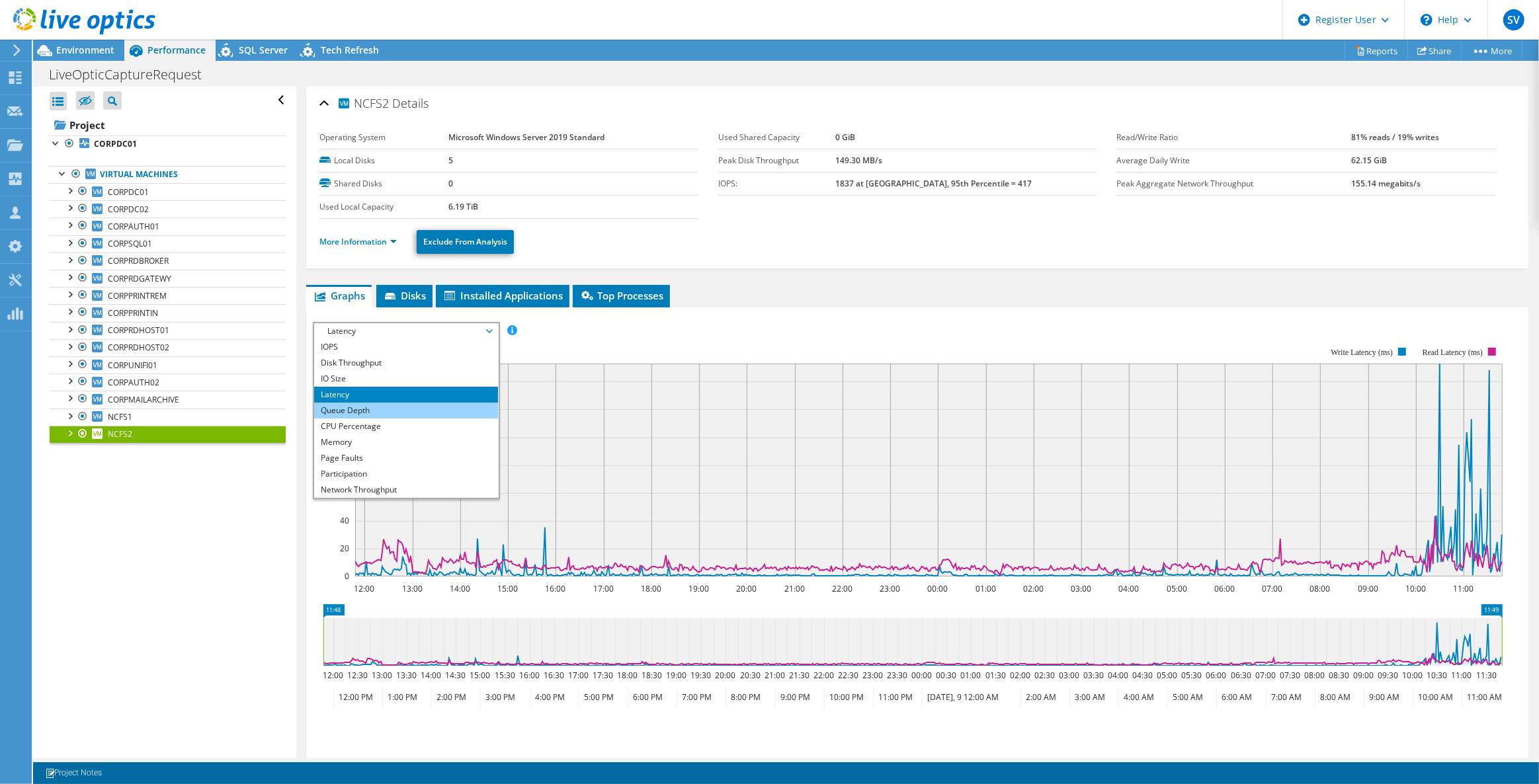
click at [359, 411] on li "Queue Depth" at bounding box center [406, 411] width 183 height 16
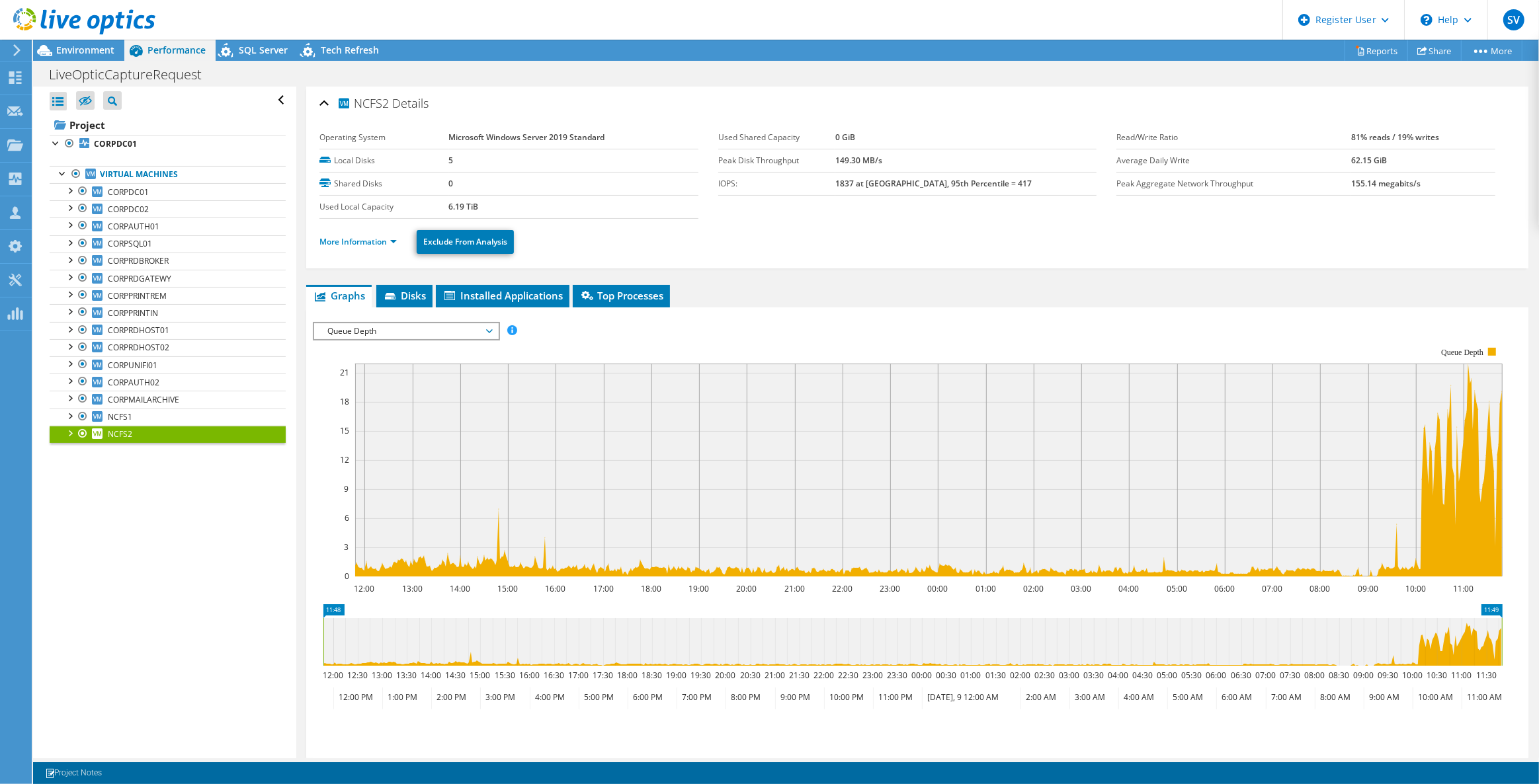
click at [407, 328] on span "Queue Depth" at bounding box center [406, 331] width 170 height 16
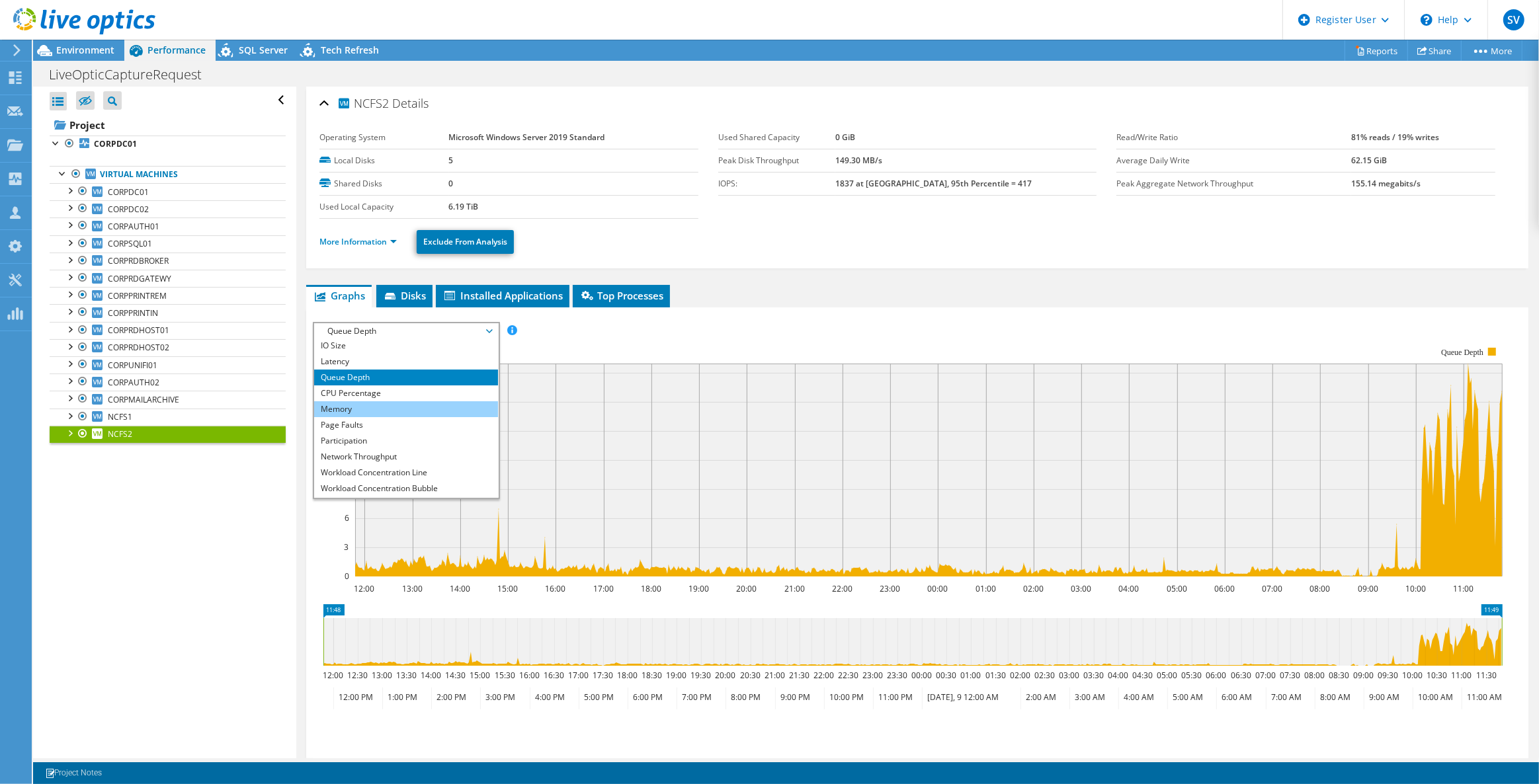
scroll to position [47, 0]
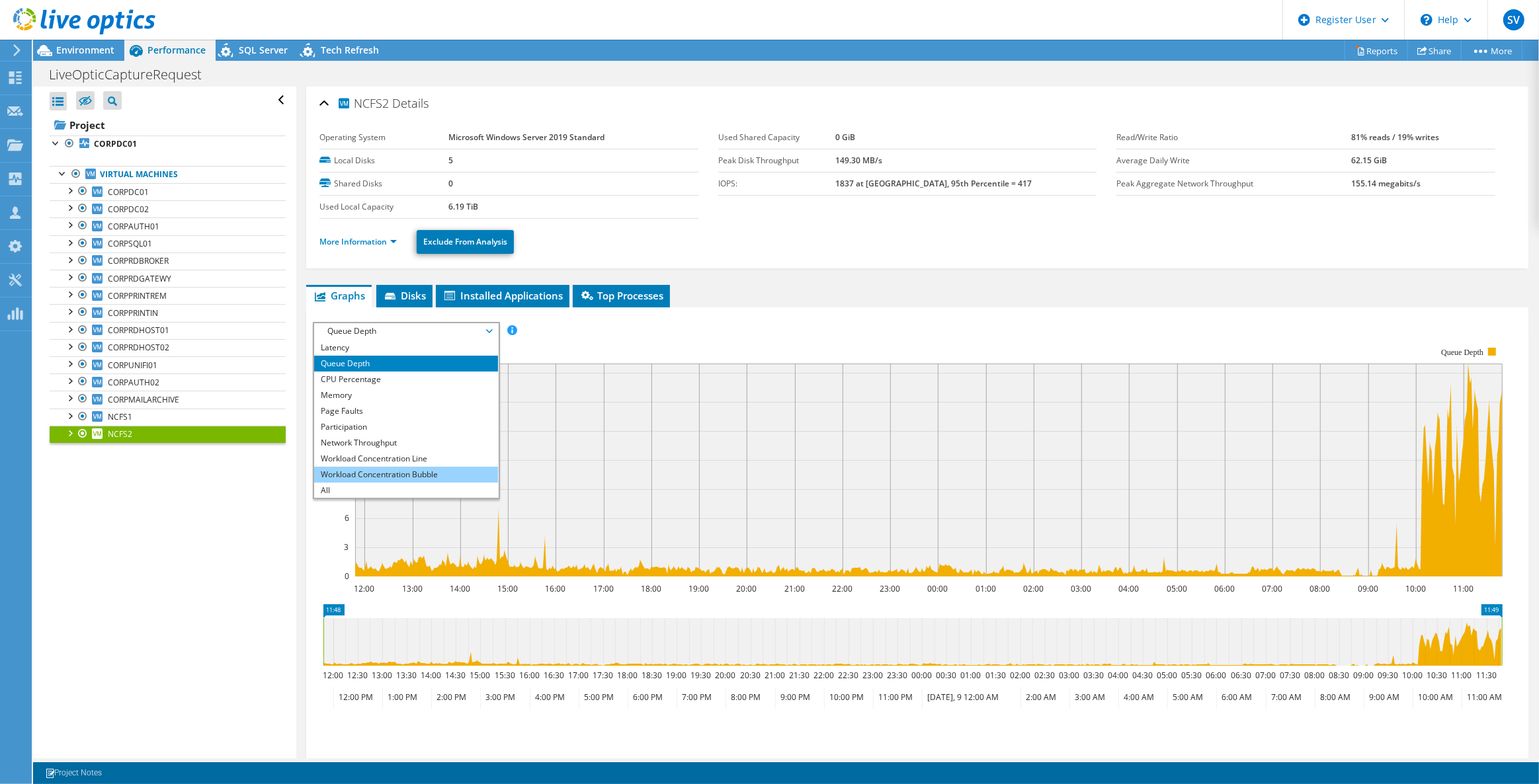
click at [359, 470] on li "Workload Concentration Bubble" at bounding box center [406, 475] width 183 height 16
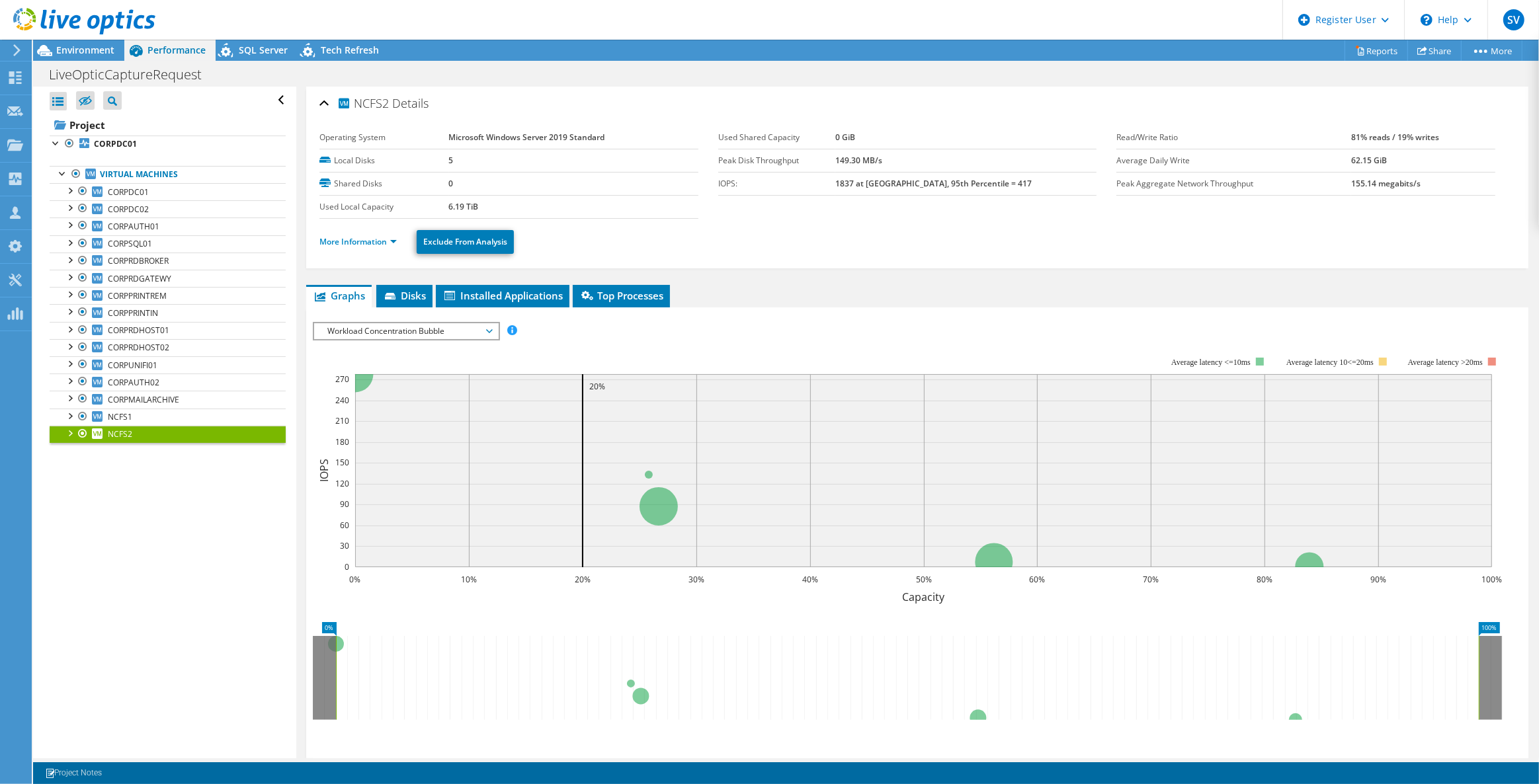
click at [332, 332] on span "Workload Concentration Bubble" at bounding box center [406, 331] width 170 height 16
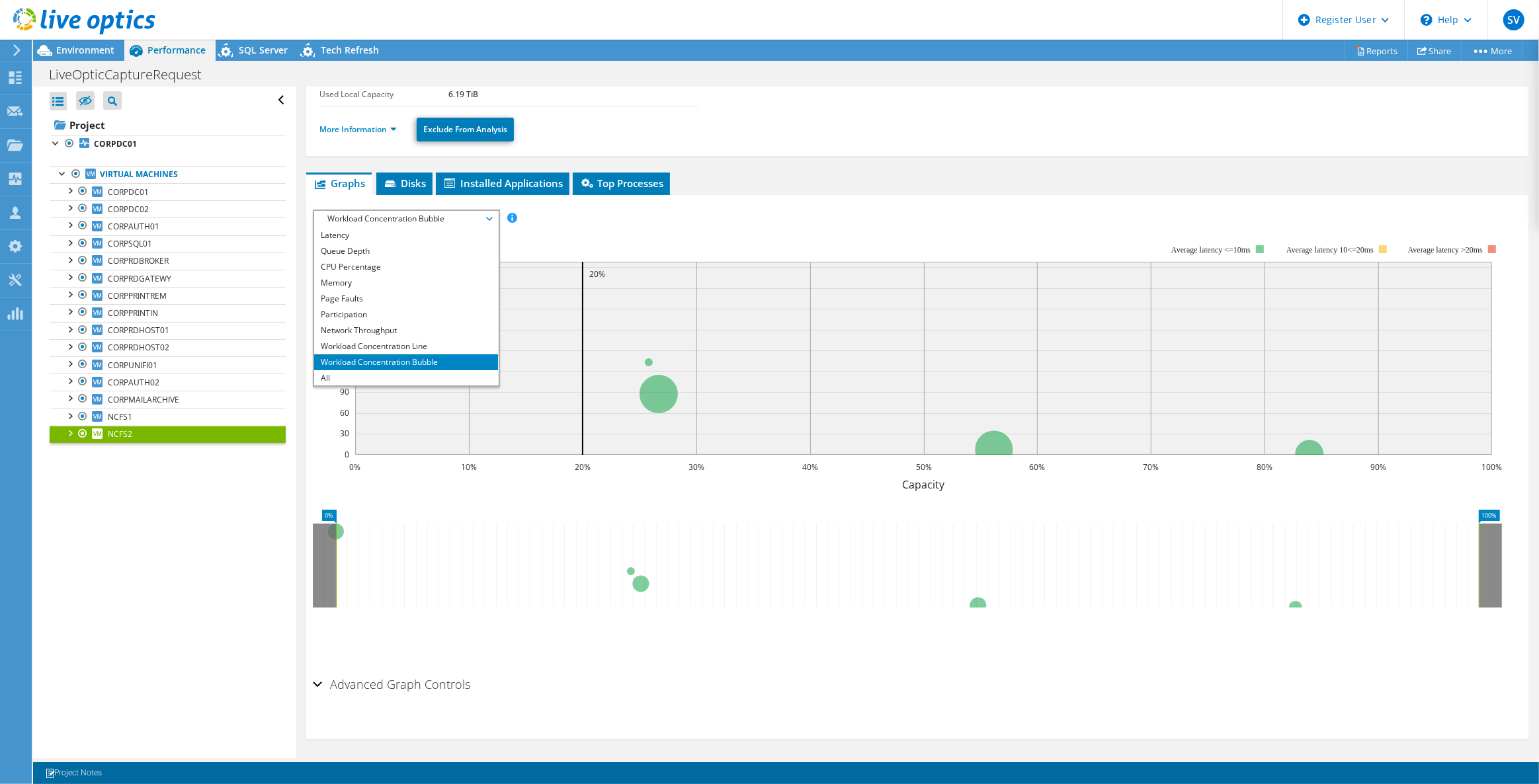
scroll to position [0, 0]
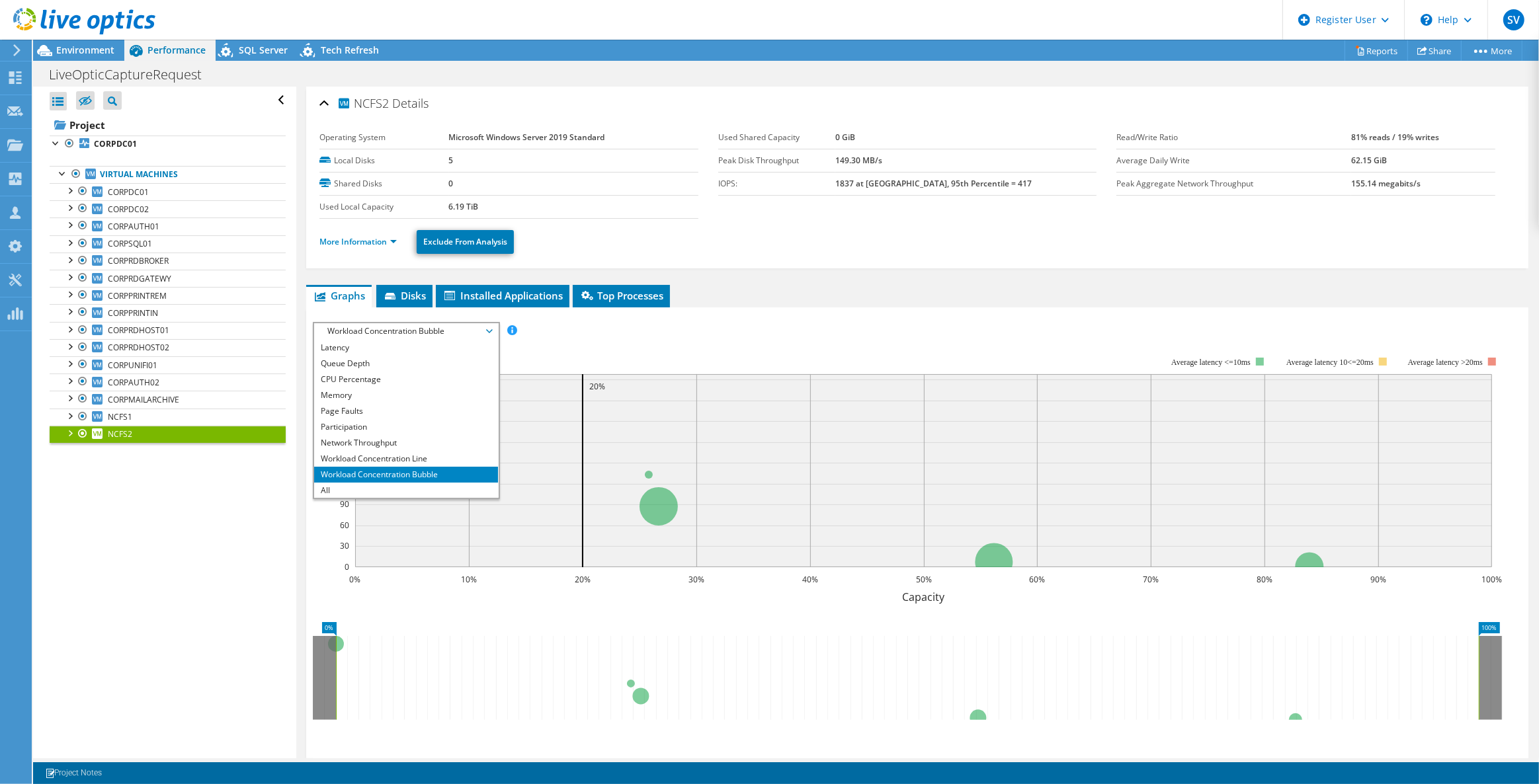
drag, startPoint x: 805, startPoint y: 357, endPoint x: 747, endPoint y: 329, distance: 64.4
click at [804, 356] on rect at bounding box center [908, 472] width 1190 height 265
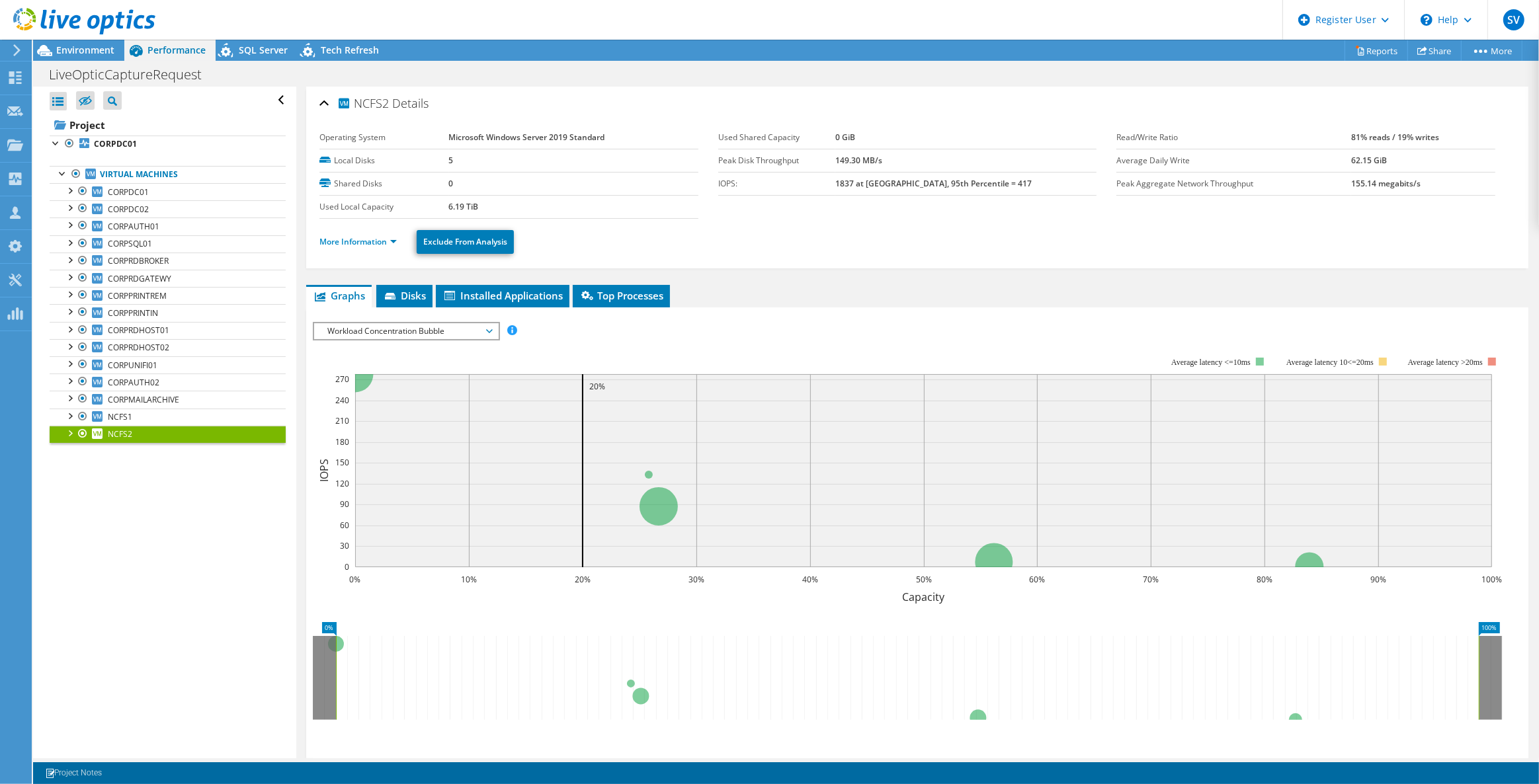
click at [91, 40] on div at bounding box center [78, 22] width 156 height 44
click at [88, 48] on span "Environment" at bounding box center [85, 50] width 58 height 13
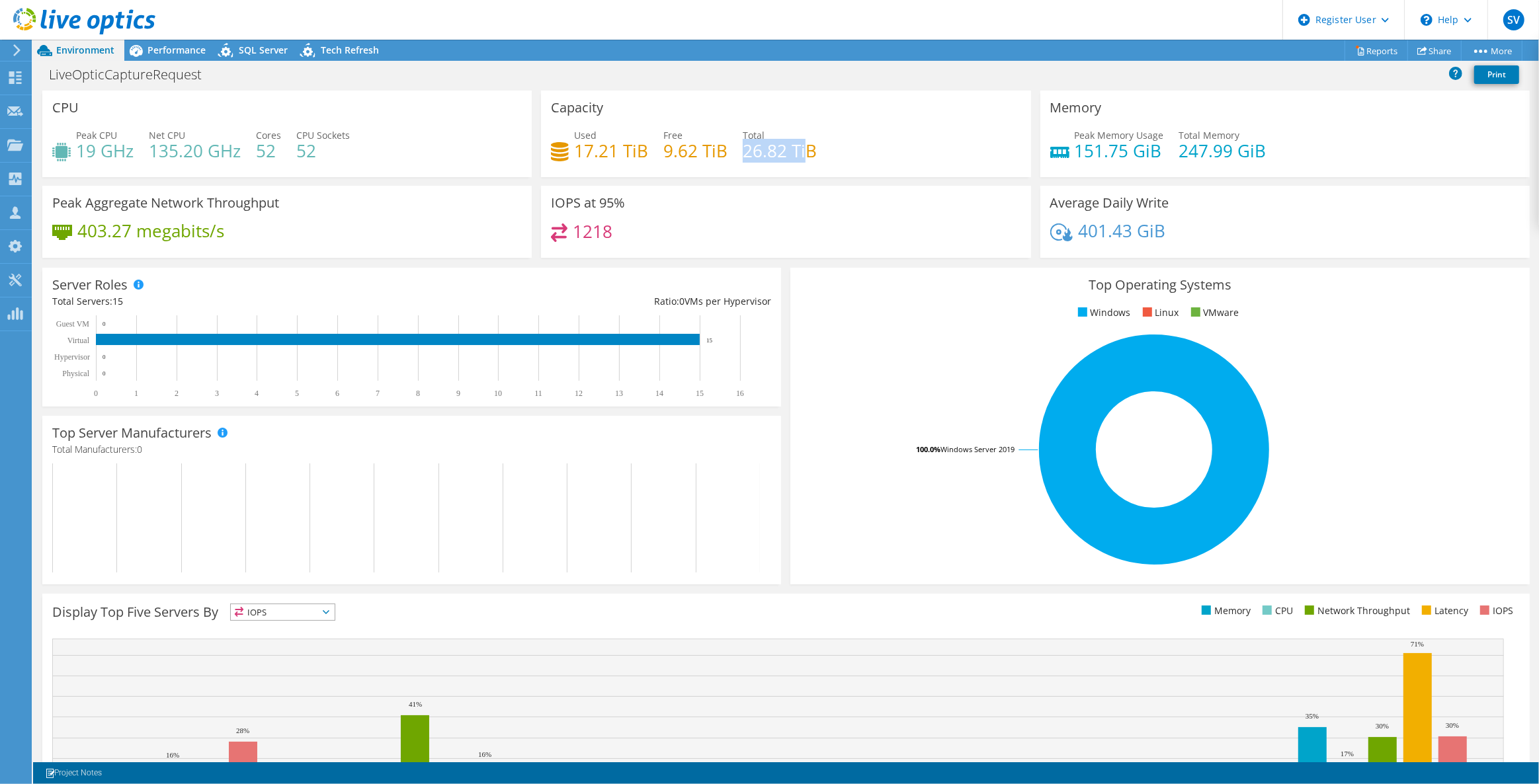
drag, startPoint x: 741, startPoint y: 147, endPoint x: 802, endPoint y: 157, distance: 61.8
click at [802, 157] on h4 "26.82 TiB" at bounding box center [780, 151] width 74 height 15
click at [826, 151] on div "Used 17.21 TiB Free 9.62 TiB Total 26.82 TiB" at bounding box center [786, 149] width 470 height 43
